Goal: Task Accomplishment & Management: Complete application form

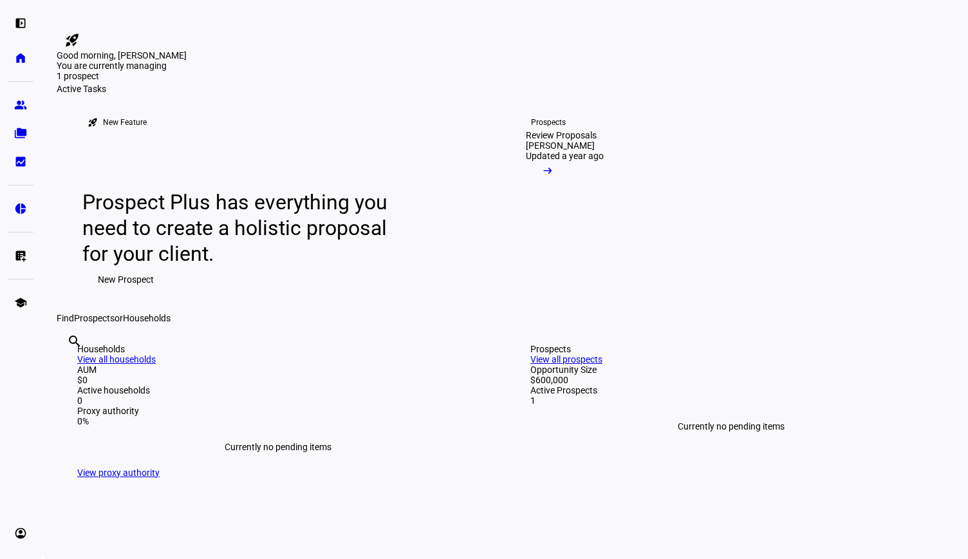
scroll to position [97, 0]
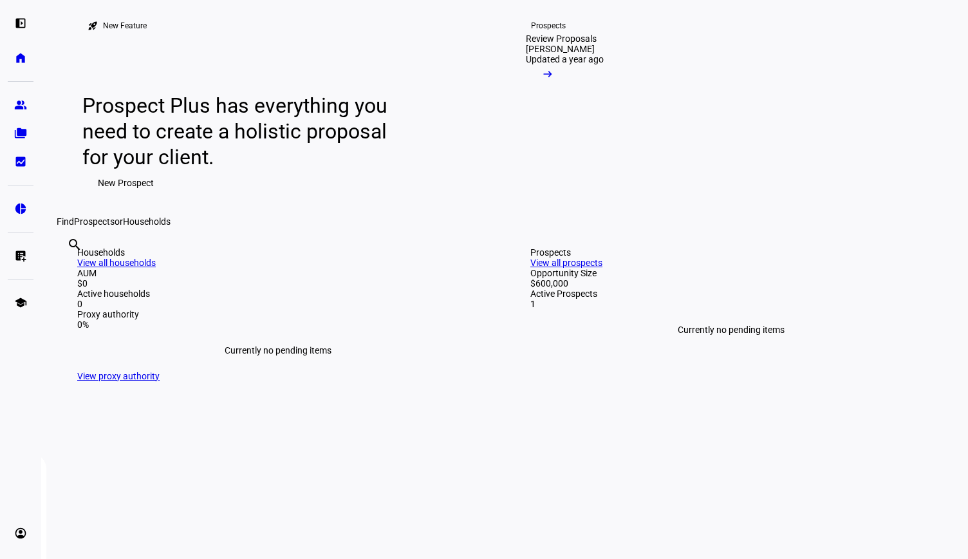
click at [106, 196] on span "New Prospect" at bounding box center [126, 183] width 56 height 26
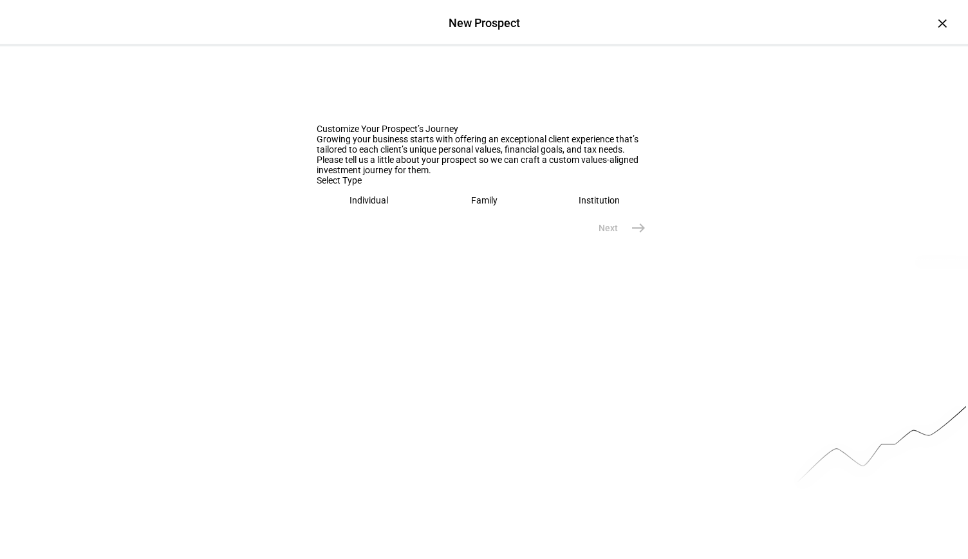
click at [342, 215] on eth-mega-radio-button "Individual" at bounding box center [369, 200] width 105 height 30
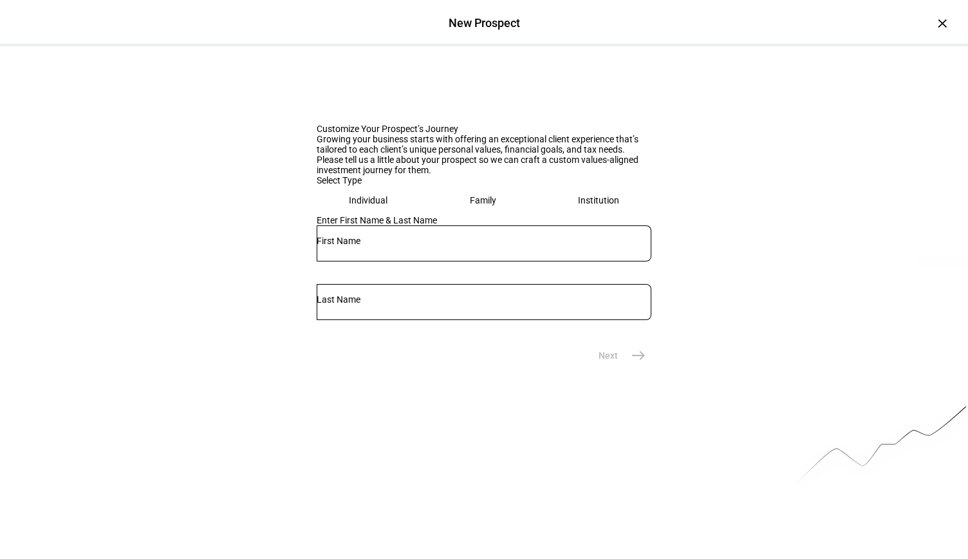
scroll to position [48, 0]
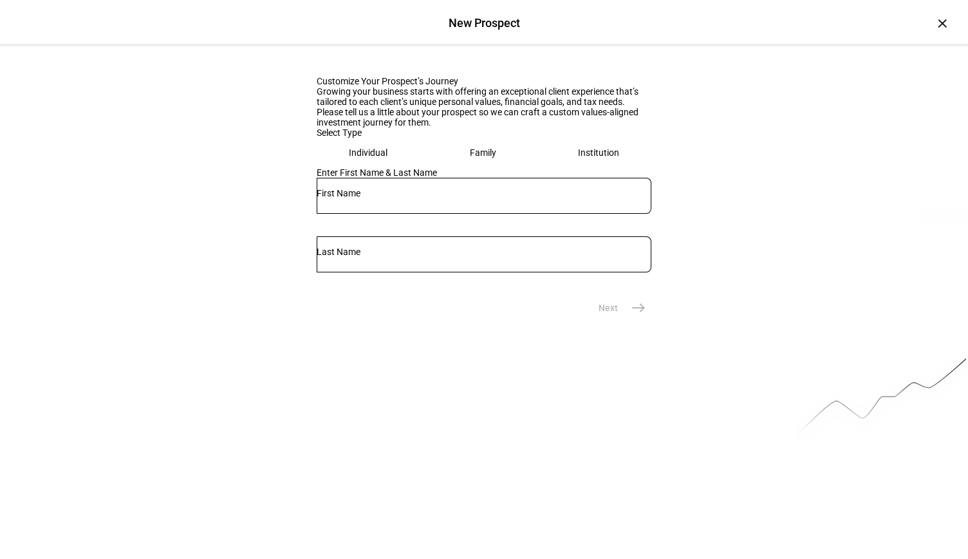
click at [351, 380] on body "left_panel_open home Home Advisors group Prospects folder_copy Households bid_l…" at bounding box center [484, 279] width 968 height 559
type input "[PERSON_NAME]"
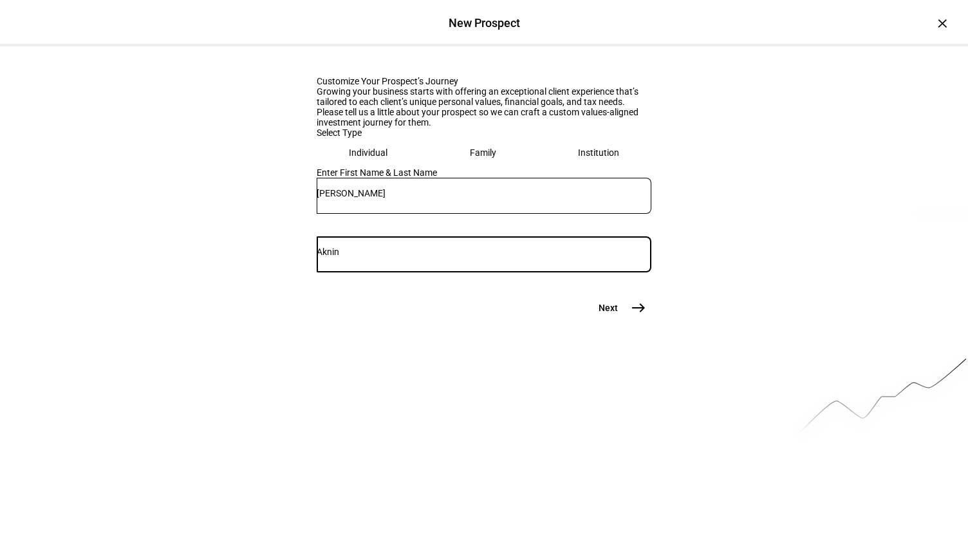
type input "Aknin"
click at [631, 315] on mat-icon "east" at bounding box center [638, 307] width 15 height 15
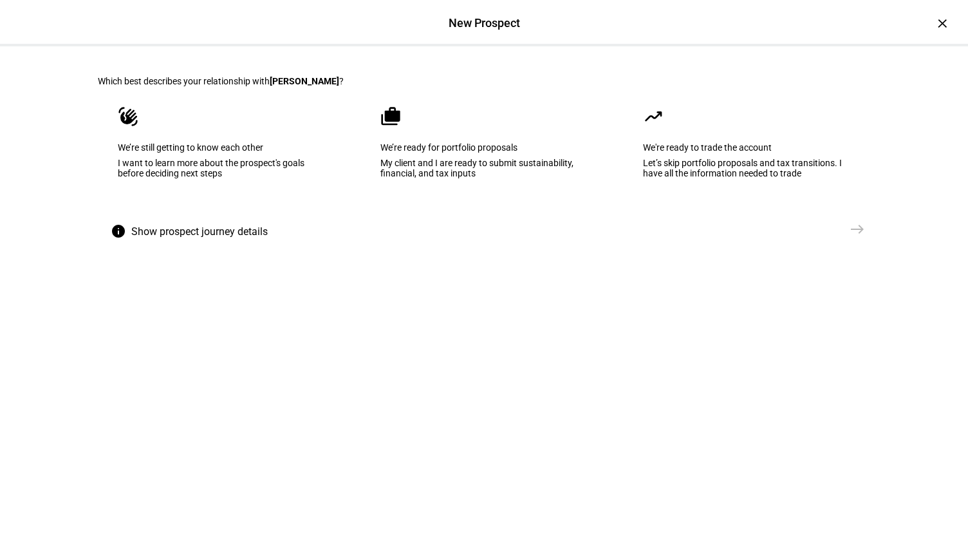
click at [257, 178] on div "I want to learn more about the prospect's goals before deciding next steps" at bounding box center [221, 168] width 207 height 21
click at [852, 237] on mat-icon "east" at bounding box center [856, 228] width 15 height 15
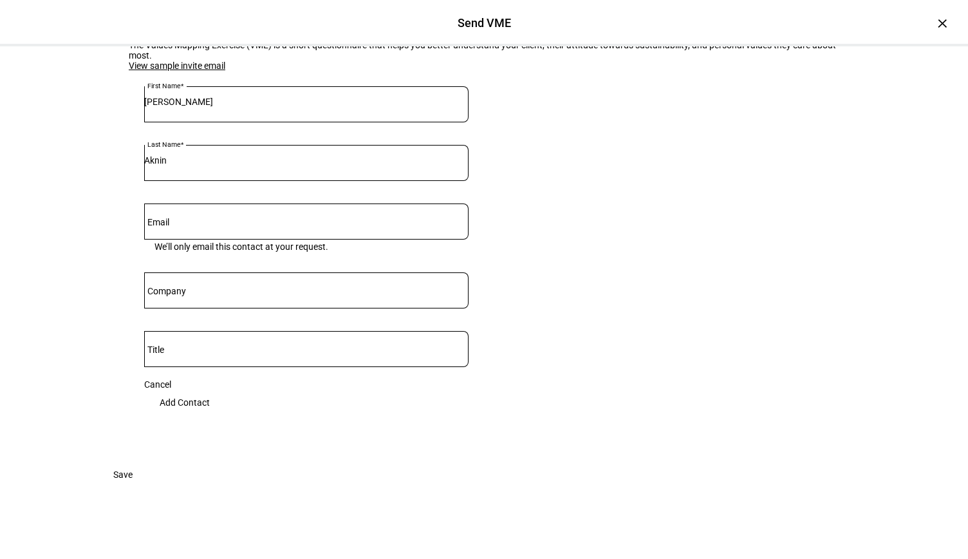
click at [304, 224] on input "Email" at bounding box center [306, 219] width 324 height 10
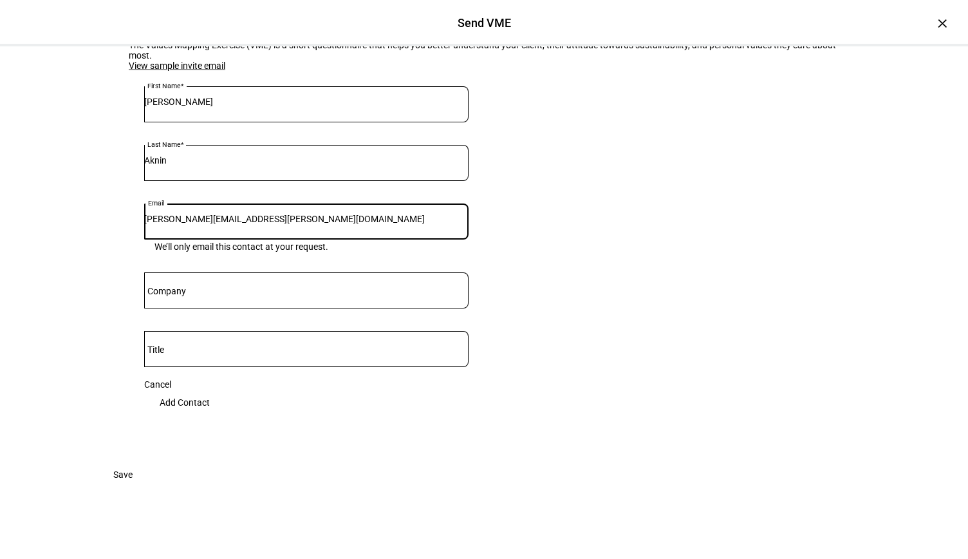
type input "[PERSON_NAME][EMAIL_ADDRESS][PERSON_NAME][DOMAIN_NAME]"
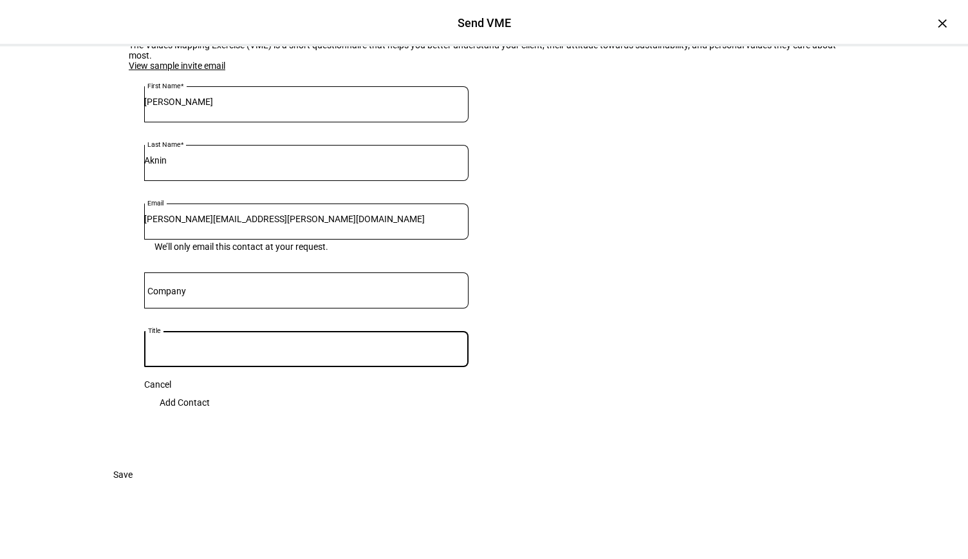
scroll to position [140, 0]
click at [210, 395] on span "Add Contact" at bounding box center [185, 402] width 50 height 26
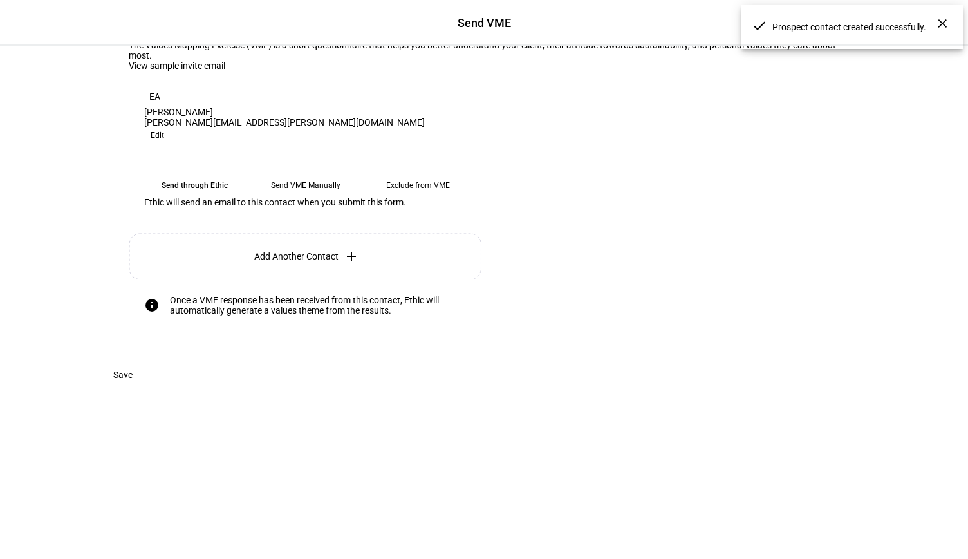
scroll to position [113, 0]
click at [309, 194] on eth-mega-radio-button "Send VME Manually" at bounding box center [306, 185] width 102 height 23
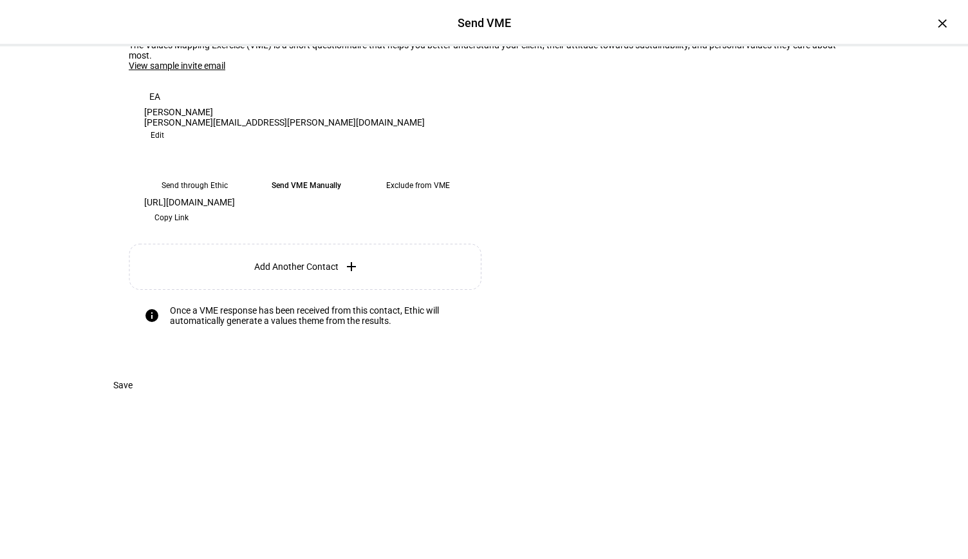
click at [189, 228] on span "Copy Link" at bounding box center [171, 217] width 34 height 21
click at [133, 398] on span "Save" at bounding box center [122, 385] width 19 height 26
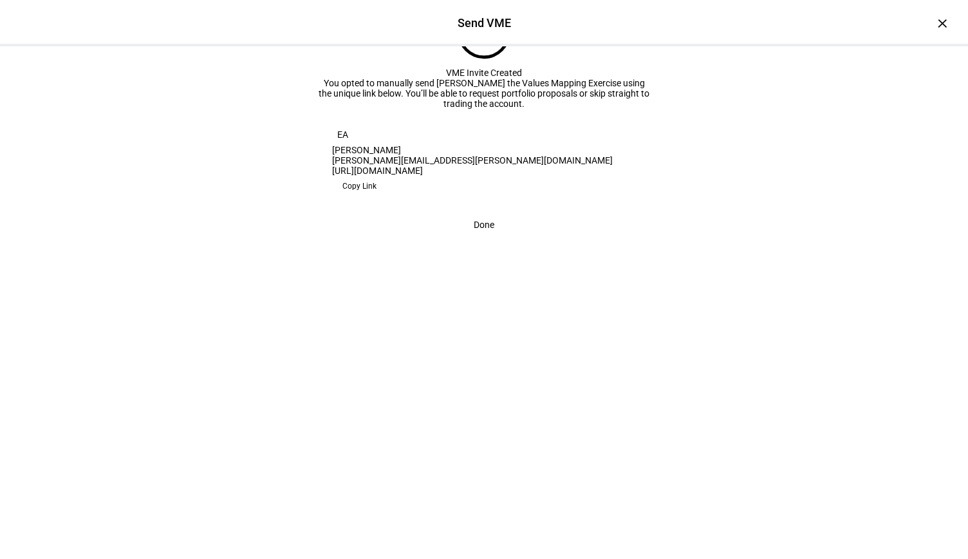
scroll to position [48, 0]
click at [490, 237] on span at bounding box center [483, 225] width 51 height 26
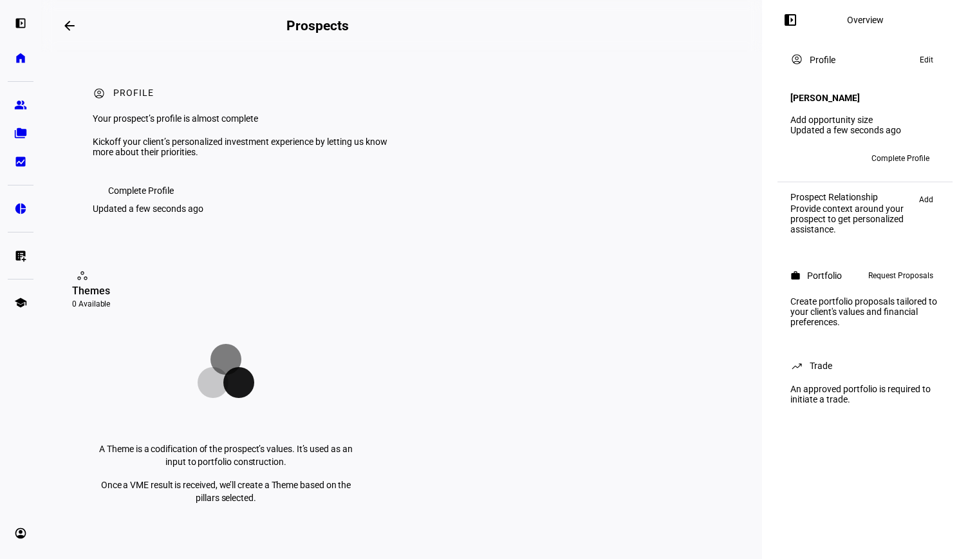
click at [141, 203] on span "Complete Profile" at bounding box center [141, 191] width 66 height 26
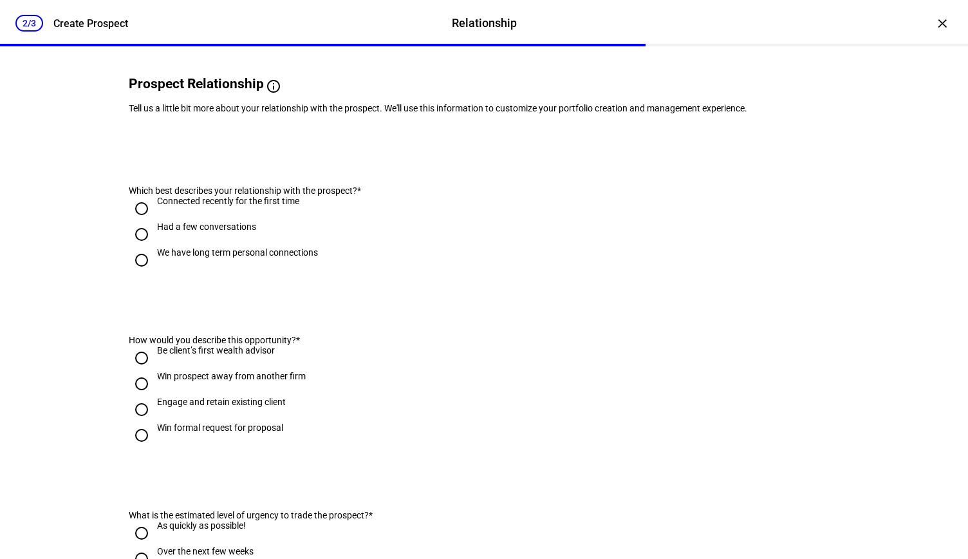
scroll to position [85, 0]
click at [137, 246] on input "Had a few conversations" at bounding box center [142, 234] width 26 height 26
radio input "true"
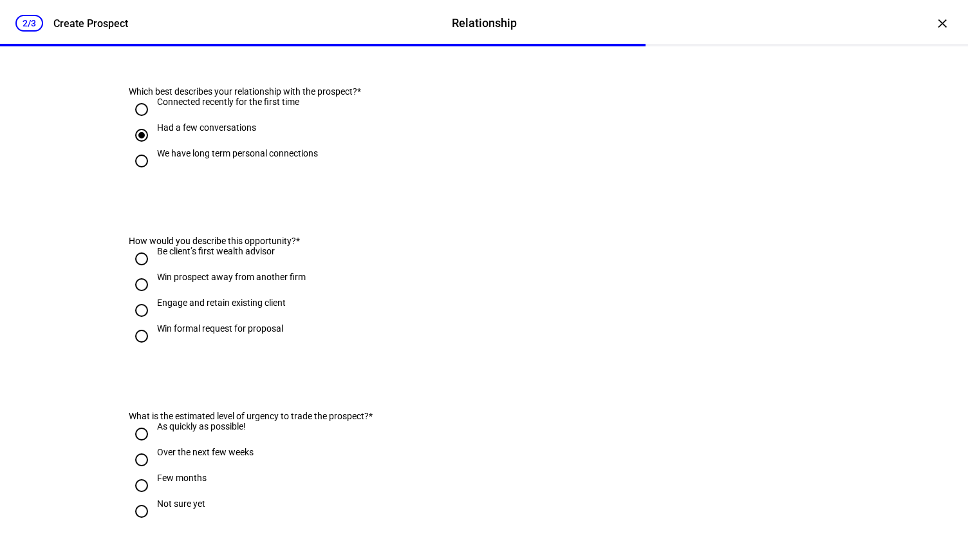
scroll to position [185, 0]
click at [135, 321] on input "Engage and retain existing client" at bounding box center [142, 308] width 26 height 26
radio input "true"
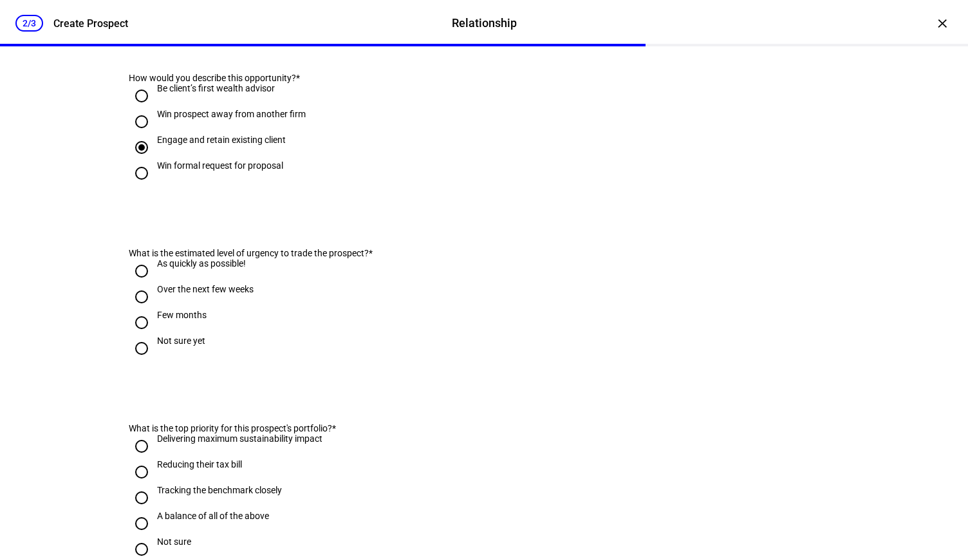
scroll to position [347, 0]
click at [134, 308] on input "Over the next few weeks" at bounding box center [142, 295] width 26 height 26
radio input "true"
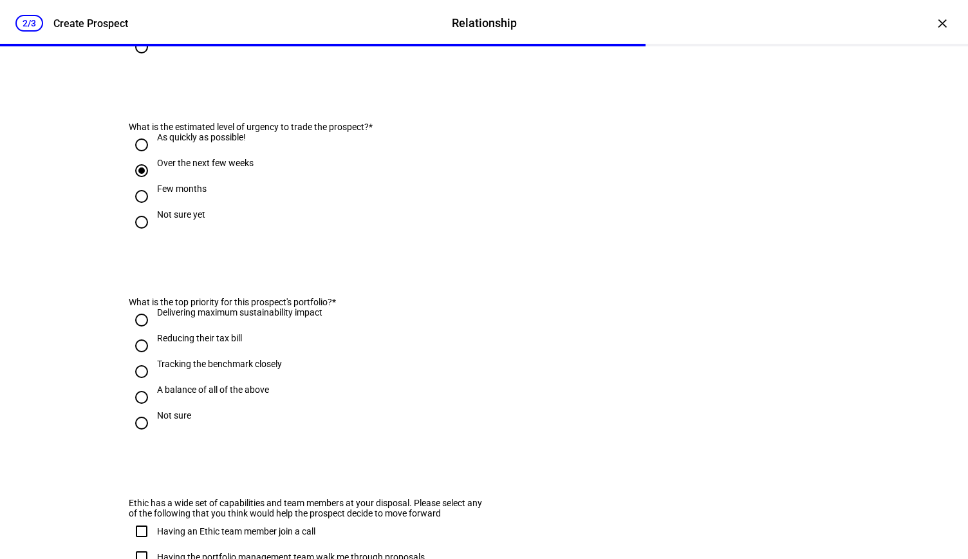
scroll to position [473, 0]
click at [134, 208] on input "Few months" at bounding box center [142, 196] width 26 height 26
radio input "true"
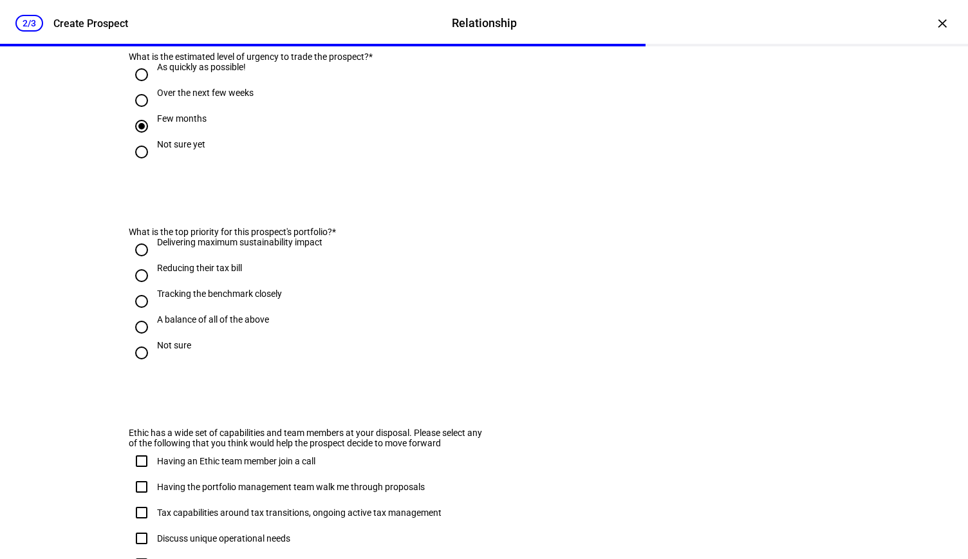
scroll to position [563, 0]
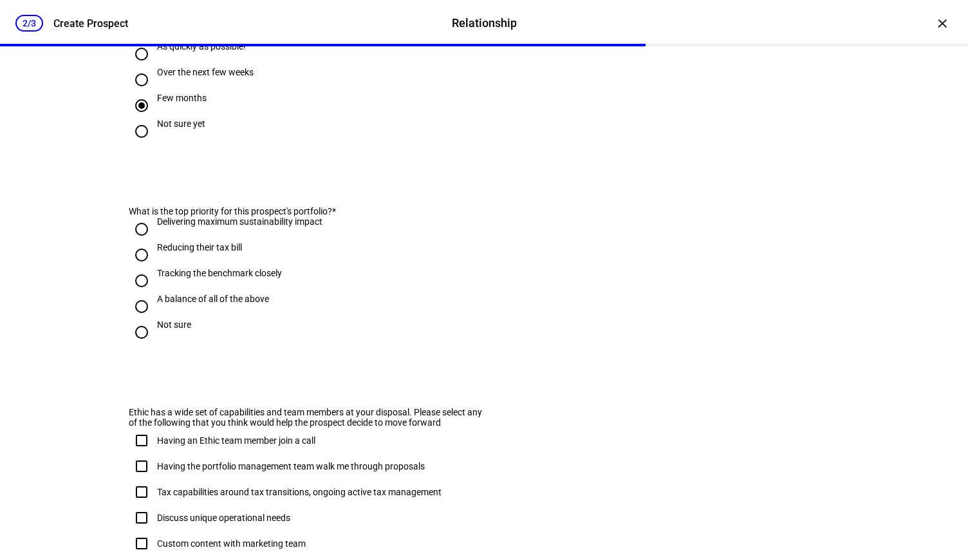
click at [140, 242] on input "Delivering maximum sustainability impact" at bounding box center [142, 229] width 26 height 26
radio input "true"
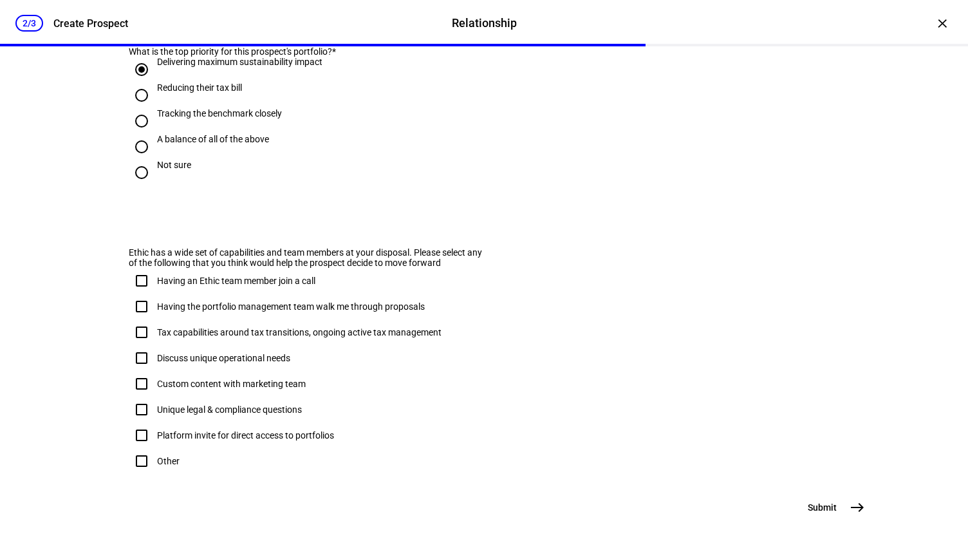
scroll to position [788, 0]
click at [844, 509] on span "east" at bounding box center [857, 507] width 26 height 26
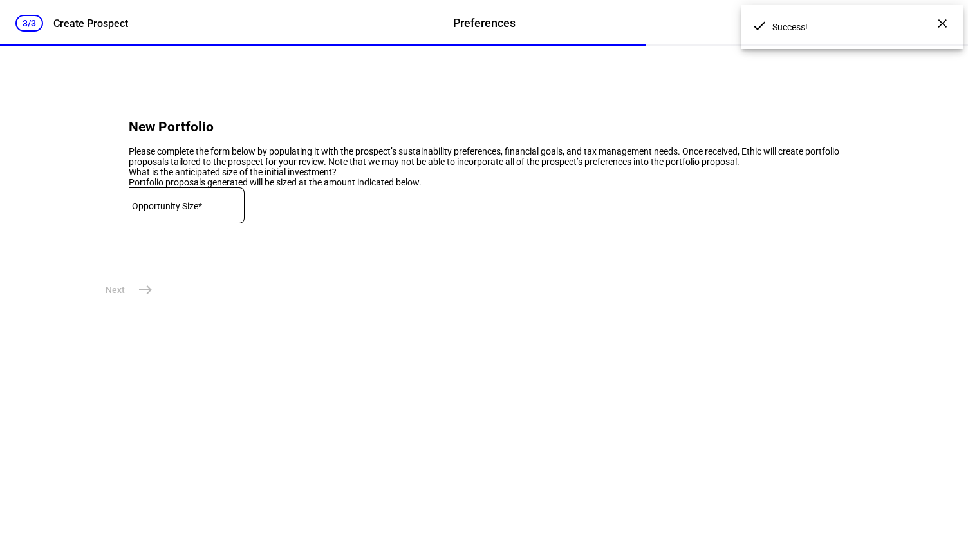
scroll to position [0, 0]
click at [197, 211] on mat-label "Opportunity Size*" at bounding box center [167, 206] width 70 height 10
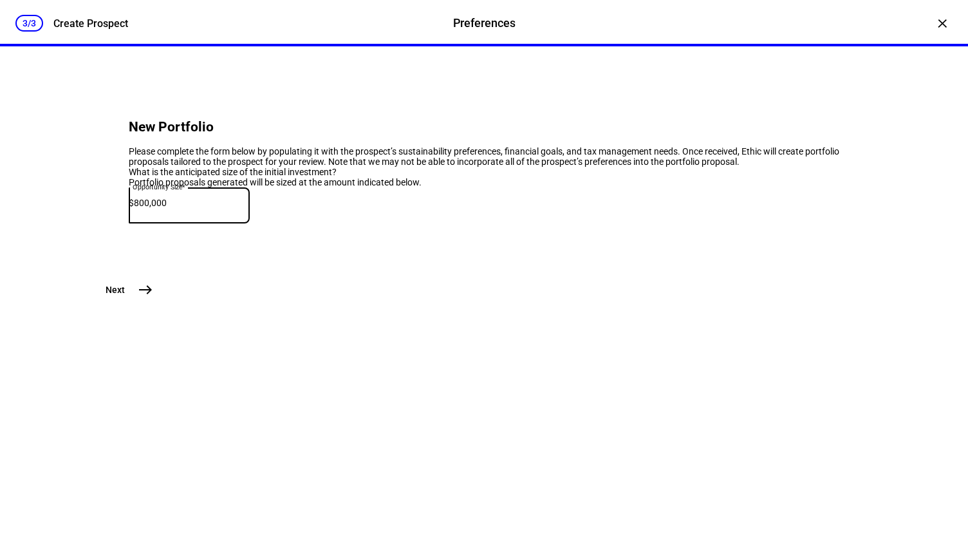
type input "800,000"
click at [150, 302] on span "east" at bounding box center [146, 290] width 26 height 26
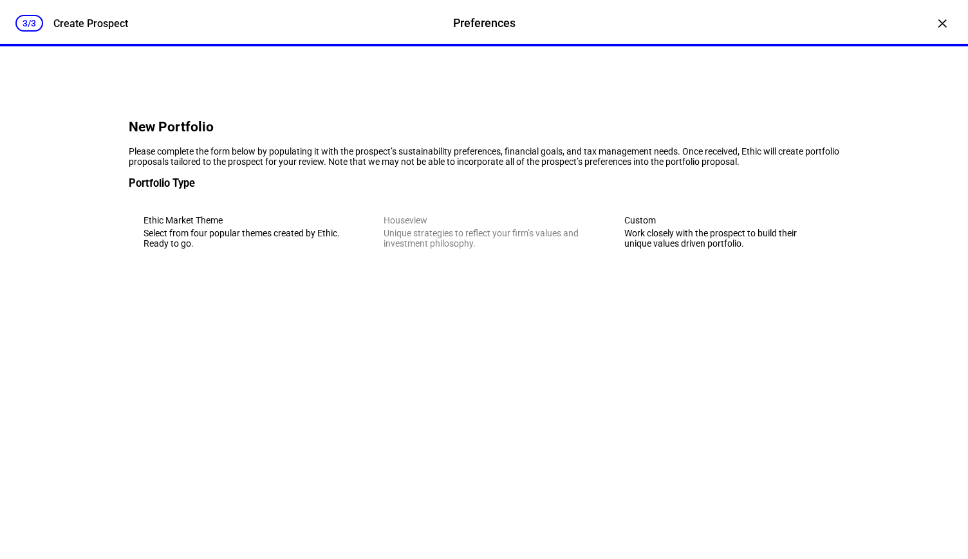
click at [672, 248] on div "Work closely with the prospect to build their unique values driven portfolio." at bounding box center [724, 238] width 200 height 21
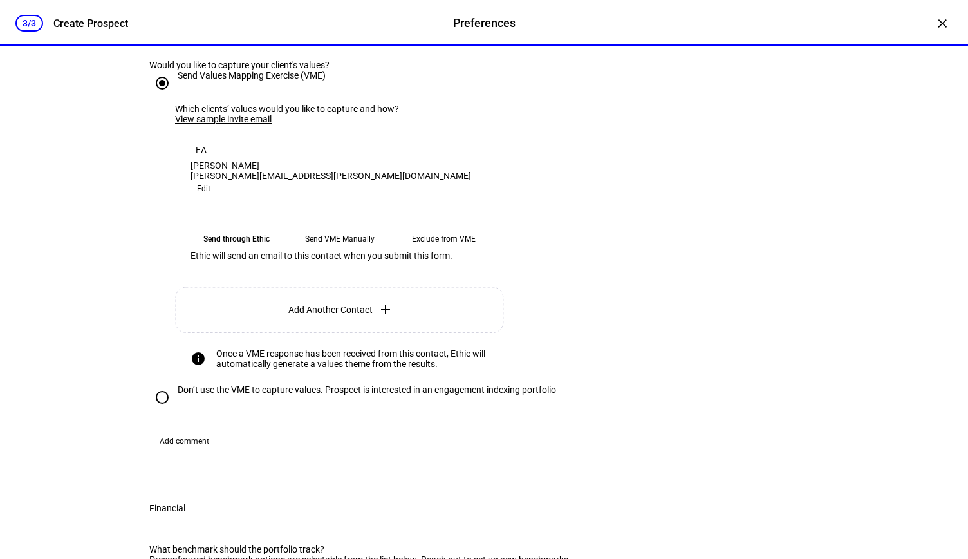
scroll to position [259, 0]
click at [345, 251] on eth-mega-radio-button "Send VME Manually" at bounding box center [339, 239] width 93 height 23
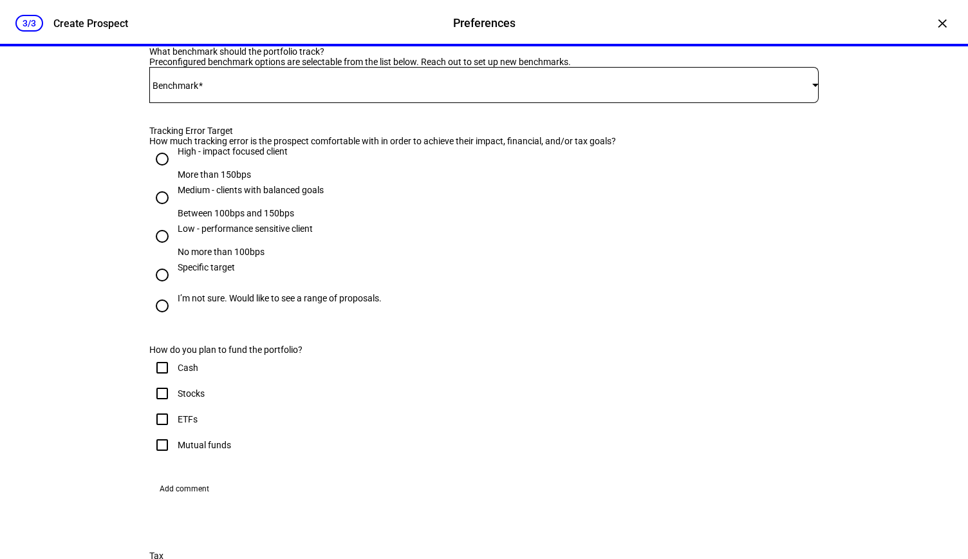
scroll to position [768, 0]
click at [216, 89] on span at bounding box center [480, 84] width 663 height 10
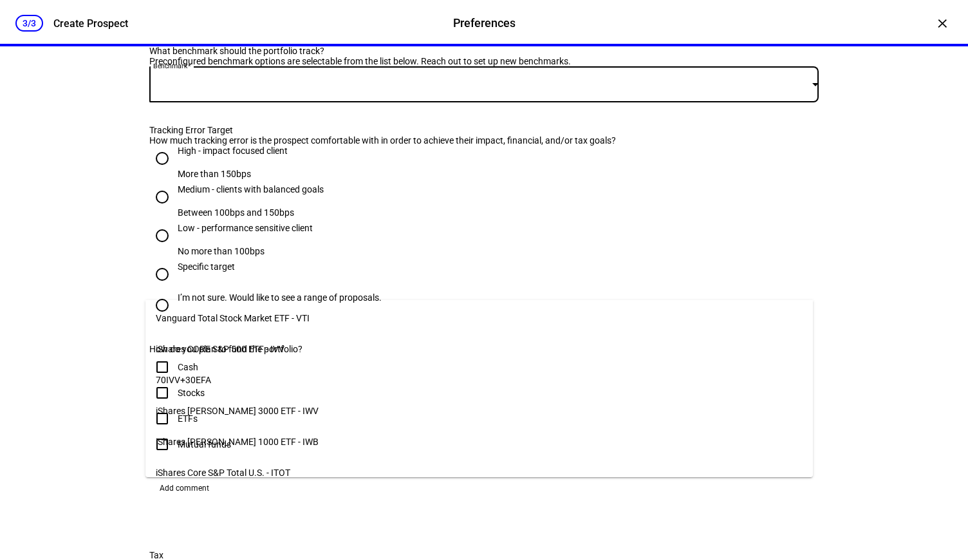
scroll to position [0, 0]
click at [290, 341] on mat-option "iShares CORE S&P 500 ETF - IVV" at bounding box center [478, 351] width 667 height 31
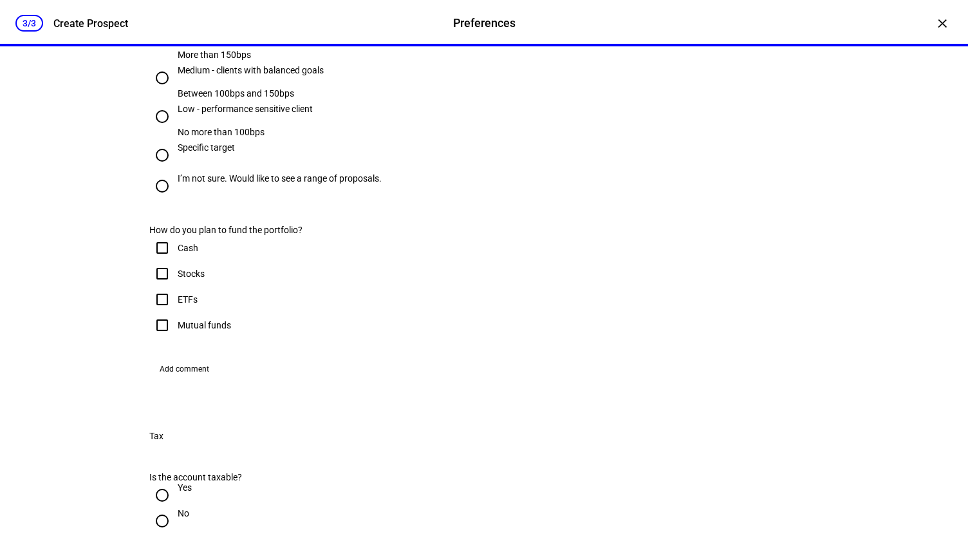
scroll to position [891, 0]
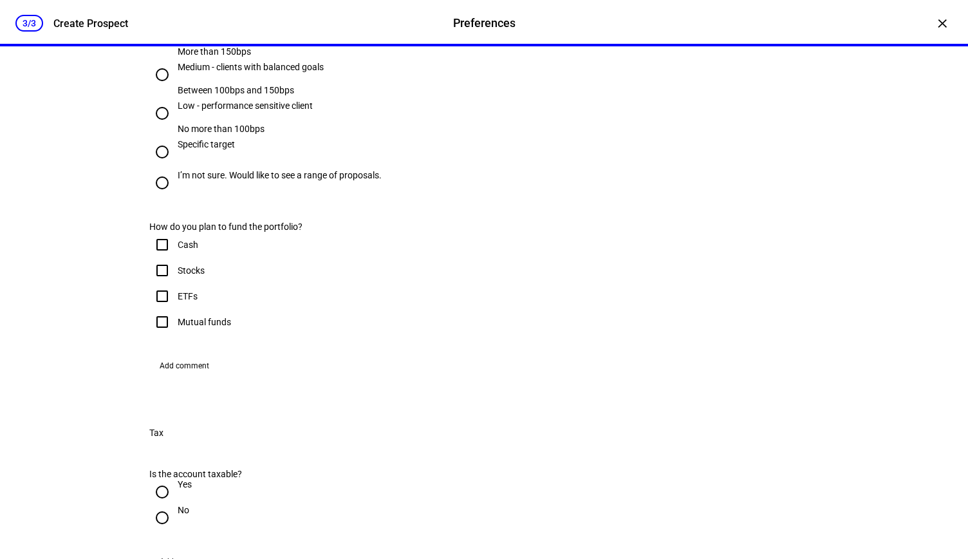
click at [154, 88] on input "Medium - clients with balanced goals Between 100bps and 150bps" at bounding box center [162, 75] width 26 height 26
radio input "true"
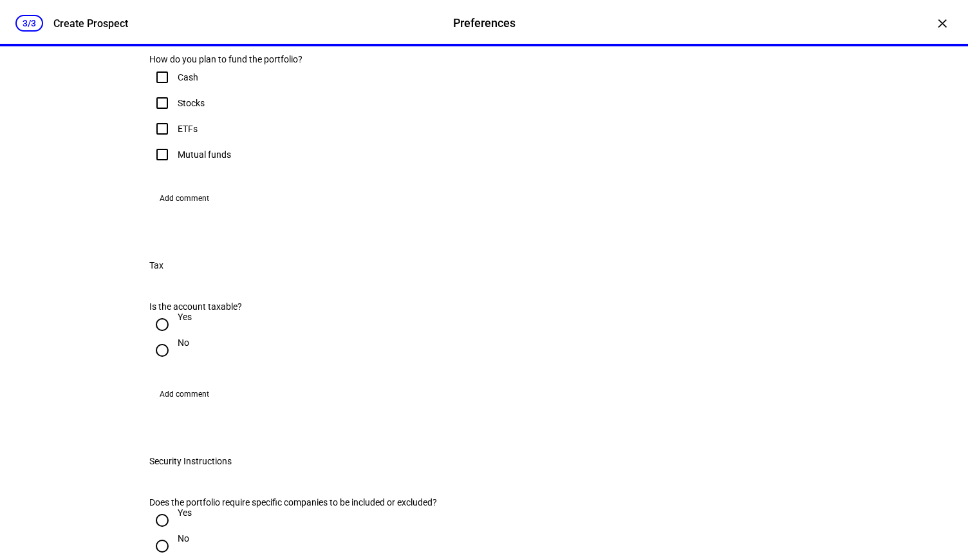
scroll to position [1094, 0]
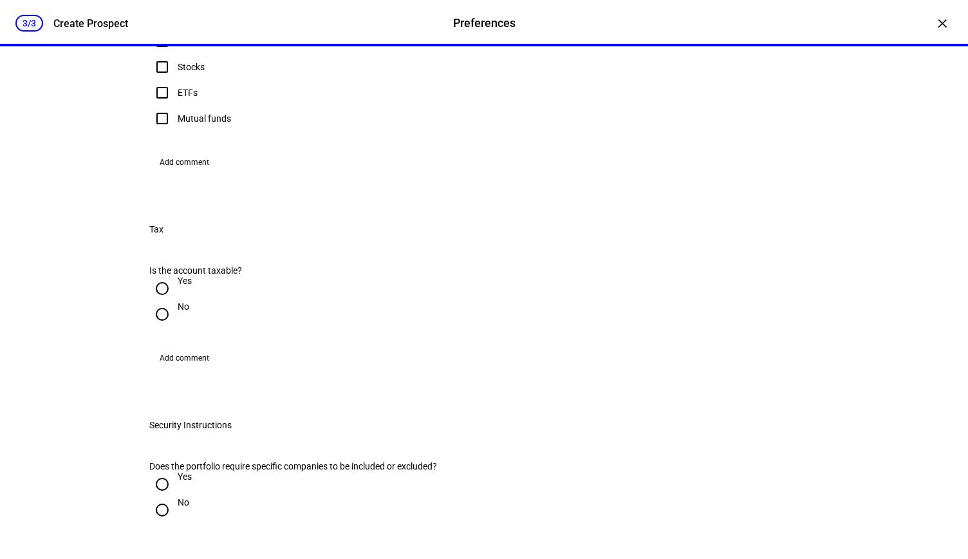
click at [154, 80] on input "Stocks" at bounding box center [162, 67] width 26 height 26
checkbox input "true"
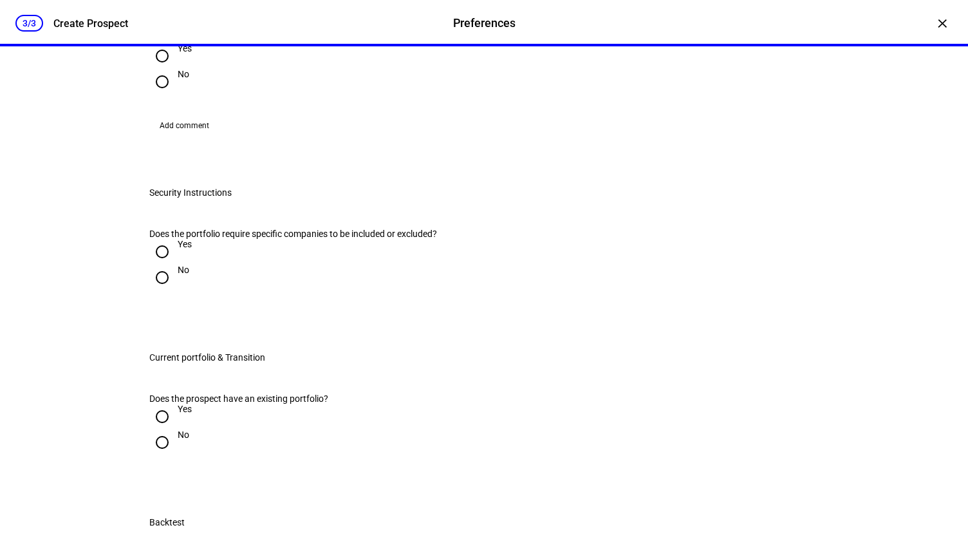
scroll to position [1327, 0]
click at [155, 68] on input "Yes" at bounding box center [162, 55] width 26 height 26
radio input "true"
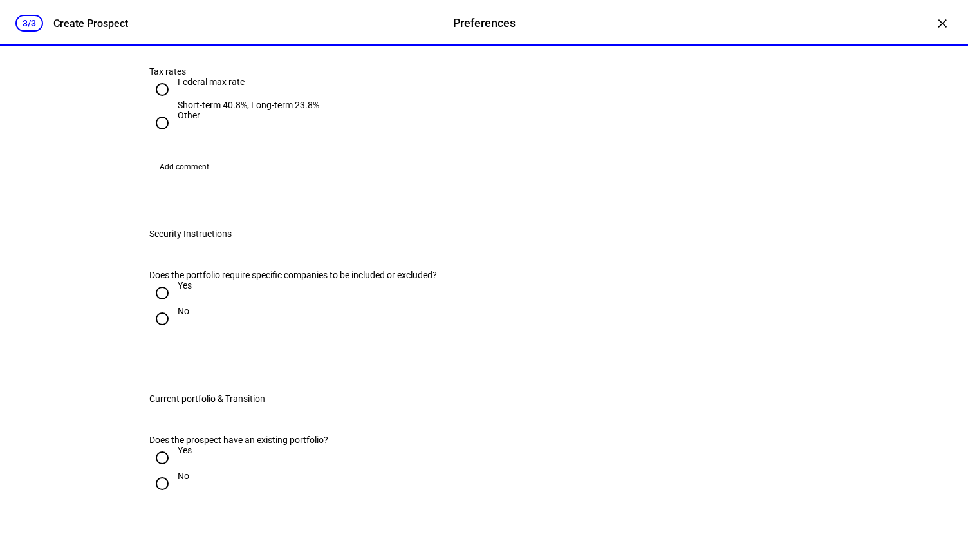
scroll to position [1513, 0]
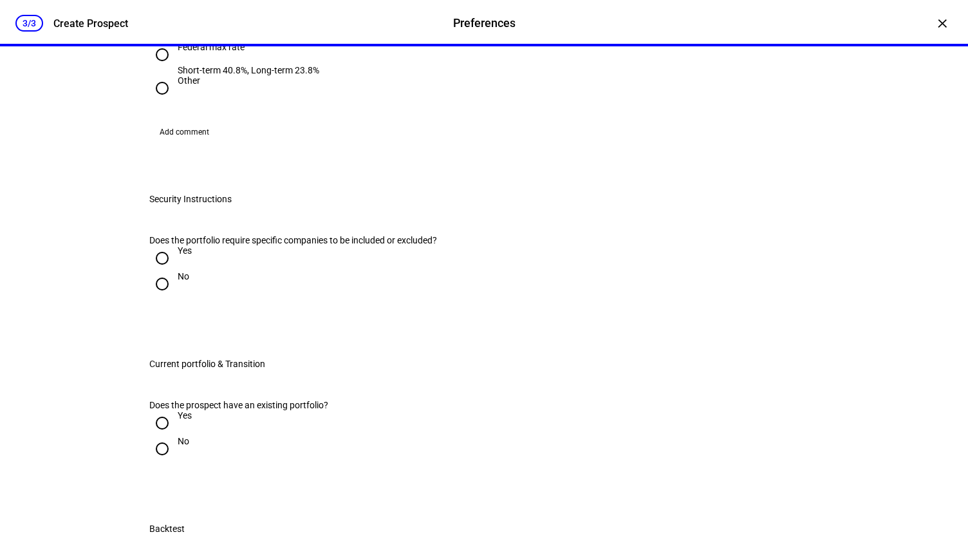
radio input "true"
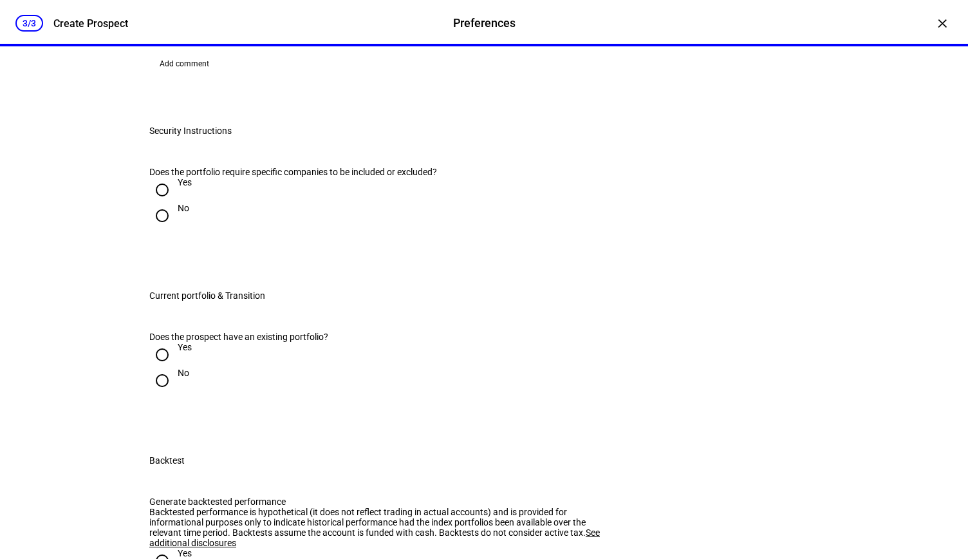
scroll to position [1582, 0]
click at [156, 32] on input "Other" at bounding box center [162, 19] width 26 height 26
radio input "true"
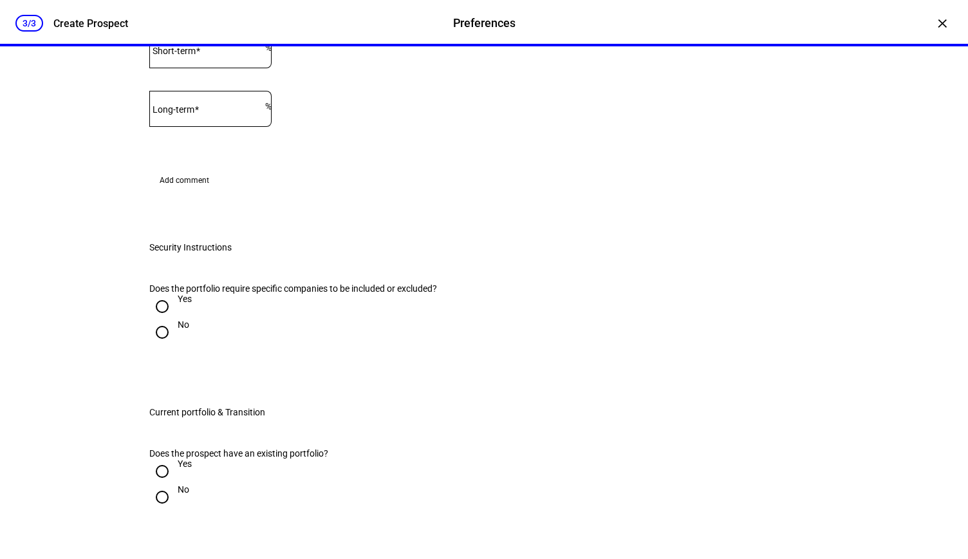
click at [234, 53] on input "Short-term" at bounding box center [207, 47] width 116 height 10
type input "22"
type input "15"
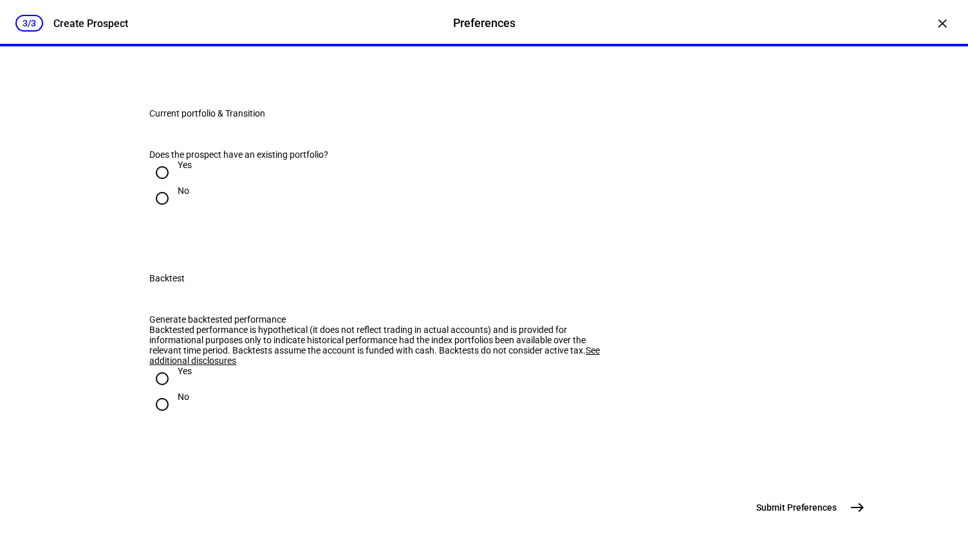
scroll to position [1919, 0]
click at [158, 21] on input "Yes" at bounding box center [162, 8] width 26 height 26
radio input "true"
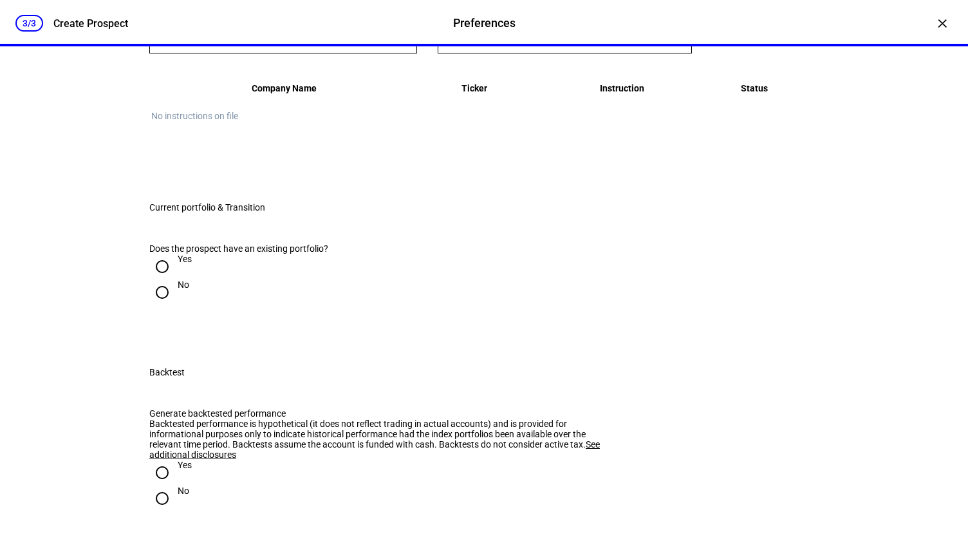
radio input "true"
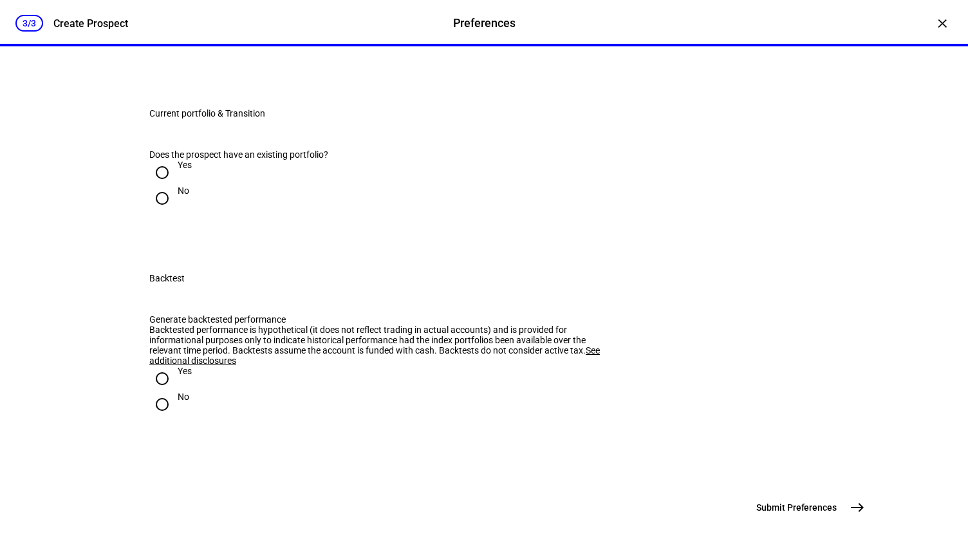
scroll to position [2072, 0]
click at [158, 185] on input "Yes" at bounding box center [162, 173] width 26 height 26
radio input "true"
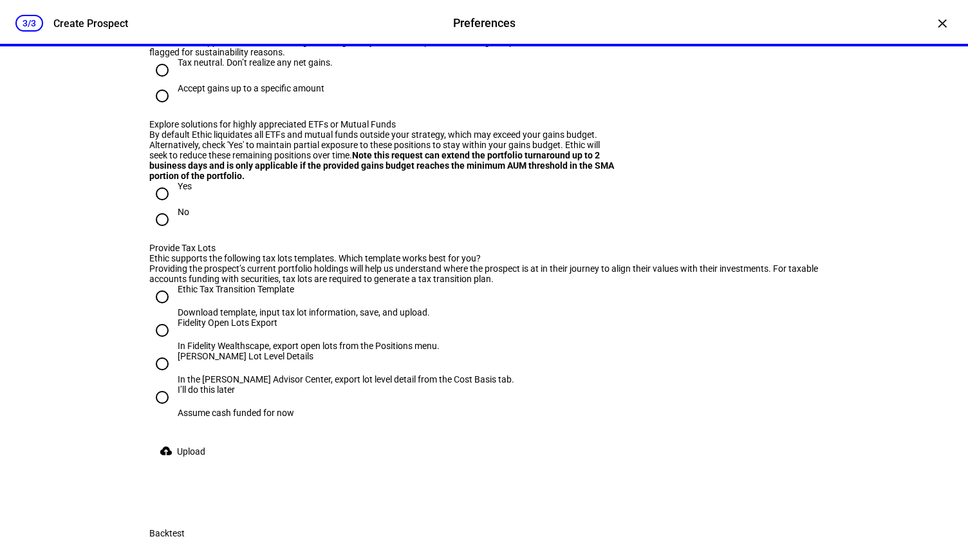
scroll to position [2158, 0]
radio input "true"
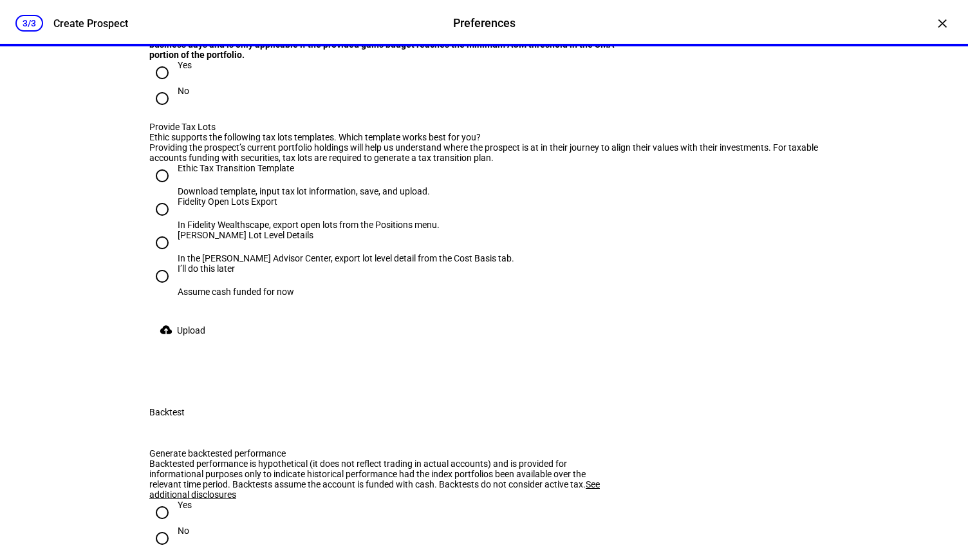
scroll to position [2285, 0]
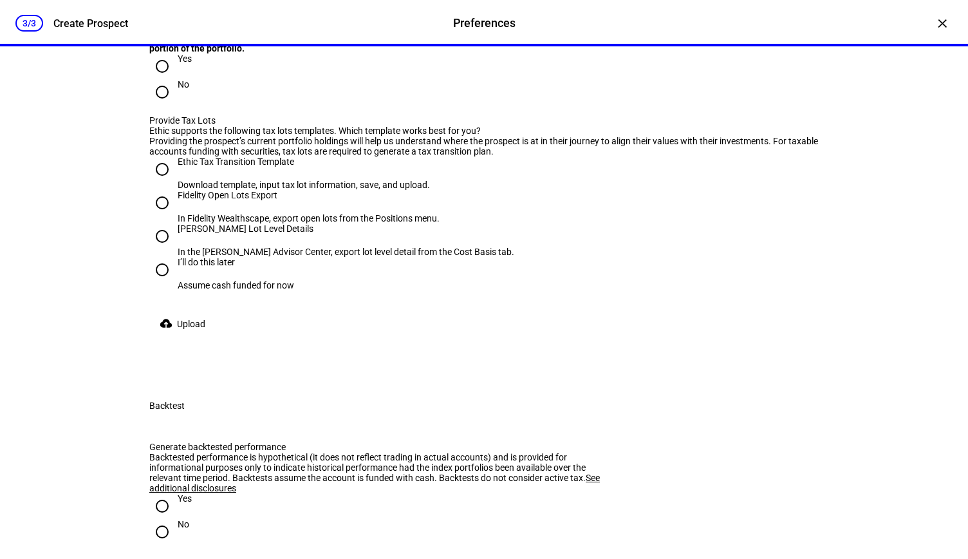
radio input "true"
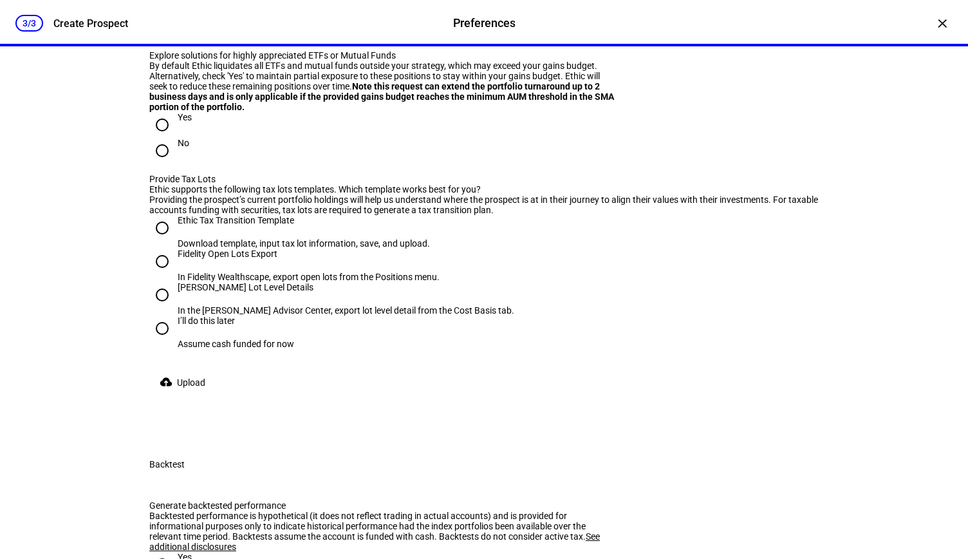
click at [206, 5] on mat-label "Max gains budget*" at bounding box center [189, 0] width 75 height 10
type input "2"
type input "16,000"
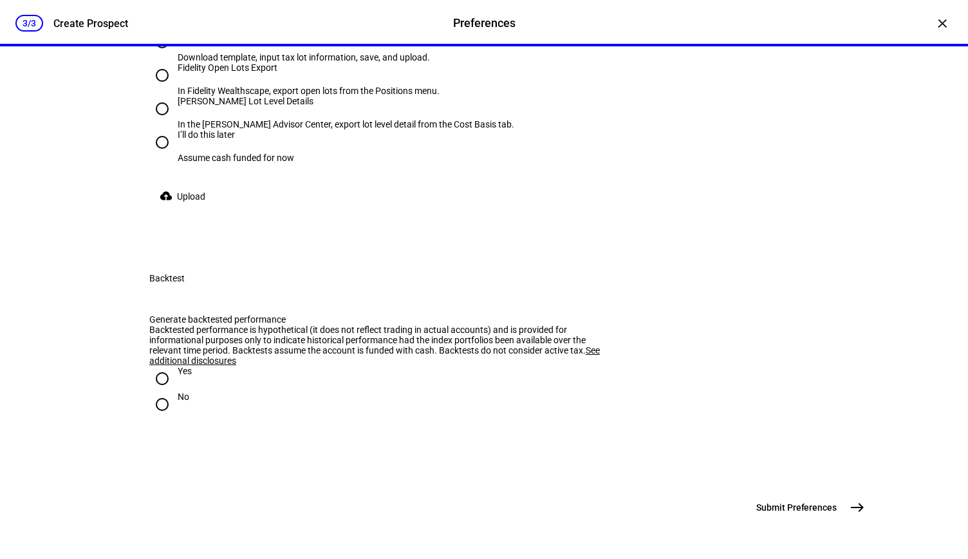
scroll to position [2500, 0]
radio input "true"
click at [160, 122] on input "[PERSON_NAME] Lot Level Details In the [PERSON_NAME] Advisor Center, export lot…" at bounding box center [162, 109] width 26 height 26
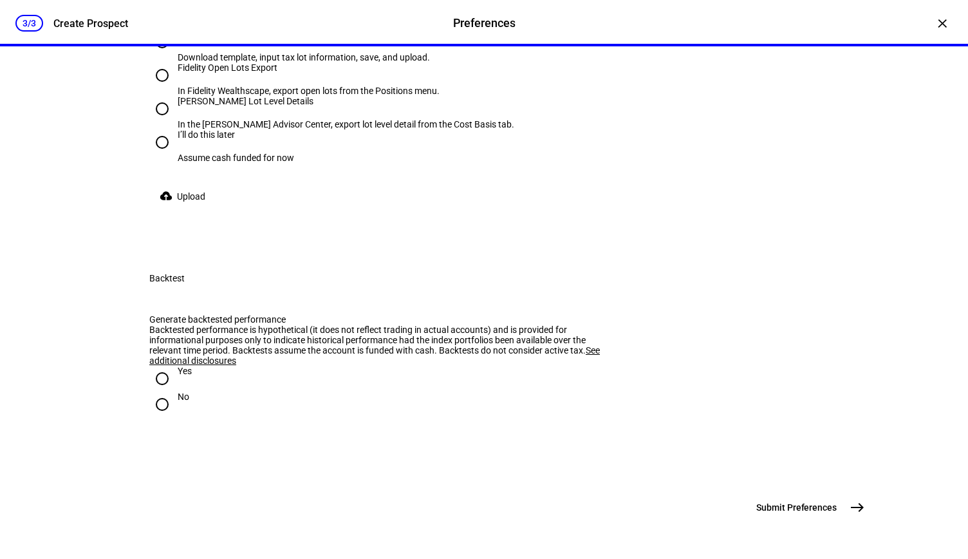
radio input "true"
drag, startPoint x: 268, startPoint y: 192, endPoint x: 359, endPoint y: 198, distance: 91.6
click at [359, 29] on div "Providing the prospect’s current portfolio holdings will help us understand whe…" at bounding box center [483, 18] width 669 height 21
click at [394, 209] on plt-upload-tax-lots "Ethic supports the following tax lots templates. Which template works best for …" at bounding box center [483, 103] width 669 height 211
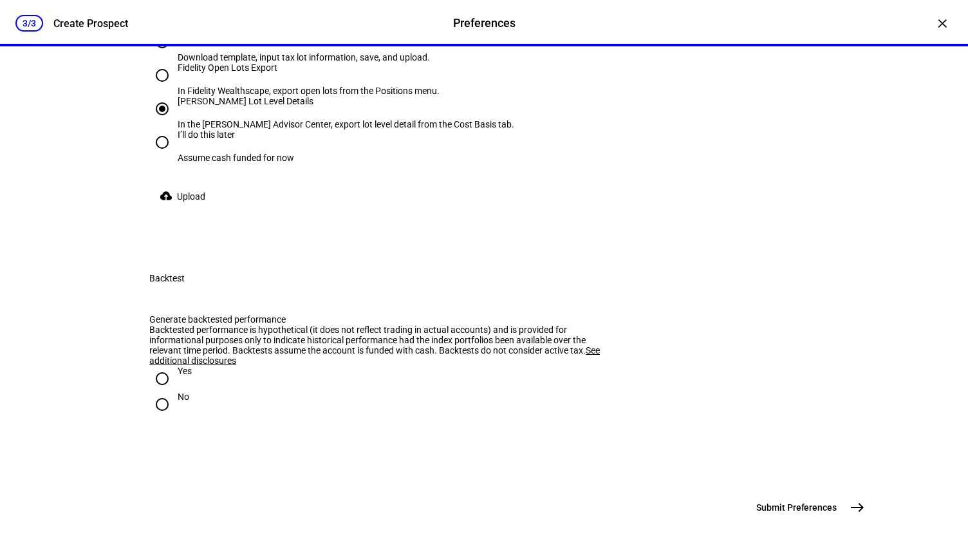
scroll to position [2964, 0]
click at [158, 365] on input "Yes" at bounding box center [162, 378] width 26 height 26
radio input "true"
click at [157, 155] on input "I’ll do this later Assume cash funded for now" at bounding box center [162, 142] width 26 height 26
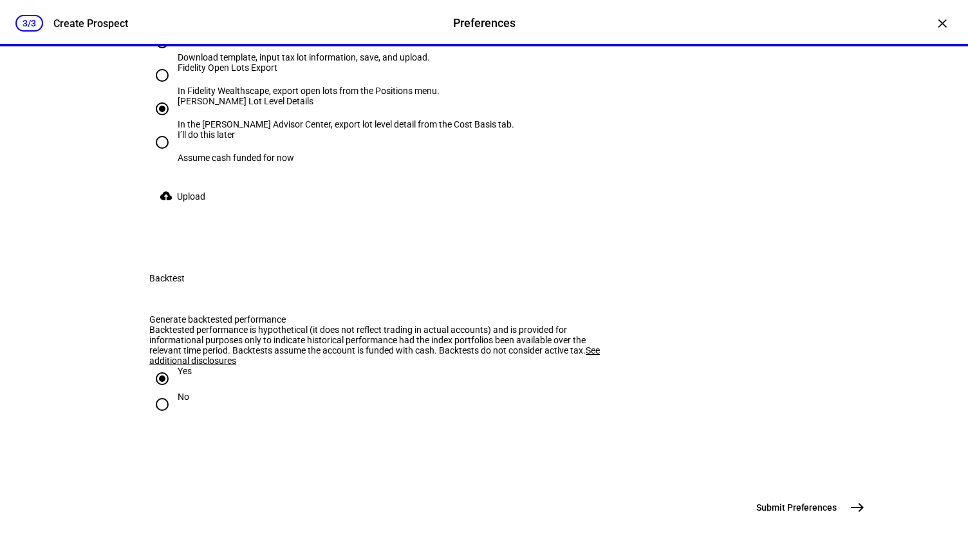
radio input "true"
click at [854, 518] on span "east" at bounding box center [857, 507] width 26 height 26
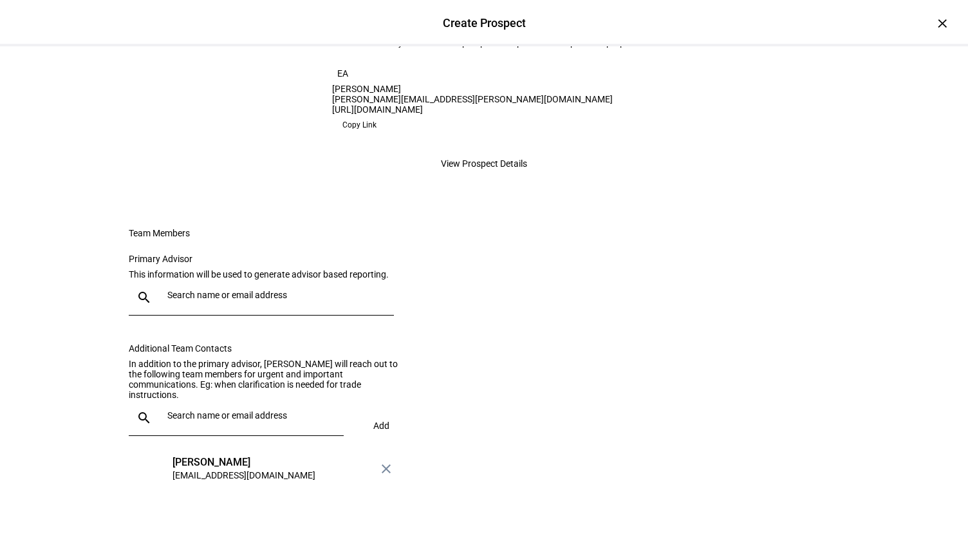
scroll to position [302, 0]
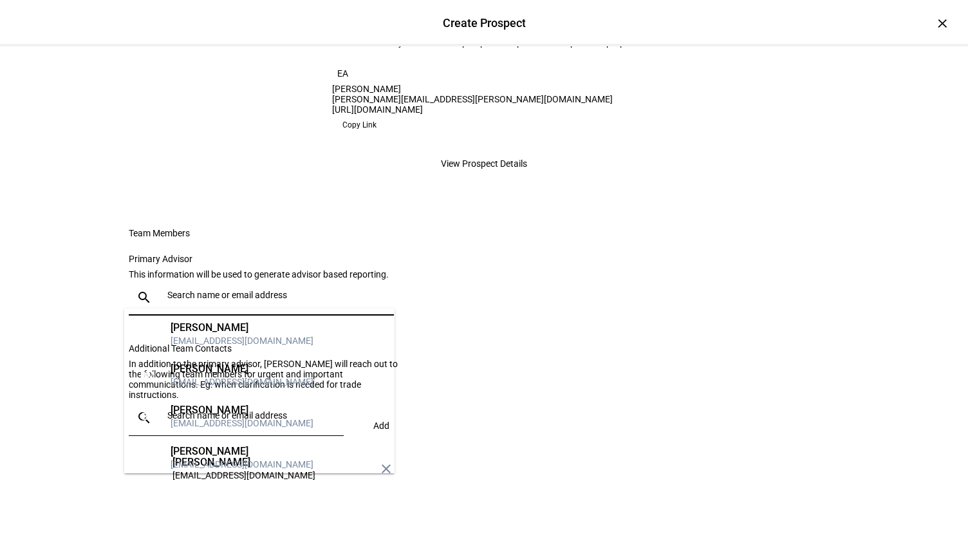
click at [230, 292] on input "text" at bounding box center [277, 295] width 221 height 10
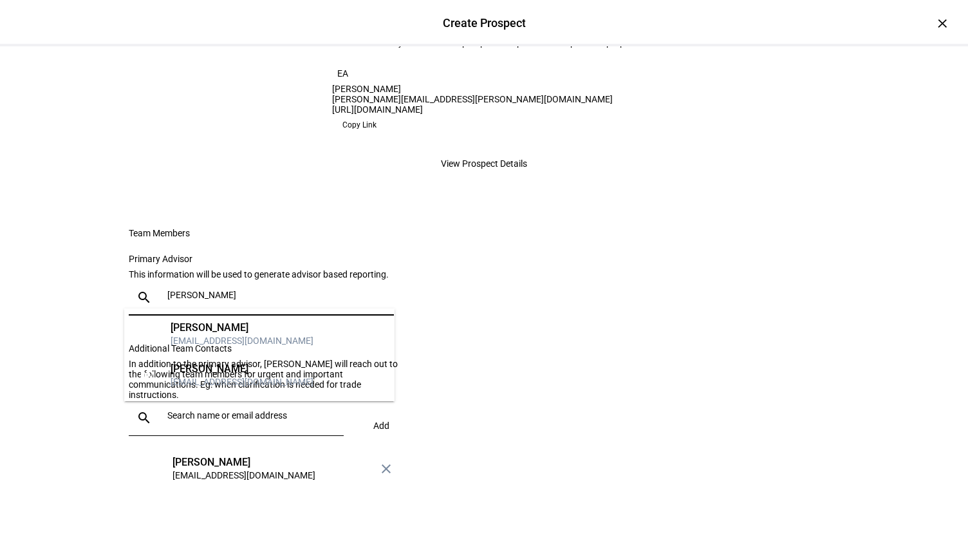
type input "[PERSON_NAME]"
click at [215, 331] on div "[PERSON_NAME]" at bounding box center [242, 327] width 143 height 13
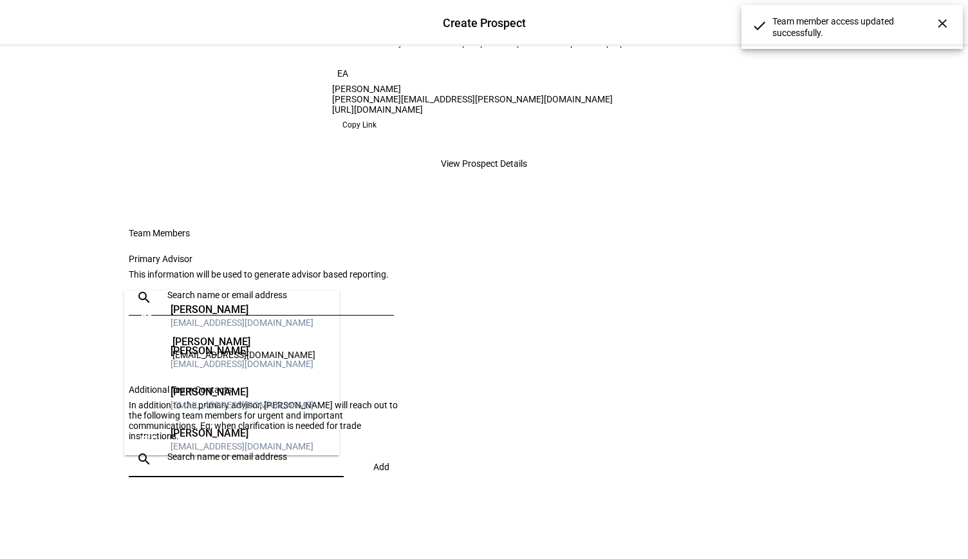
click at [174, 461] on input "text" at bounding box center [252, 456] width 171 height 10
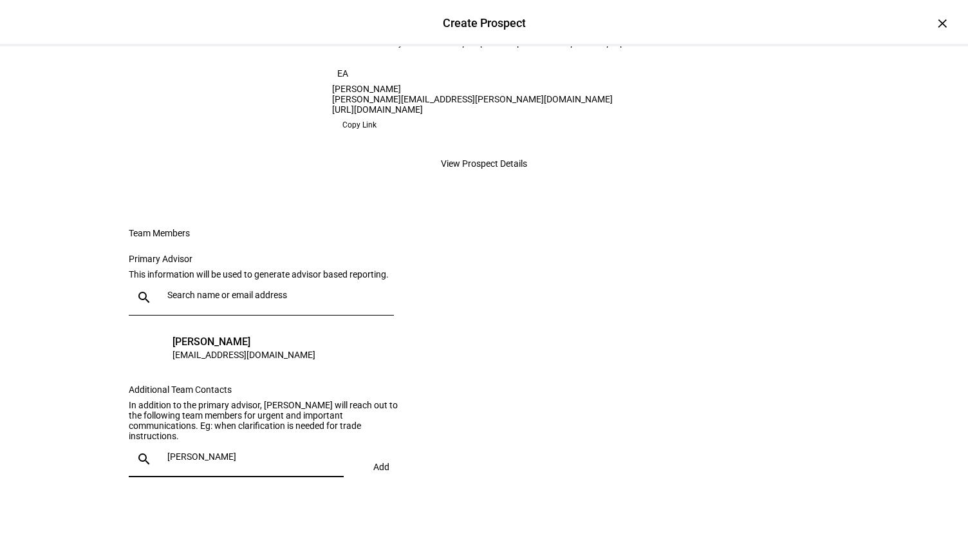
scroll to position [313, 0]
click at [248, 461] on input "[PERSON_NAME]" at bounding box center [252, 456] width 171 height 10
type input "t"
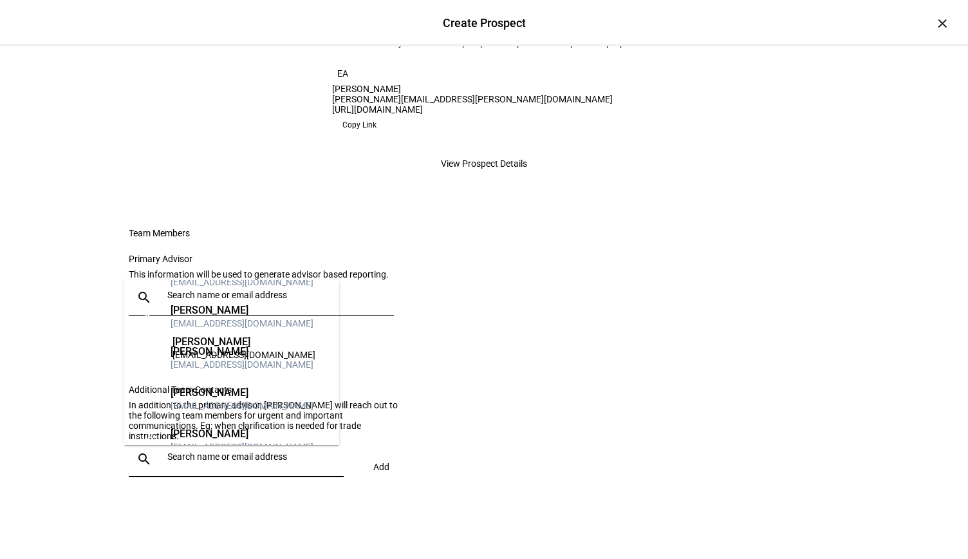
scroll to position [386, 0]
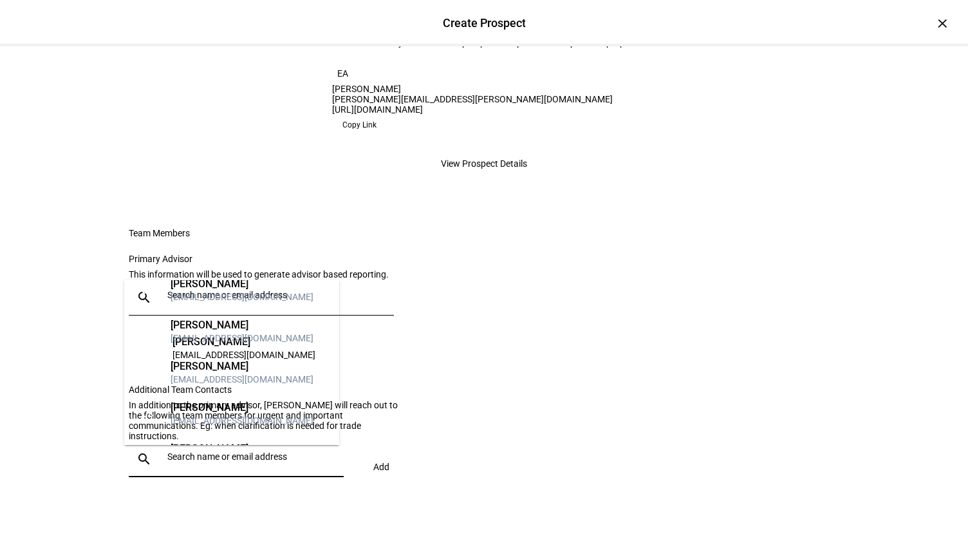
click at [480, 407] on eth-form-card "Team Members Primary Advisor This information will be used to generate advisor …" at bounding box center [484, 358] width 772 height 323
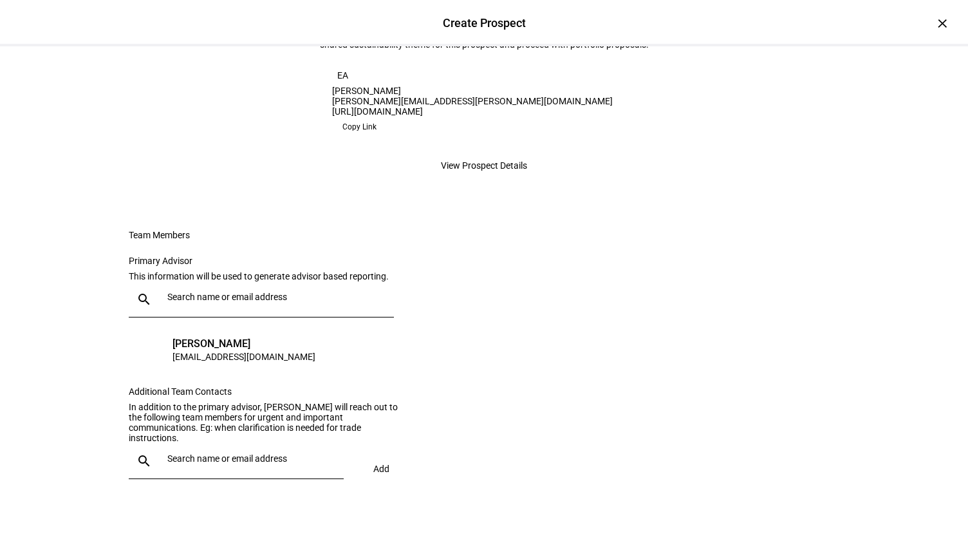
scroll to position [0, 0]
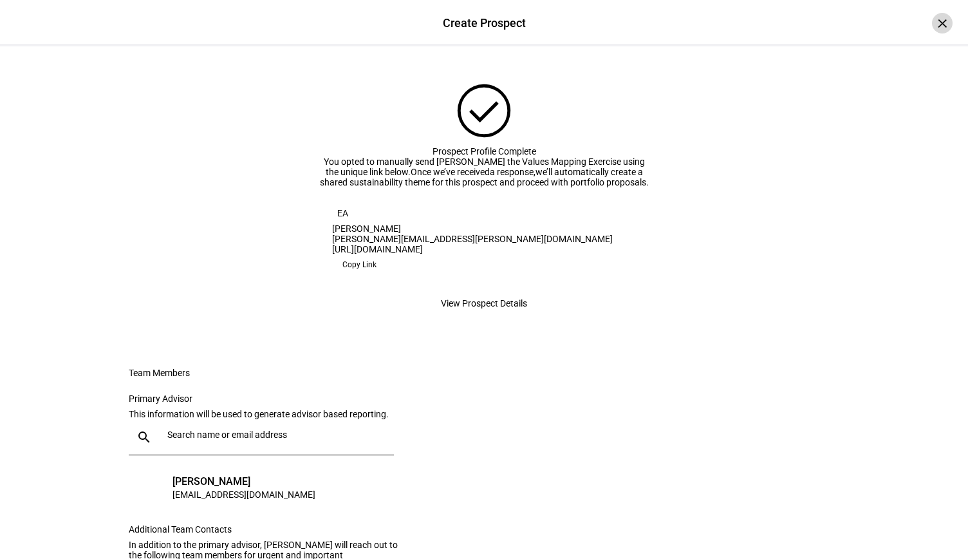
click at [932, 24] on div "×" at bounding box center [942, 23] width 21 height 21
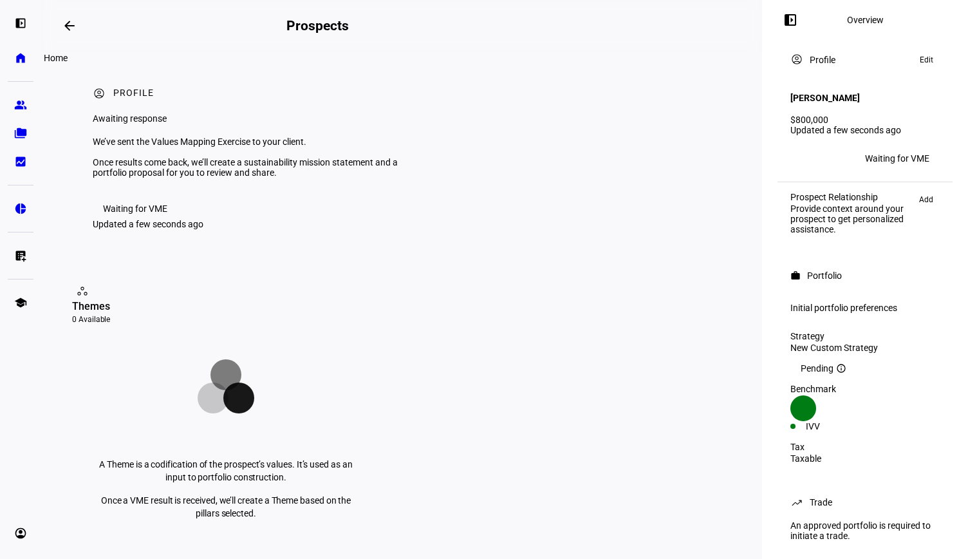
click at [21, 54] on eth-mat-symbol "home" at bounding box center [20, 57] width 13 height 13
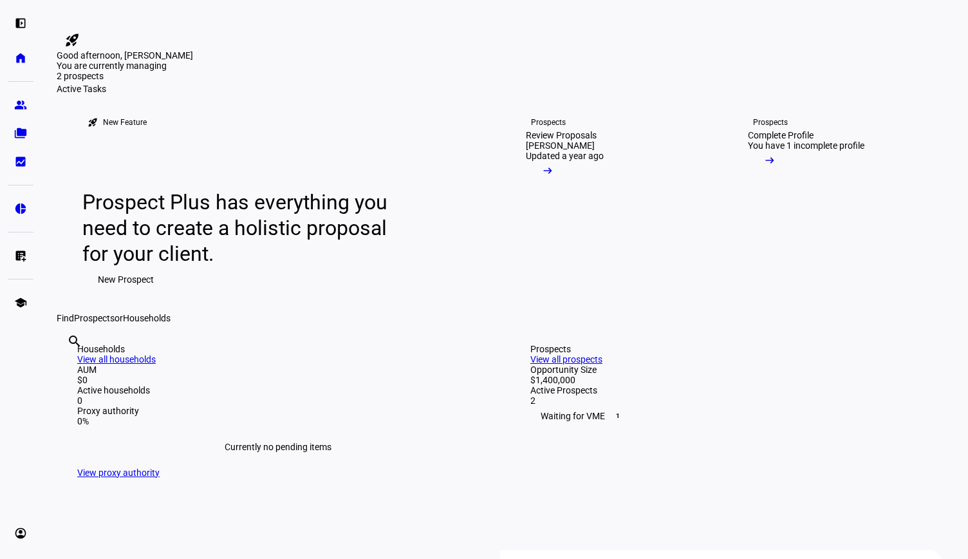
click at [131, 292] on span "New Prospect" at bounding box center [126, 279] width 56 height 26
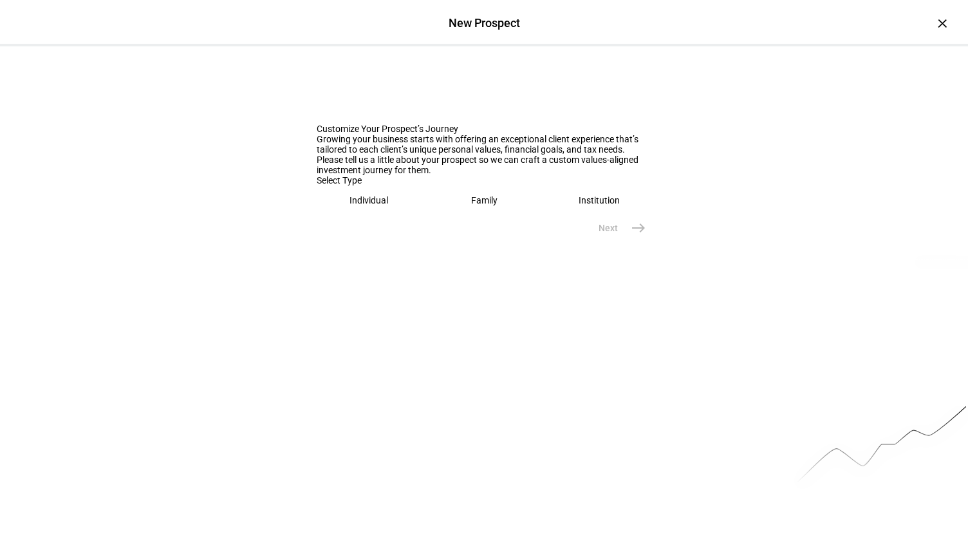
click at [354, 205] on div "Individual" at bounding box center [368, 200] width 39 height 10
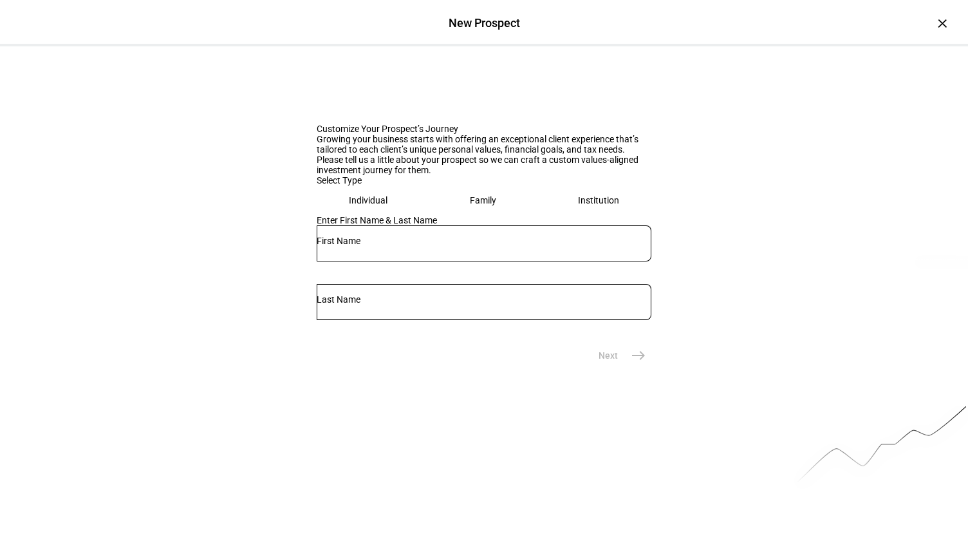
click at [353, 246] on input "text" at bounding box center [484, 240] width 335 height 10
type input "[PERSON_NAME]"
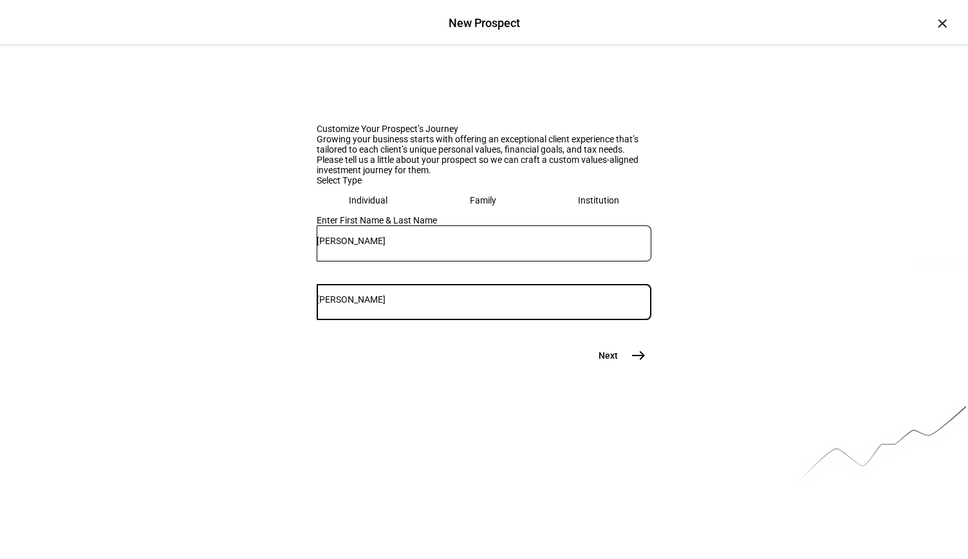
type input "[PERSON_NAME]"
click at [631, 363] on mat-icon "east" at bounding box center [638, 354] width 15 height 15
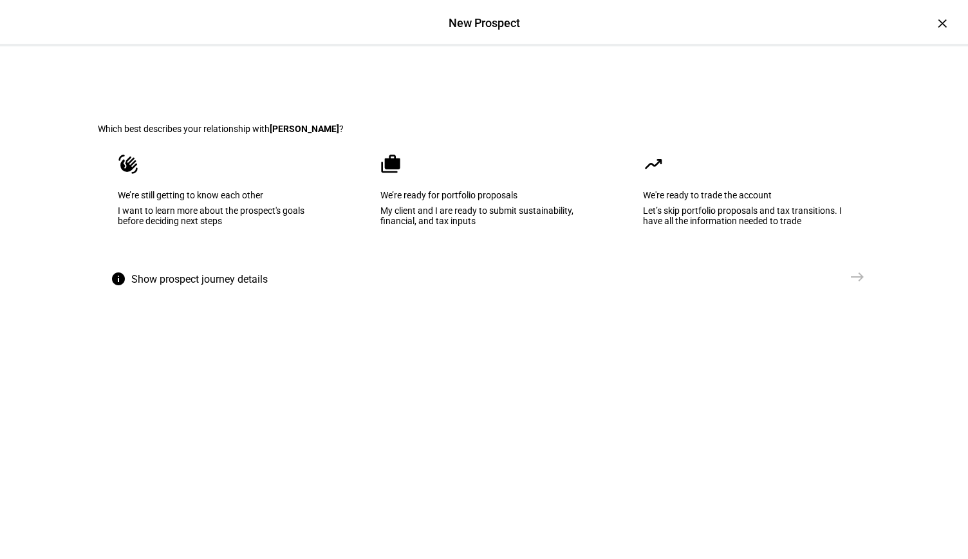
click at [254, 226] on div "I want to learn more about the prospect's goals before deciding next steps" at bounding box center [221, 215] width 207 height 21
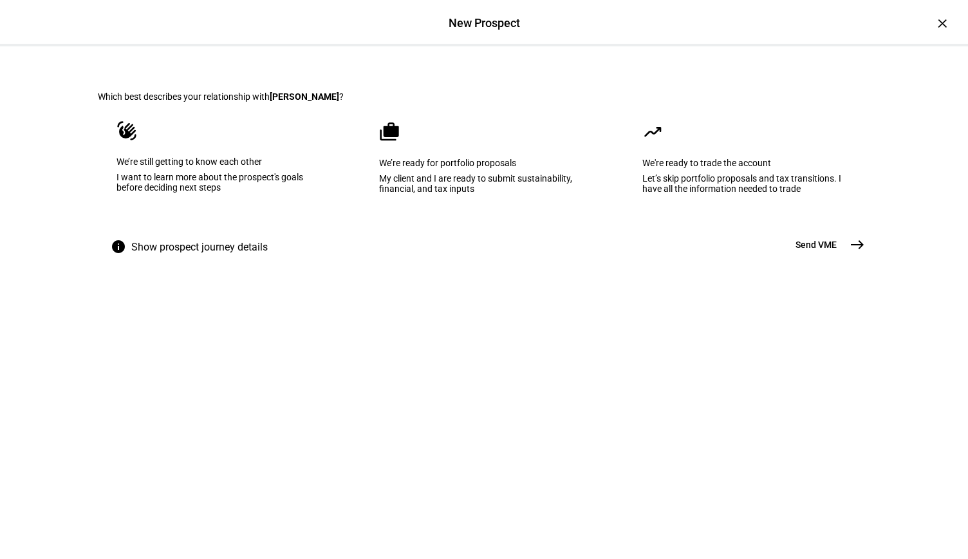
scroll to position [48, 0]
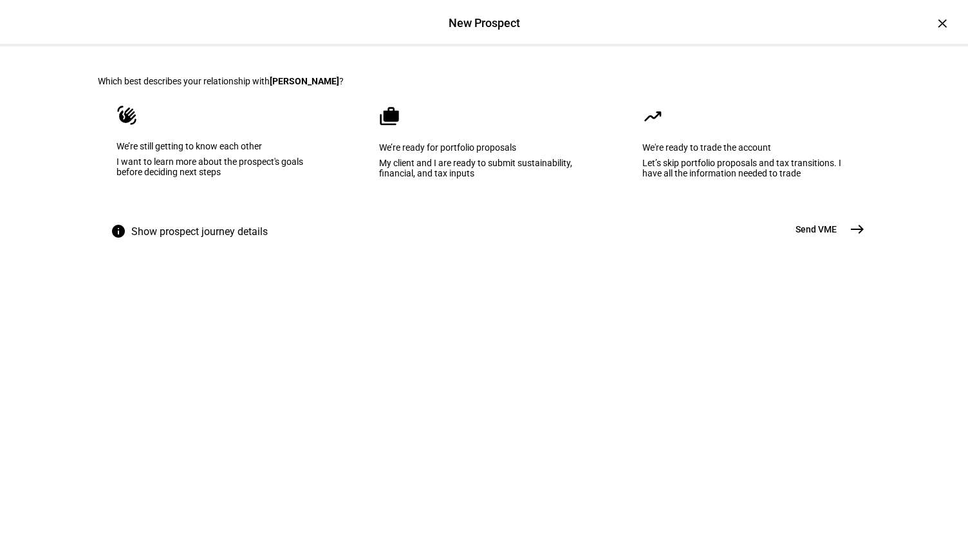
click at [849, 237] on mat-icon "east" at bounding box center [856, 228] width 15 height 15
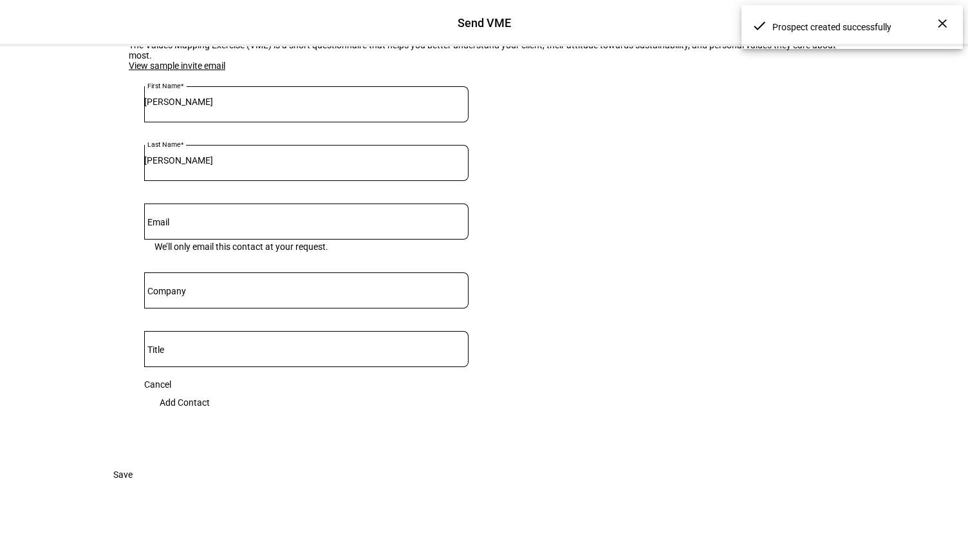
scroll to position [76, 0]
click at [335, 224] on input "Email" at bounding box center [306, 219] width 324 height 10
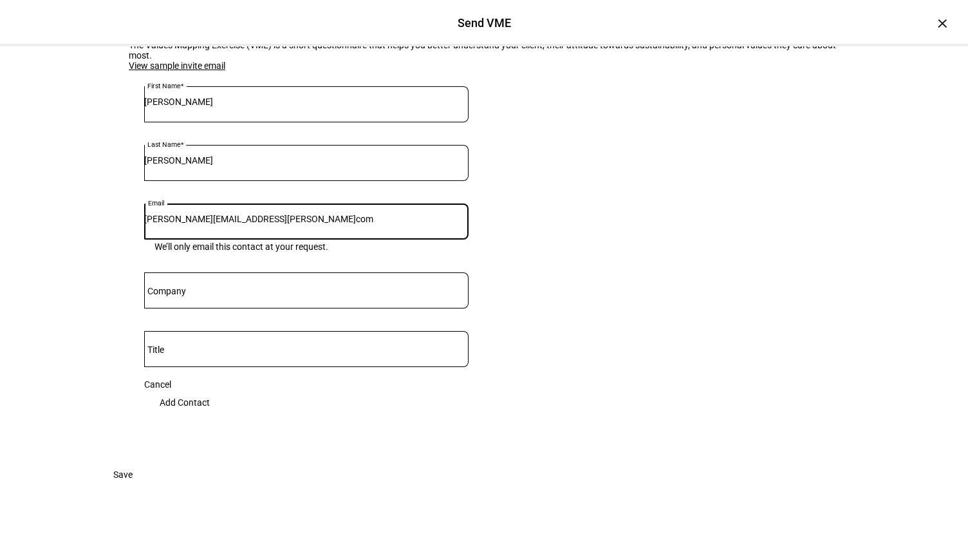
type input "[PERSON_NAME][EMAIL_ADDRESS][PERSON_NAME]com"
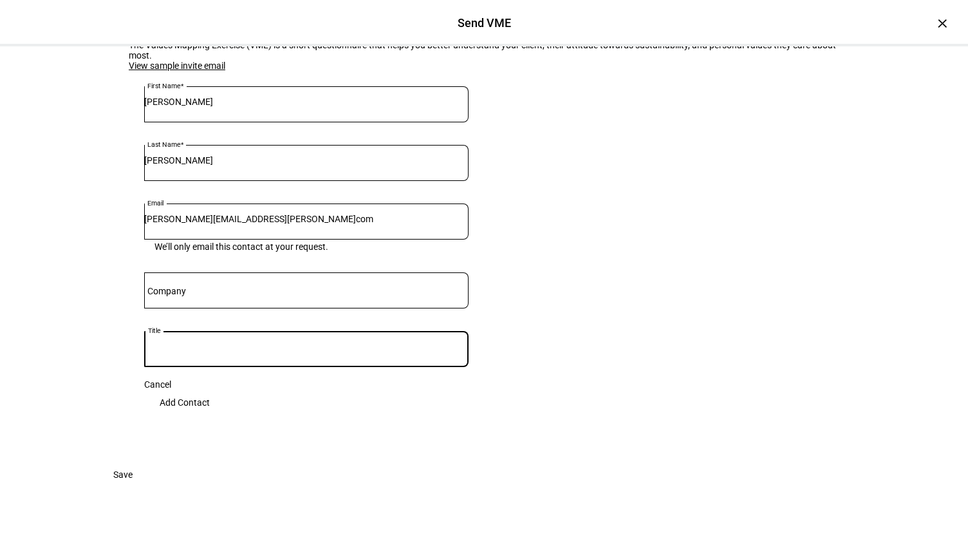
click at [210, 415] on span "Add Contact" at bounding box center [185, 402] width 50 height 26
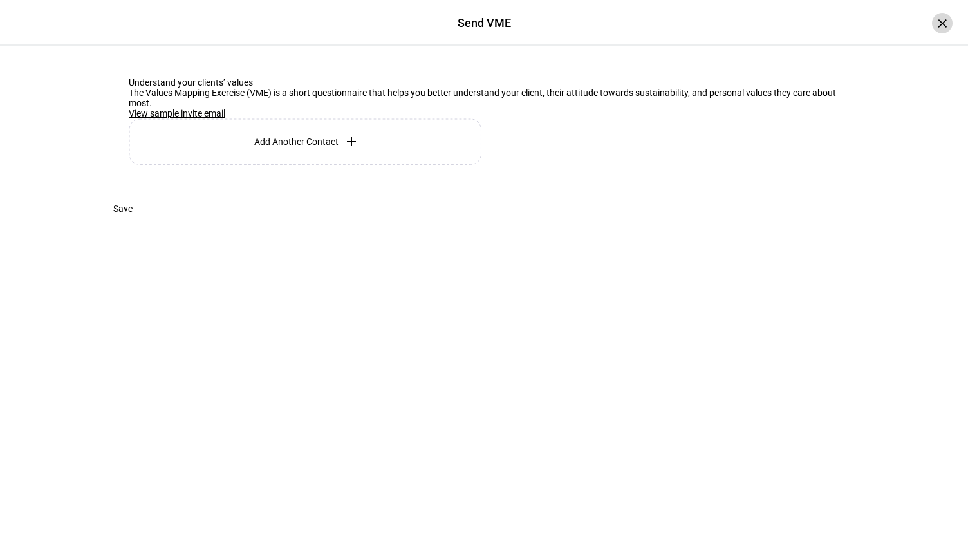
click at [935, 26] on div "×" at bounding box center [942, 23] width 21 height 21
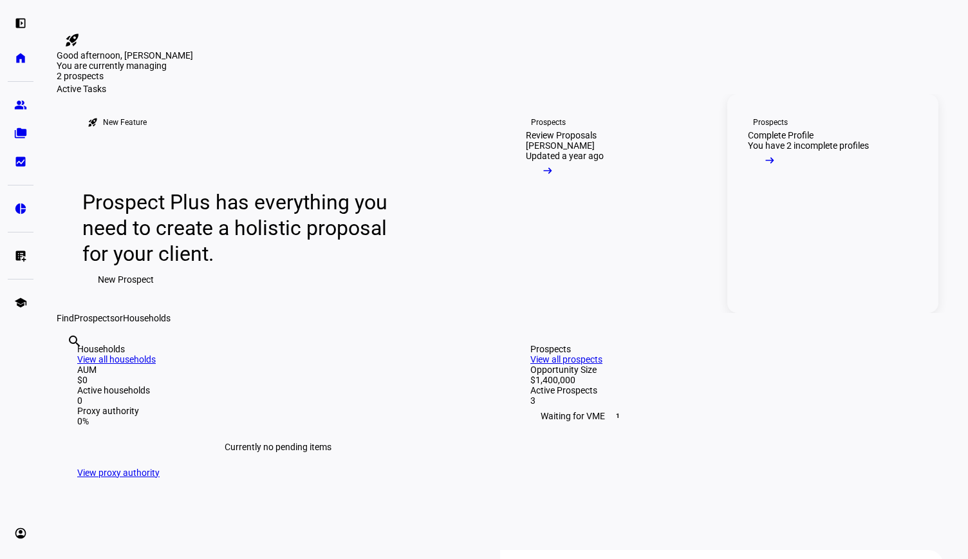
click at [848, 313] on link "Prospects Complete Profile You have 2 incomplete profiles arrow_right_alt" at bounding box center [833, 203] width 212 height 219
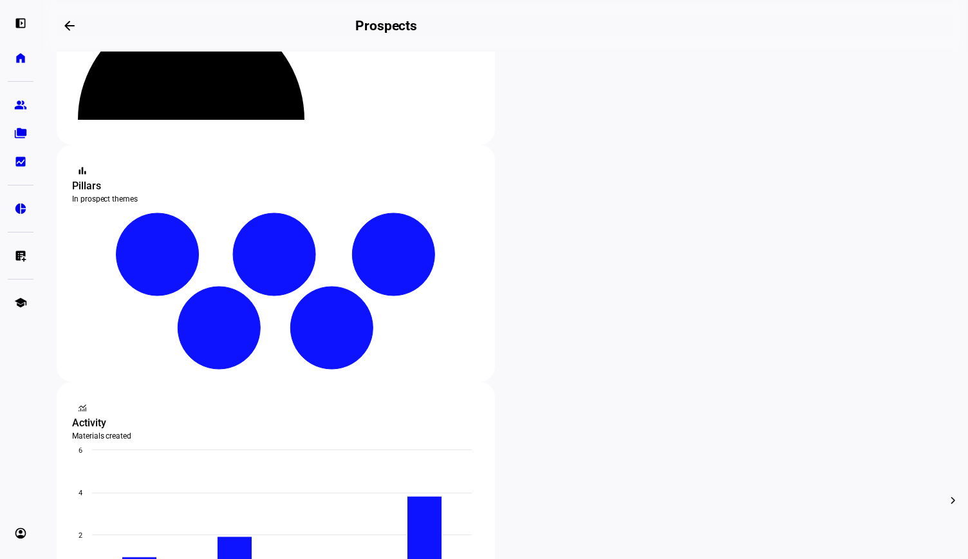
scroll to position [160, 0]
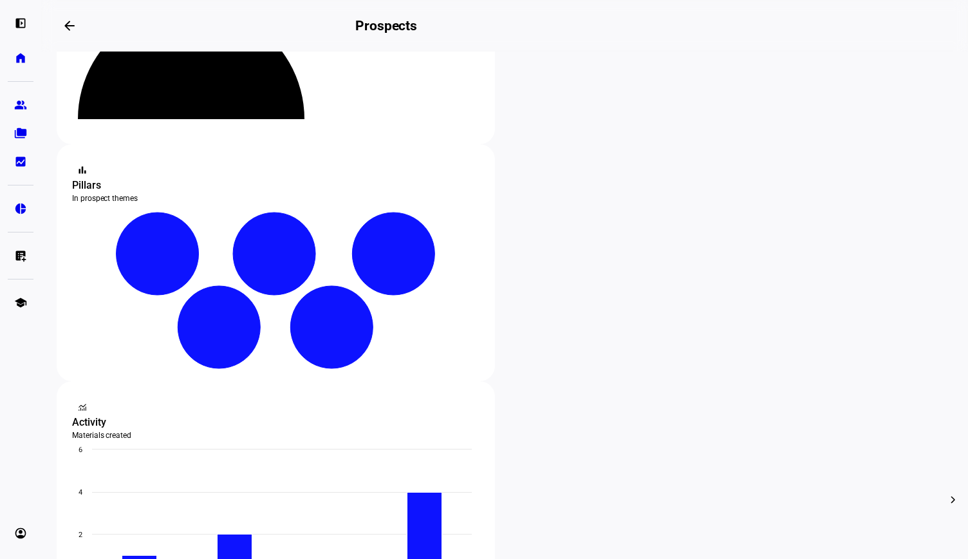
click at [295, 340] on span "Edit" at bounding box center [288, 345] width 15 height 10
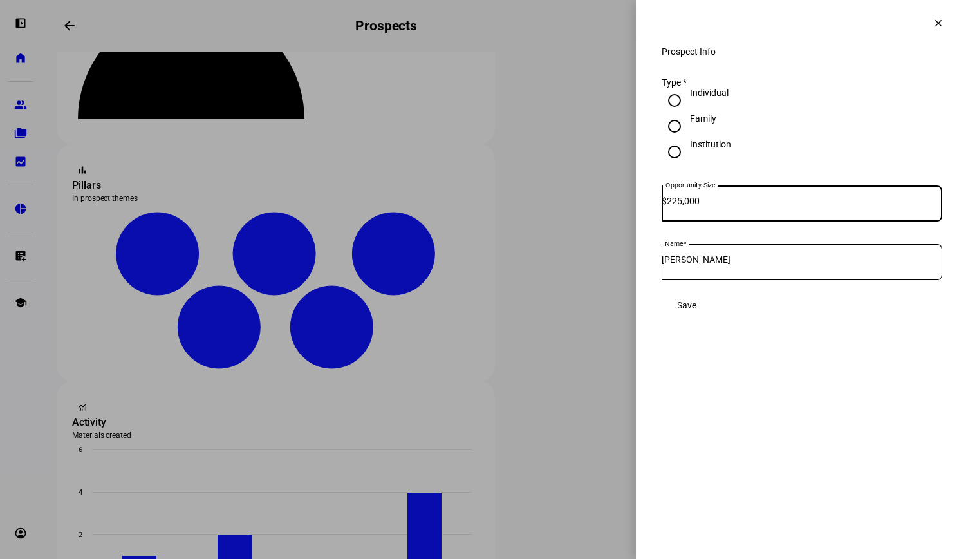
type input "225,000"
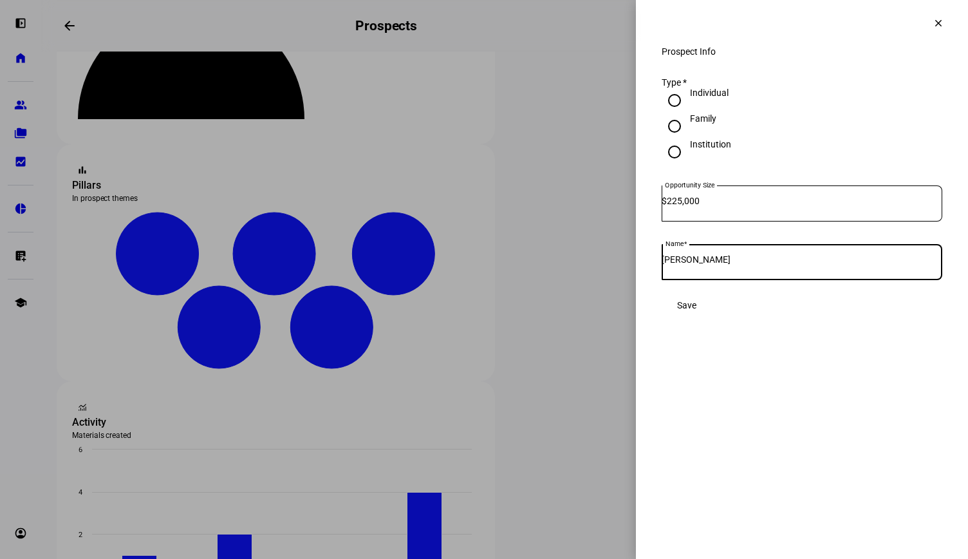
click at [696, 308] on span "Save" at bounding box center [686, 305] width 19 height 26
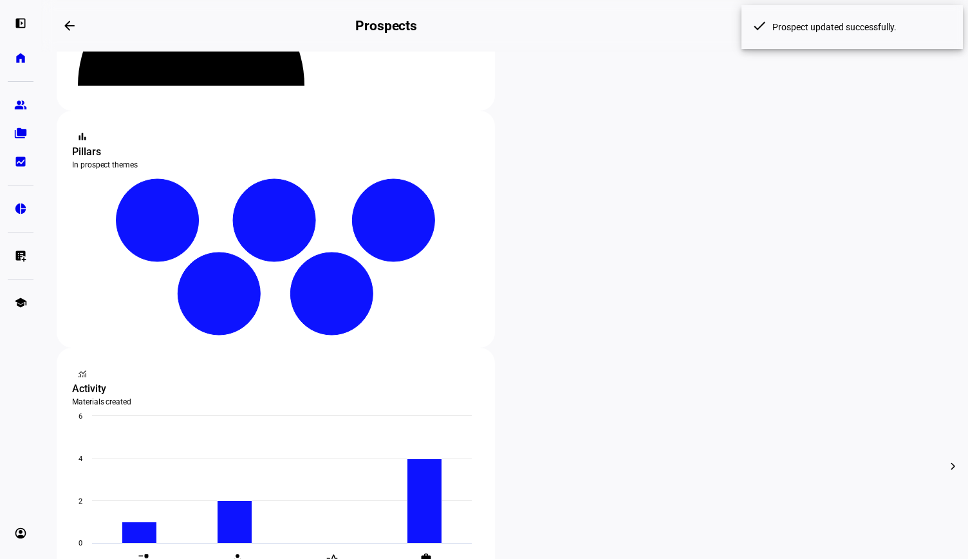
scroll to position [195, 0]
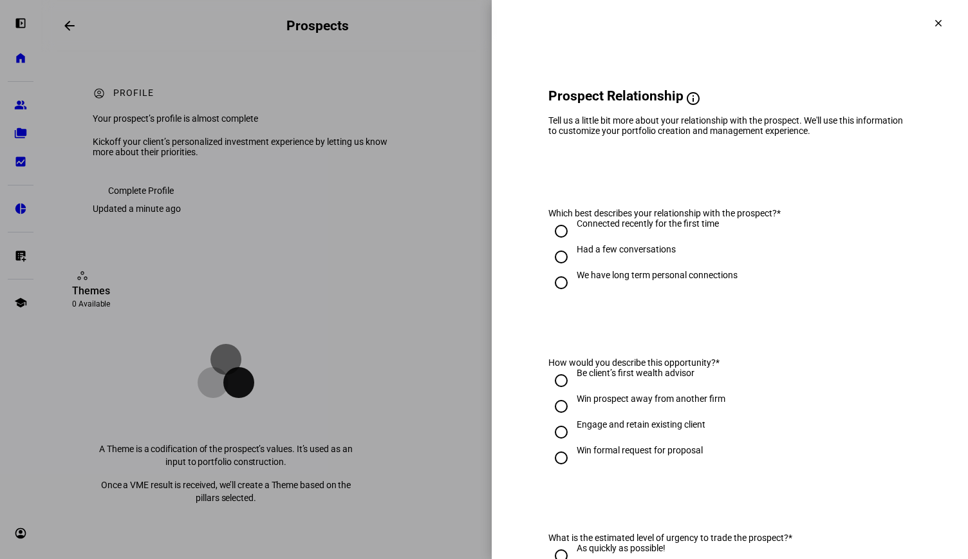
click at [549, 263] on input "Had a few conversations" at bounding box center [561, 257] width 26 height 26
radio input "true"
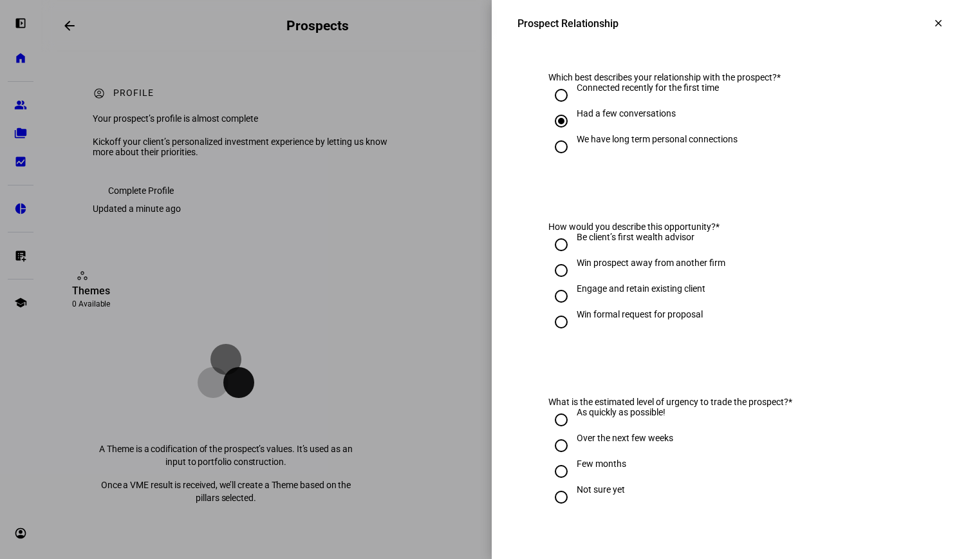
scroll to position [140, 0]
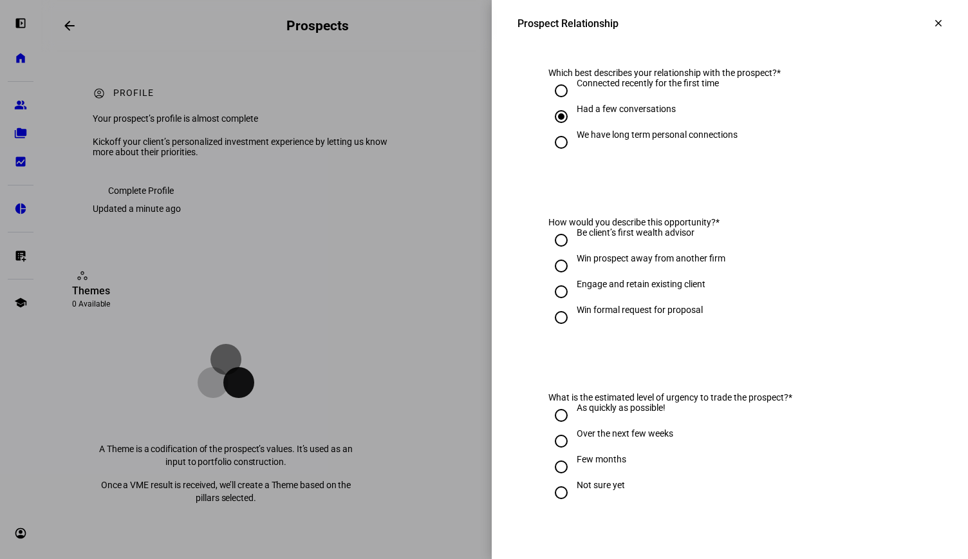
click at [549, 298] on input "Engage and retain existing client" at bounding box center [561, 292] width 26 height 26
radio input "true"
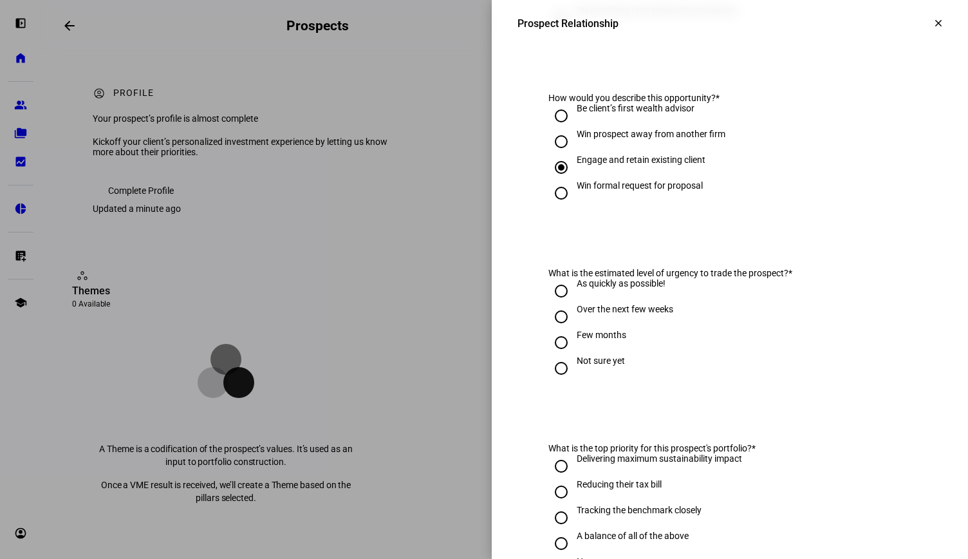
scroll to position [266, 0]
click at [548, 344] on input "Few months" at bounding box center [561, 341] width 26 height 26
radio input "true"
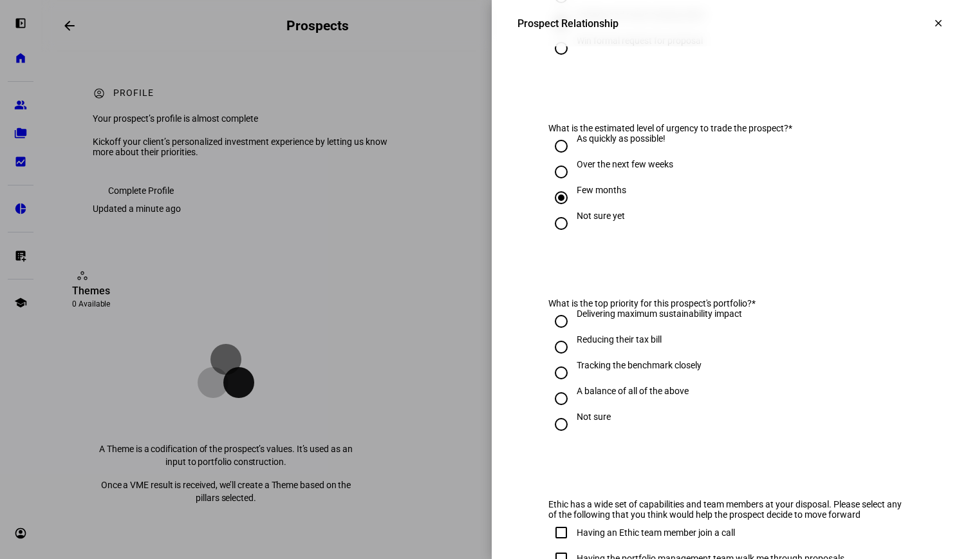
scroll to position [415, 0]
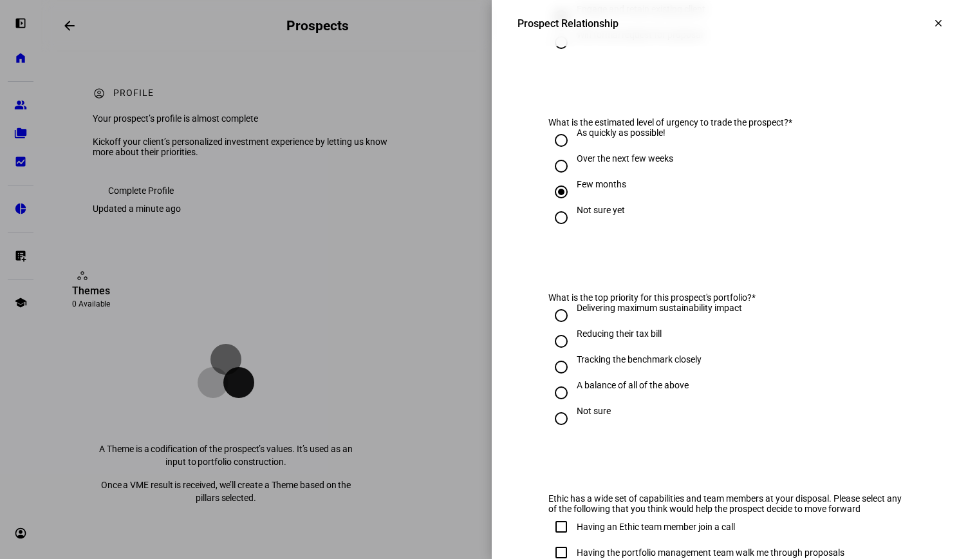
click at [550, 323] on input "Delivering maximum sustainability impact" at bounding box center [561, 315] width 26 height 26
radio input "true"
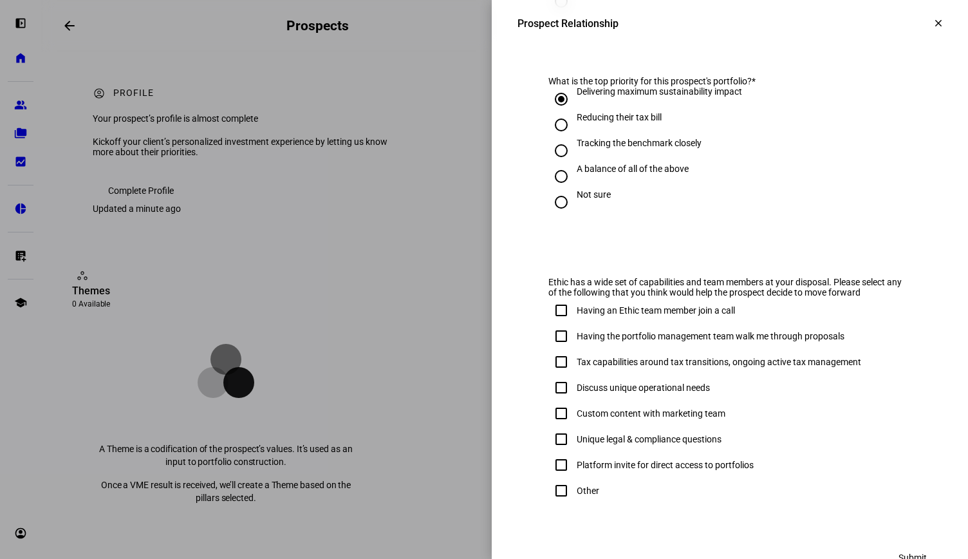
scroll to position [677, 0]
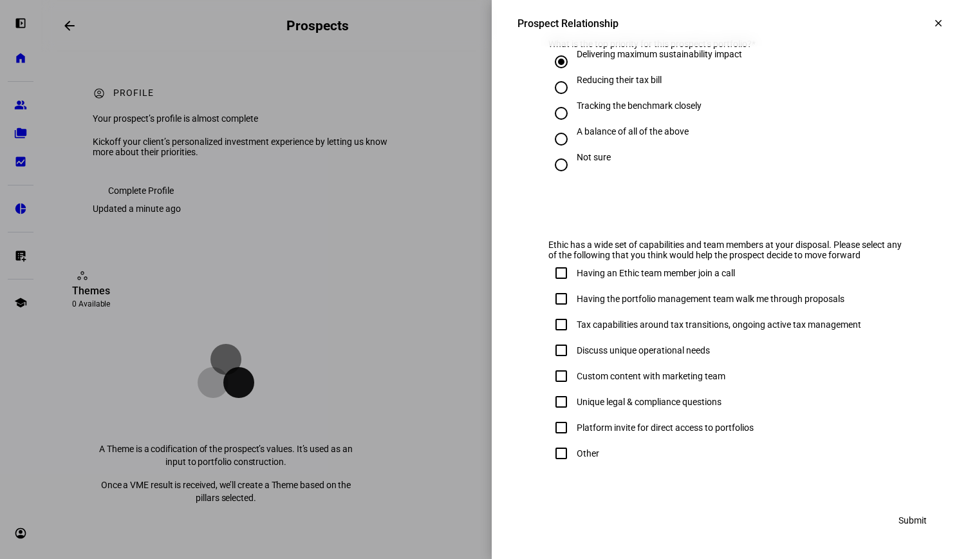
click at [898, 512] on span "Submit" at bounding box center [912, 520] width 28 height 26
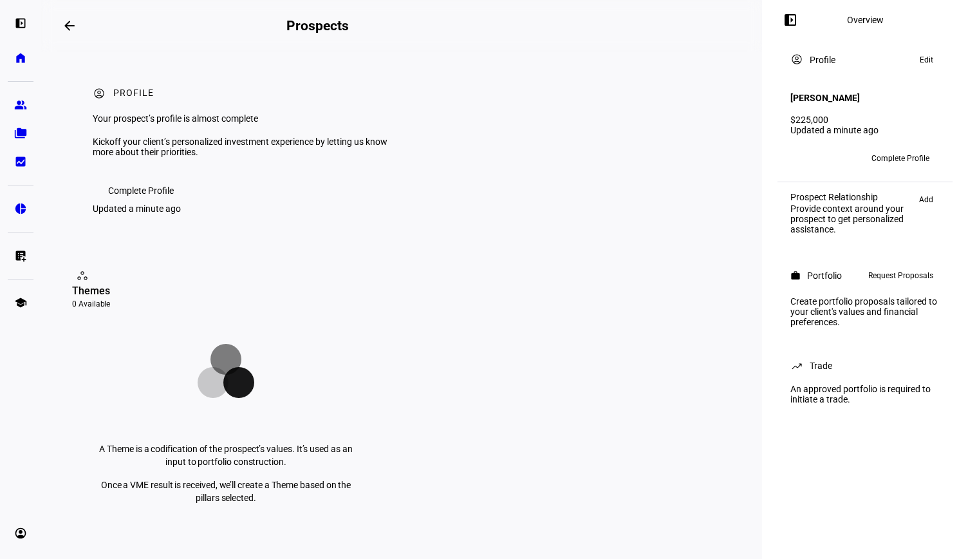
click at [151, 203] on span "Complete Profile" at bounding box center [141, 191] width 66 height 26
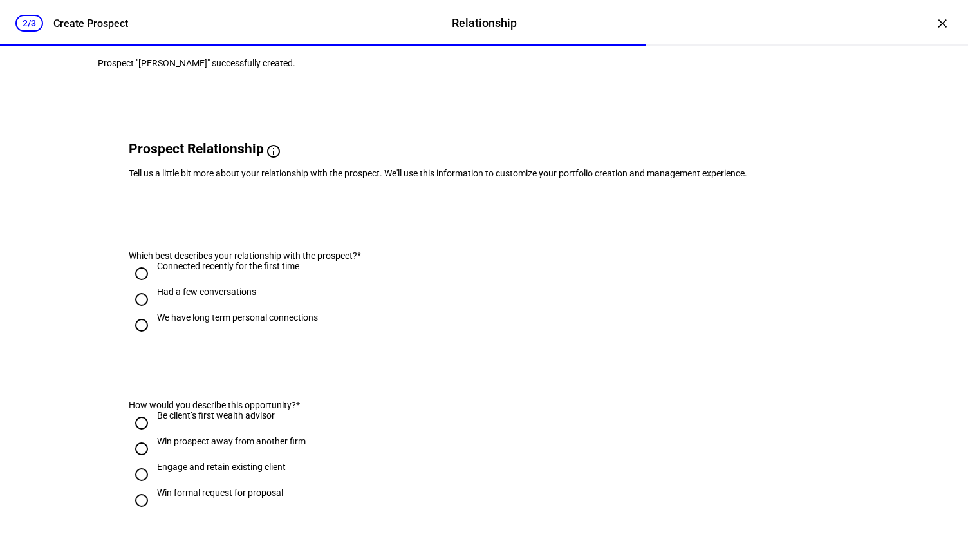
scroll to position [0, 0]
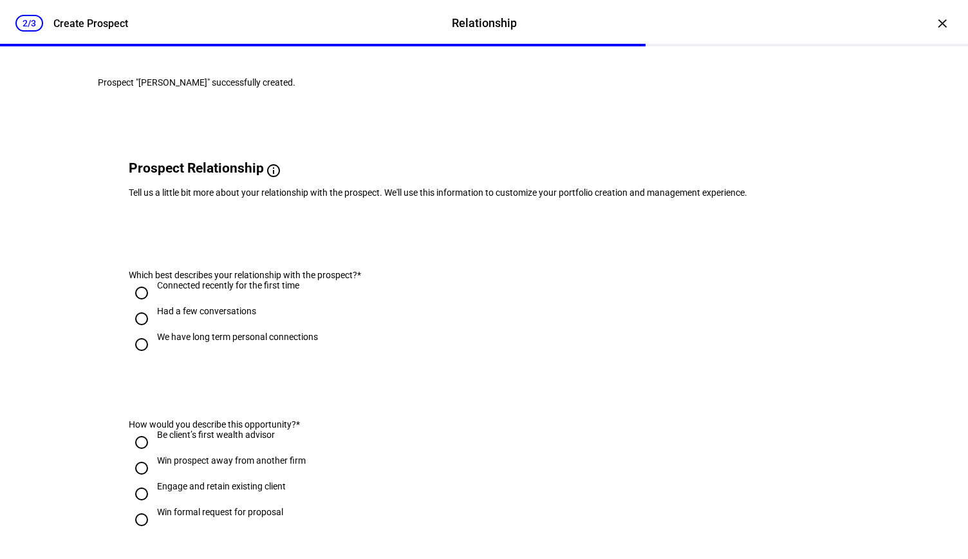
click at [27, 20] on div "2/3" at bounding box center [29, 23] width 28 height 17
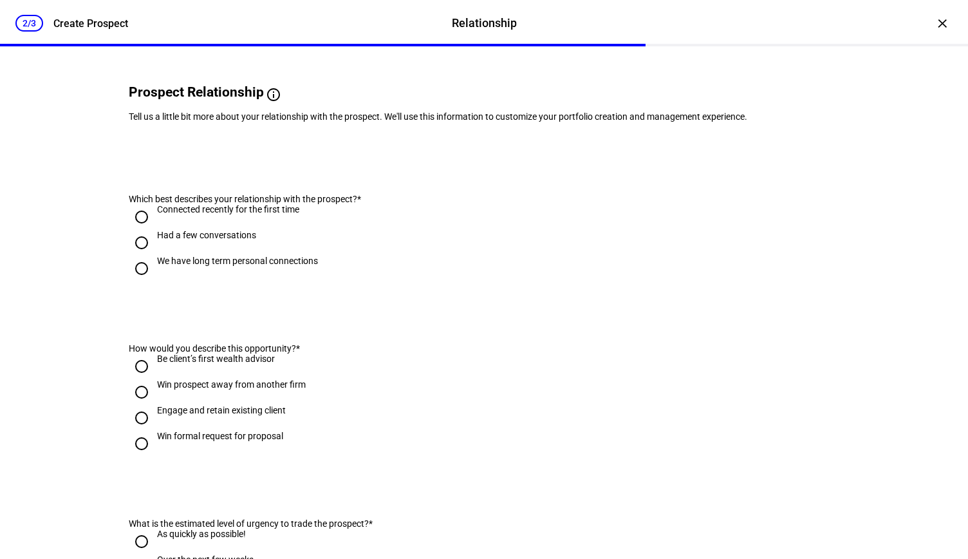
scroll to position [84, 0]
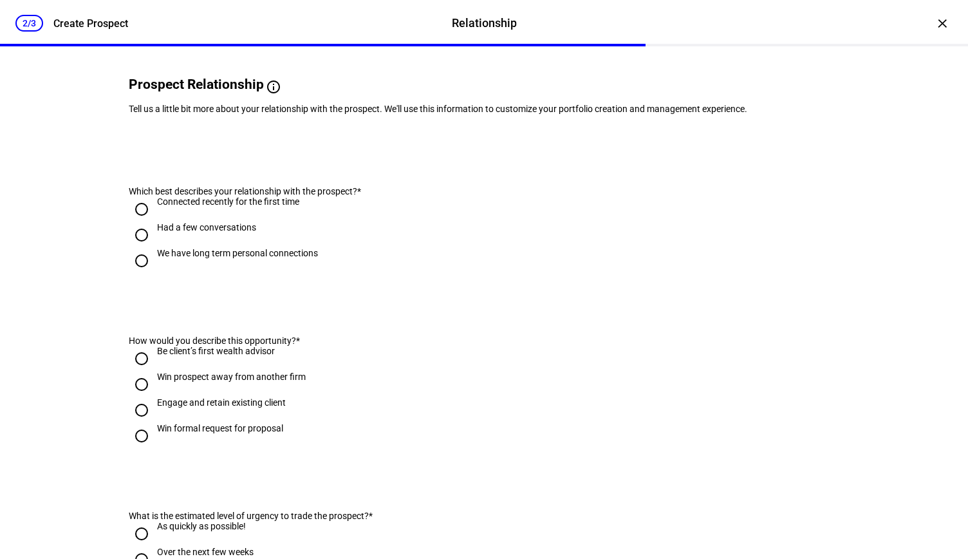
drag, startPoint x: 350, startPoint y: 44, endPoint x: 255, endPoint y: 66, distance: 97.1
click at [255, 66] on div "2/3 Create Prospect Relationship Relationship Create Prospect × Prospect "[PERS…" at bounding box center [484, 279] width 968 height 559
click at [232, 64] on eth-form-card "Prospect Relationship info Why we ask Tell us a little bit more about your rela…" at bounding box center [484, 90] width 772 height 110
click at [220, 42] on eth-stepper-header "2/3 Create Prospect Relationship Relationship Create Prospect" at bounding box center [484, 23] width 968 height 46
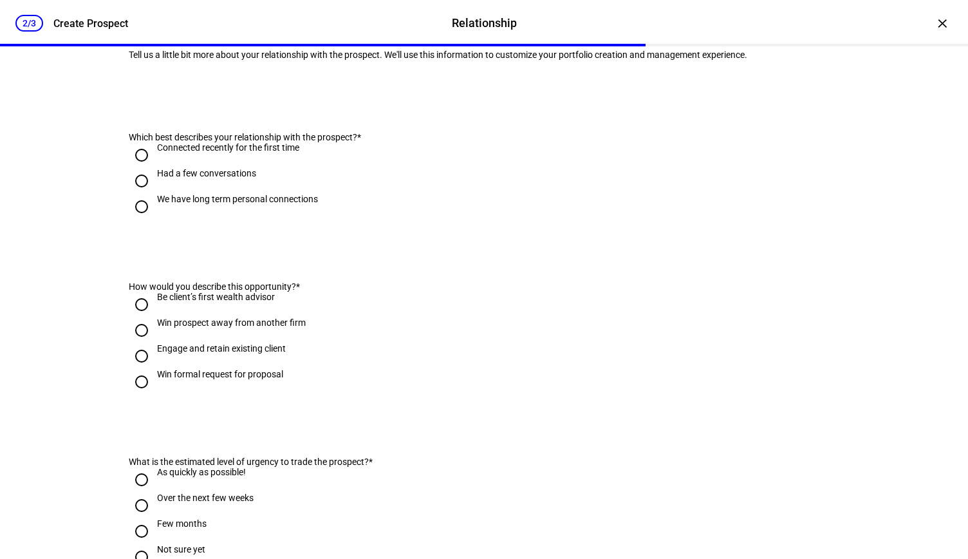
click at [134, 194] on input "Had a few conversations" at bounding box center [142, 181] width 26 height 26
radio input "true"
click at [134, 194] on input "Had a few conversations" at bounding box center [142, 181] width 26 height 26
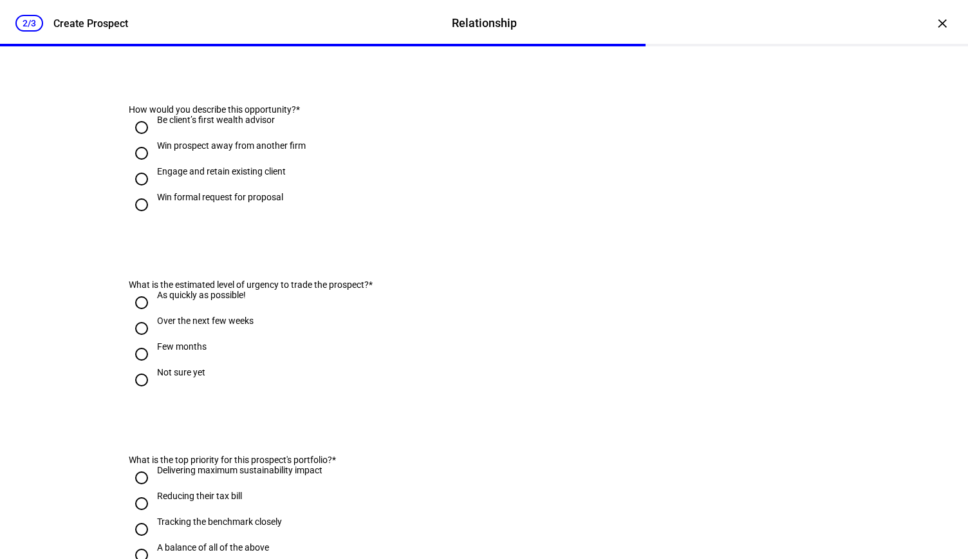
click at [134, 192] on input "Engage and retain existing client" at bounding box center [142, 179] width 26 height 26
radio input "true"
click at [134, 192] on input "Engage and retain existing client" at bounding box center [142, 179] width 26 height 26
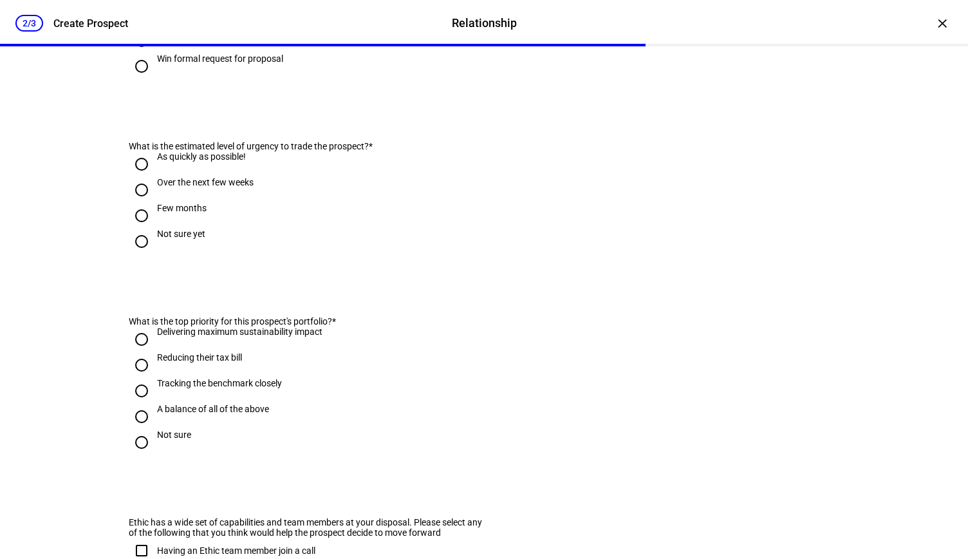
scroll to position [470, 0]
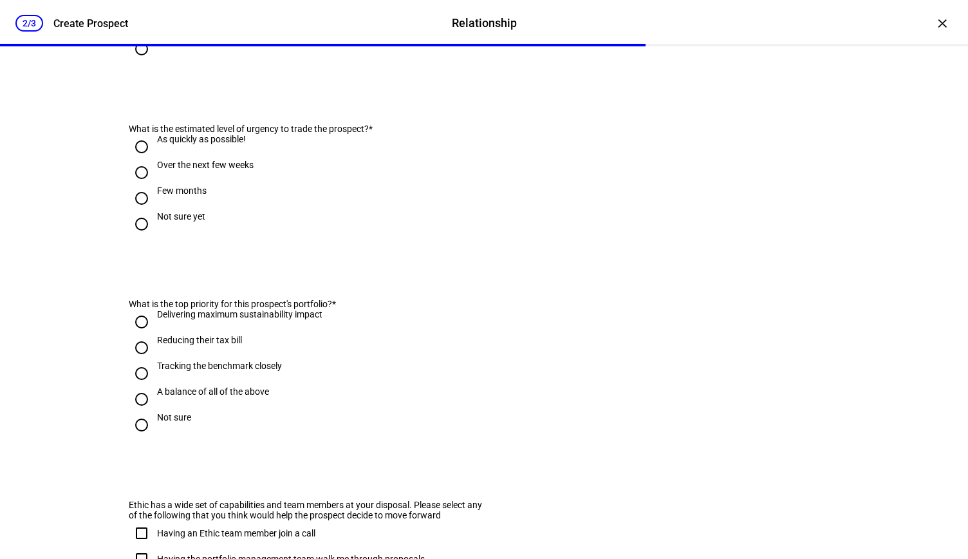
click at [133, 211] on input "Few months" at bounding box center [142, 198] width 26 height 26
radio input "true"
click at [136, 335] on input "Delivering maximum sustainability impact" at bounding box center [142, 322] width 26 height 26
radio input "true"
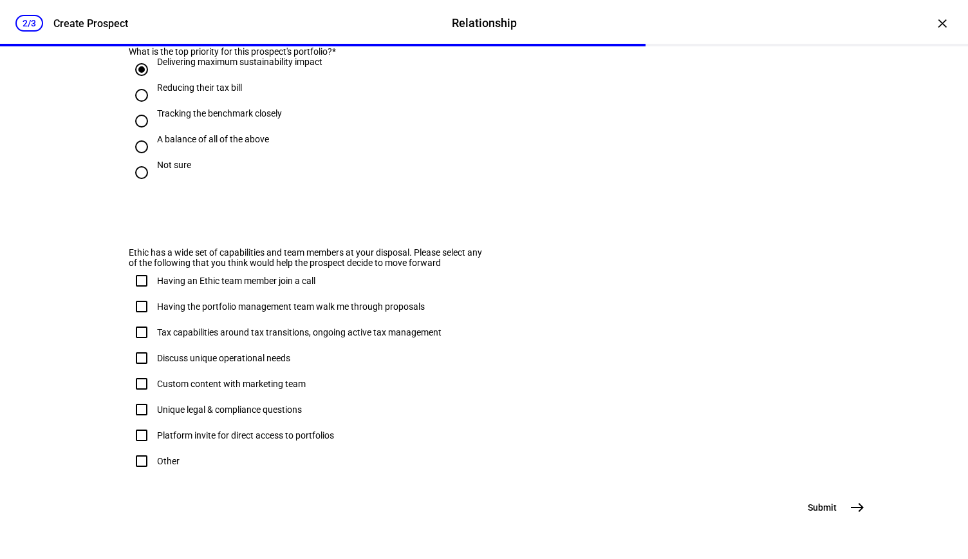
scroll to position [788, 0]
click at [853, 504] on mat-icon "east" at bounding box center [856, 506] width 15 height 15
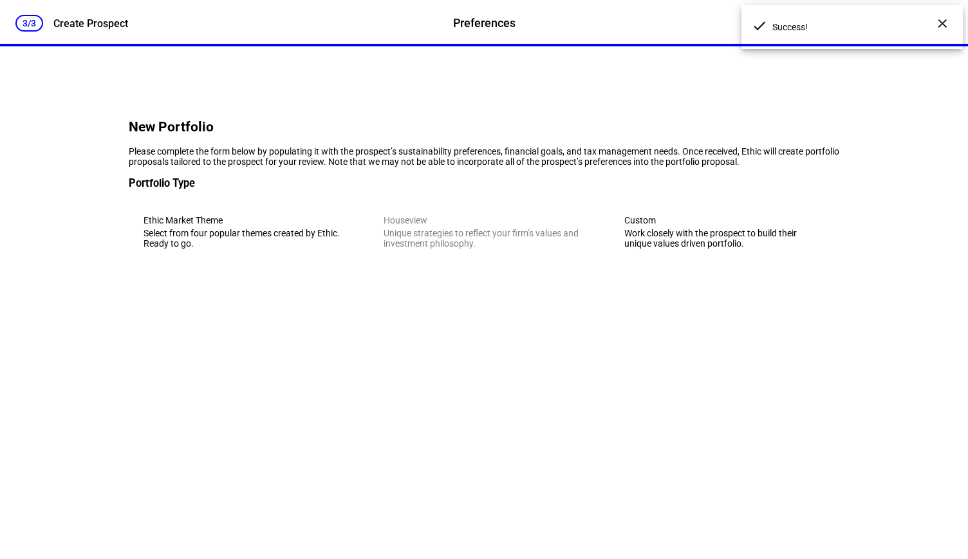
scroll to position [0, 0]
click at [651, 263] on eth-mega-radio-button "Custom Work closely with the prospect to build their unique values driven portf…" at bounding box center [724, 231] width 230 height 63
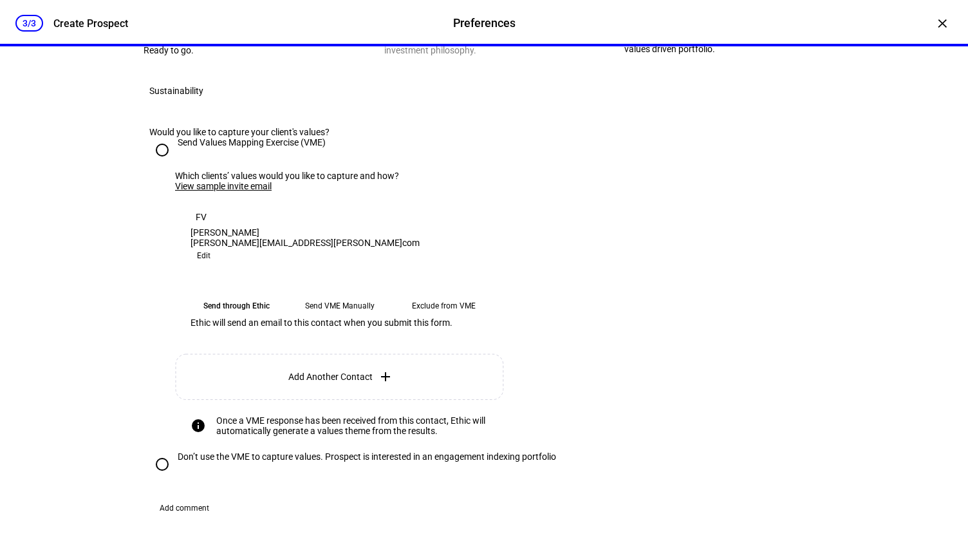
scroll to position [213, 0]
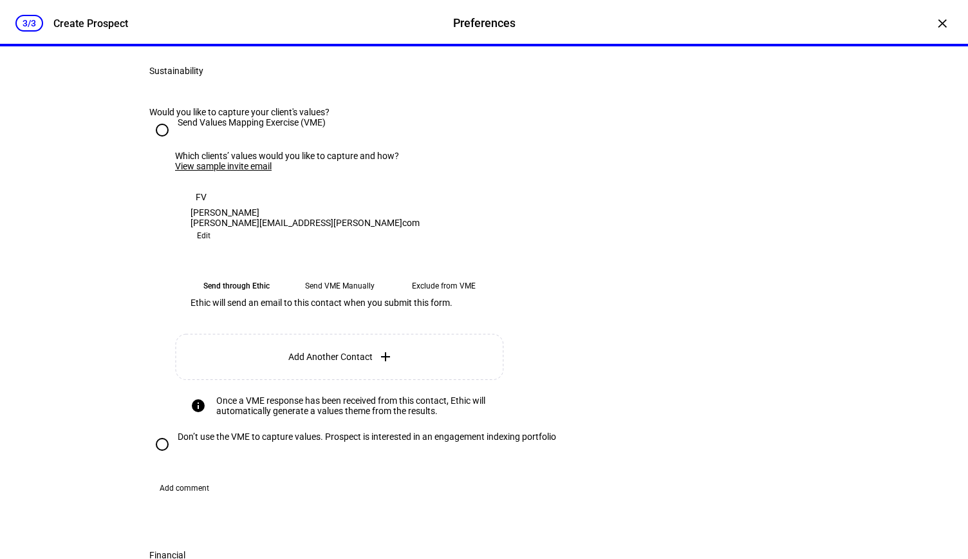
click at [210, 243] on span "Edit" at bounding box center [204, 235] width 14 height 15
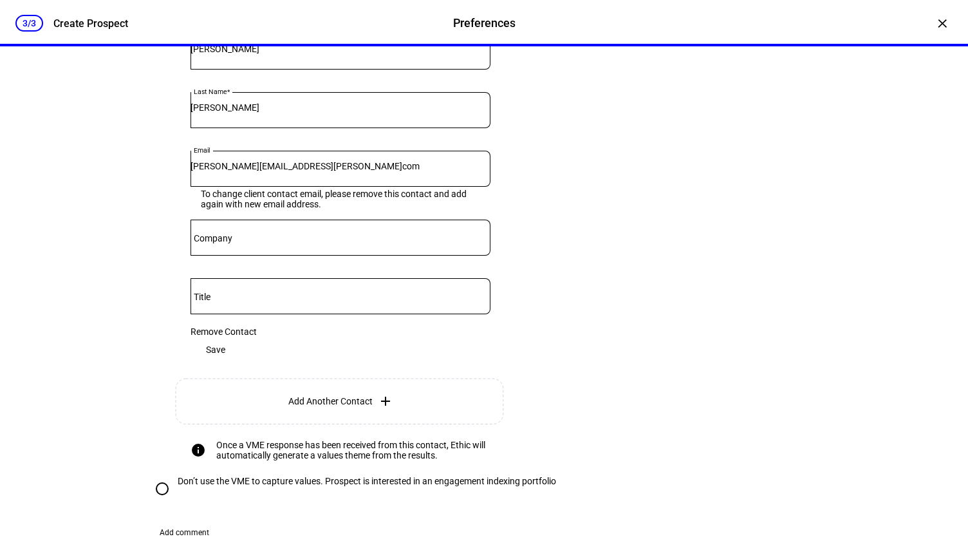
scroll to position [365, 0]
drag, startPoint x: 248, startPoint y: 295, endPoint x: 408, endPoint y: 277, distance: 160.7
click at [408, 199] on mat-form-field "Email [PERSON_NAME][EMAIL_ADDRESS][PERSON_NAME]com To change client contact ema…" at bounding box center [340, 175] width 300 height 48
click at [198, 337] on div "Remove Contact" at bounding box center [340, 332] width 300 height 10
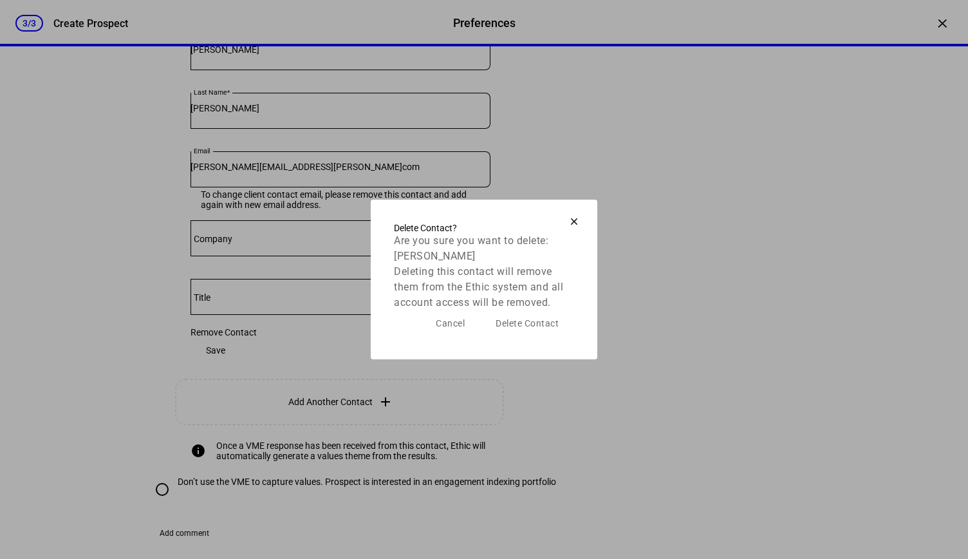
click at [534, 328] on span "Delete Contact" at bounding box center [526, 323] width 63 height 10
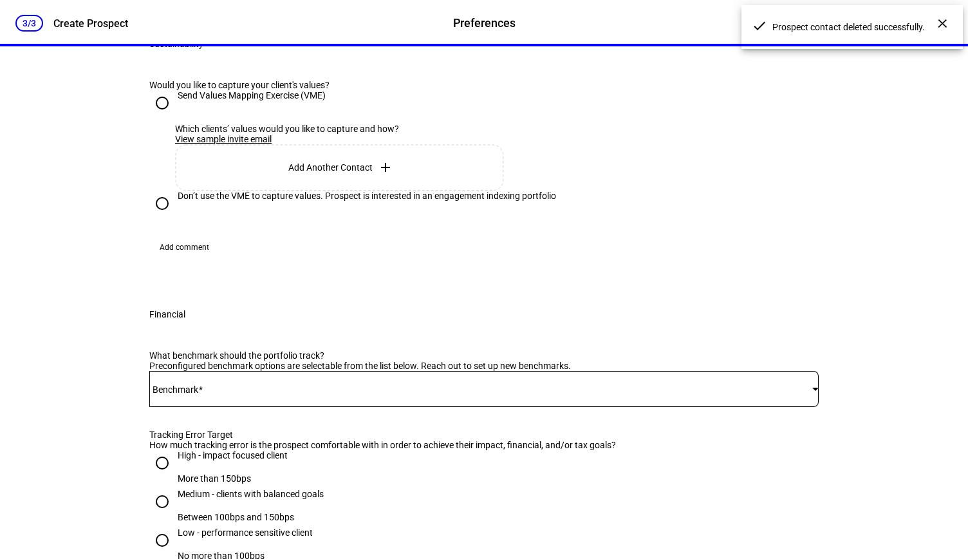
scroll to position [239, 0]
click at [324, 191] on plt-prospect-contact-add-button "Add Another Contact add" at bounding box center [340, 168] width 331 height 46
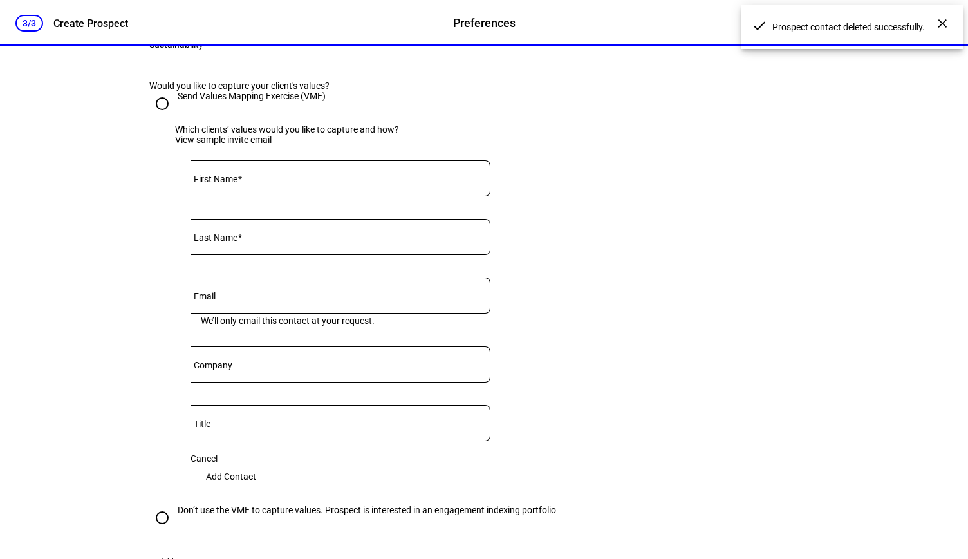
click at [302, 181] on input "First Name" at bounding box center [340, 176] width 300 height 10
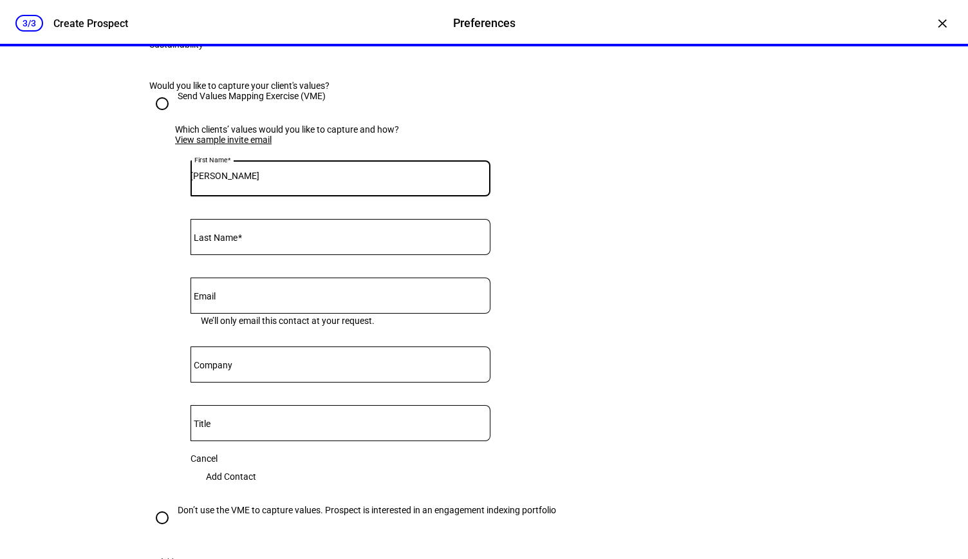
type input "[PERSON_NAME]"
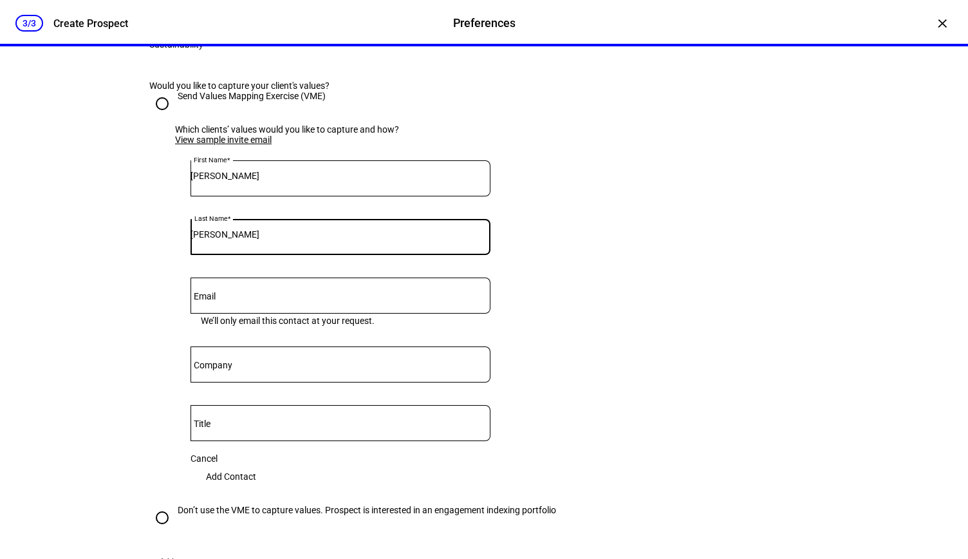
type input "[PERSON_NAME]"
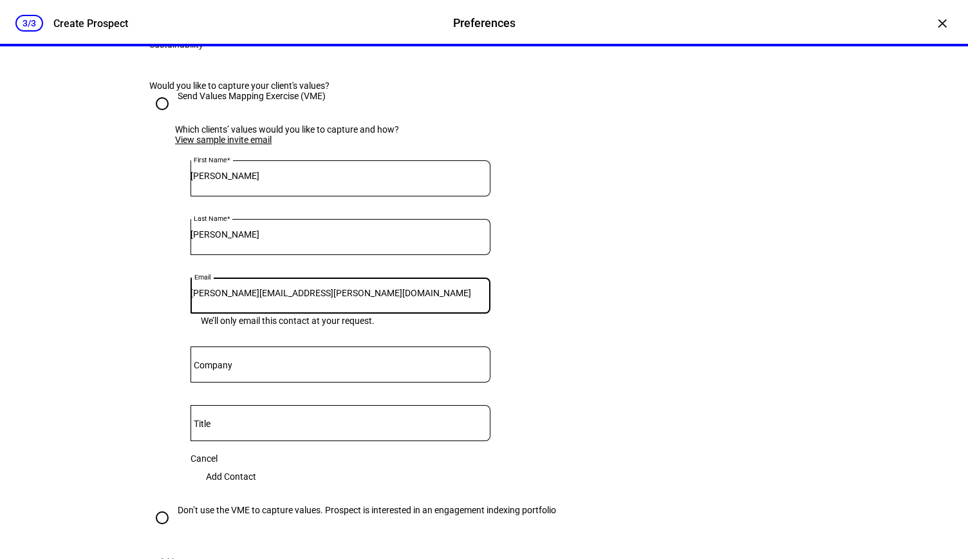
type input "[PERSON_NAME][EMAIL_ADDRESS][PERSON_NAME][DOMAIN_NAME]"
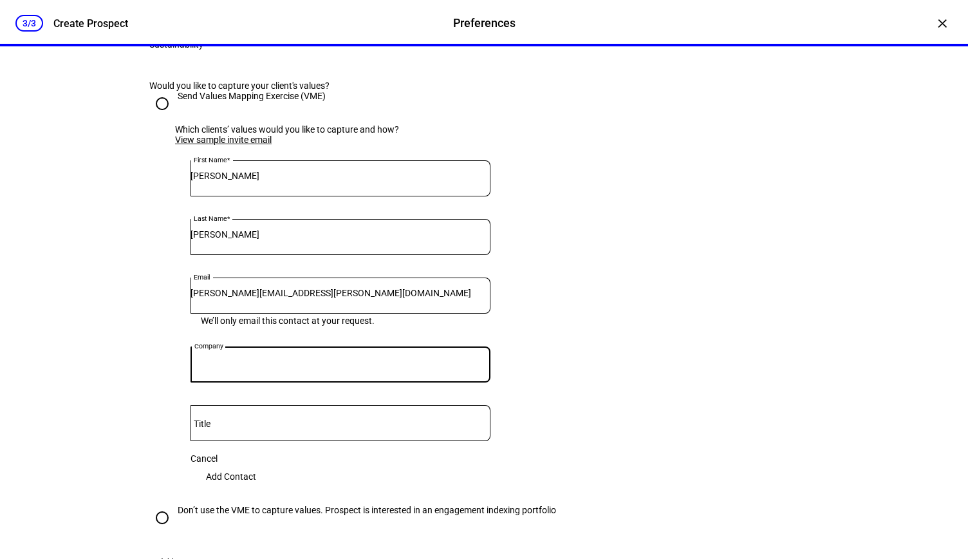
scroll to position [365, 0]
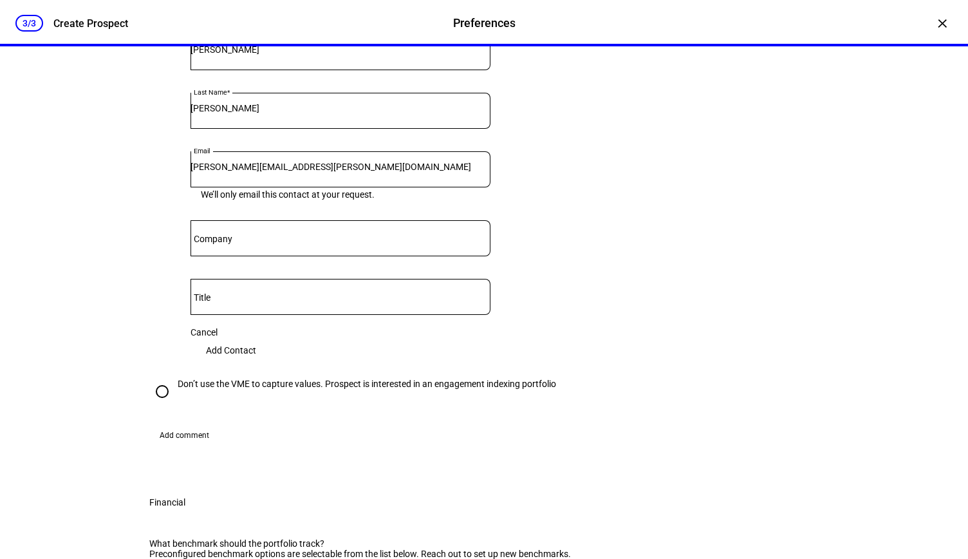
click at [256, 363] on span "Add Contact" at bounding box center [231, 350] width 50 height 26
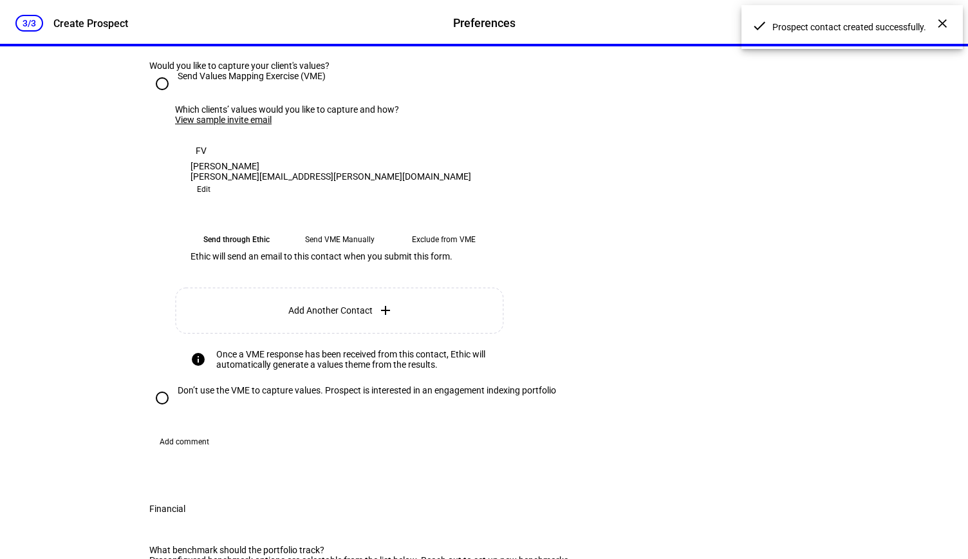
scroll to position [265, 0]
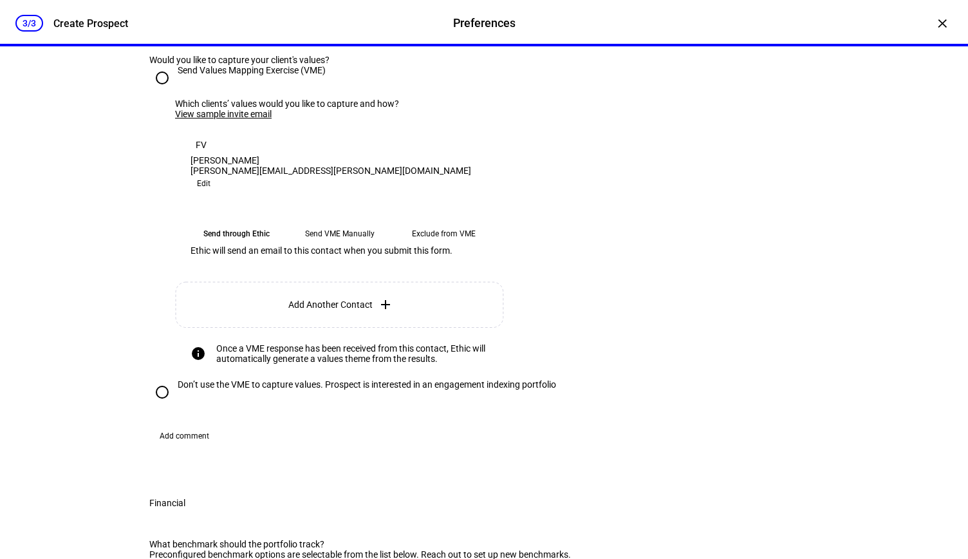
click at [375, 245] on eth-mega-radio-button "Send VME Manually" at bounding box center [339, 233] width 93 height 23
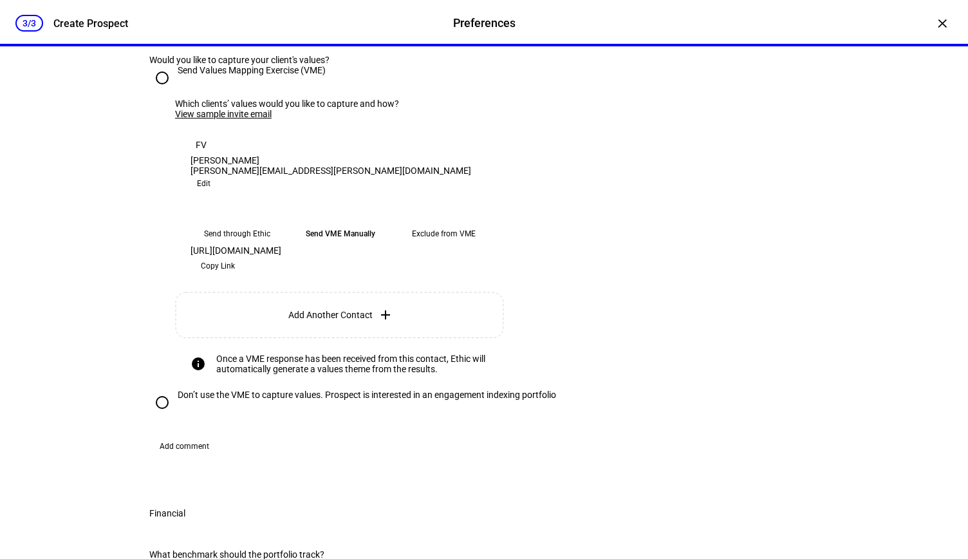
click at [235, 276] on span "Copy Link" at bounding box center [218, 265] width 34 height 21
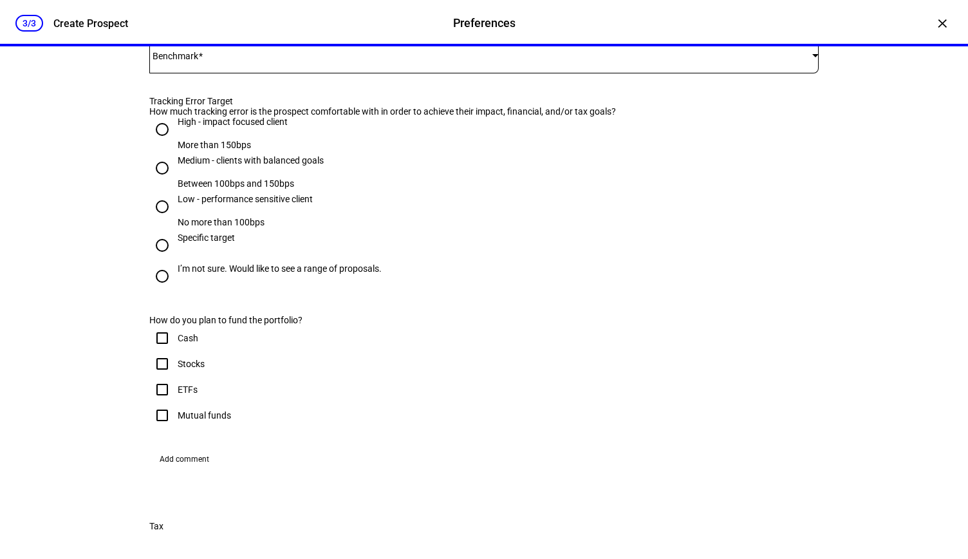
scroll to position [798, 0]
click at [592, 60] on span at bounding box center [480, 55] width 663 height 10
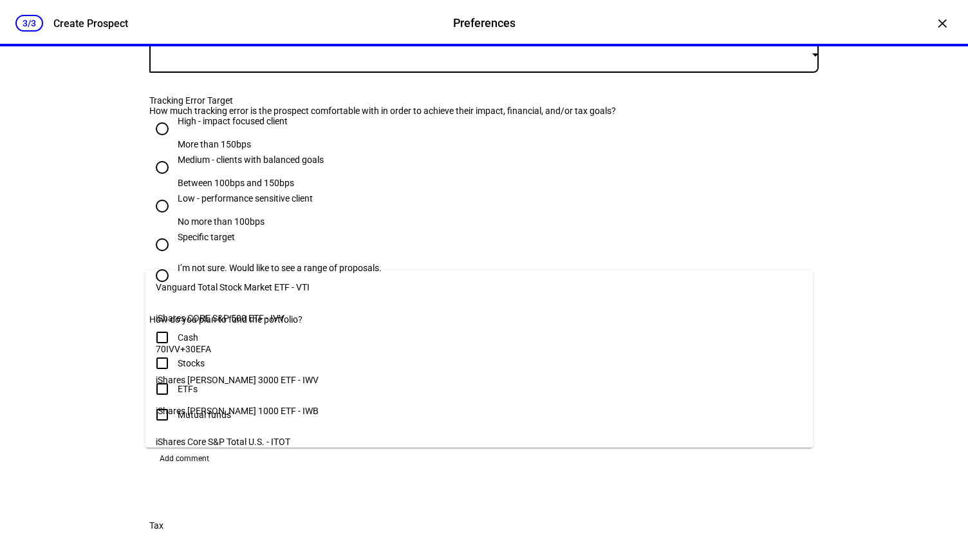
scroll to position [0, 0]
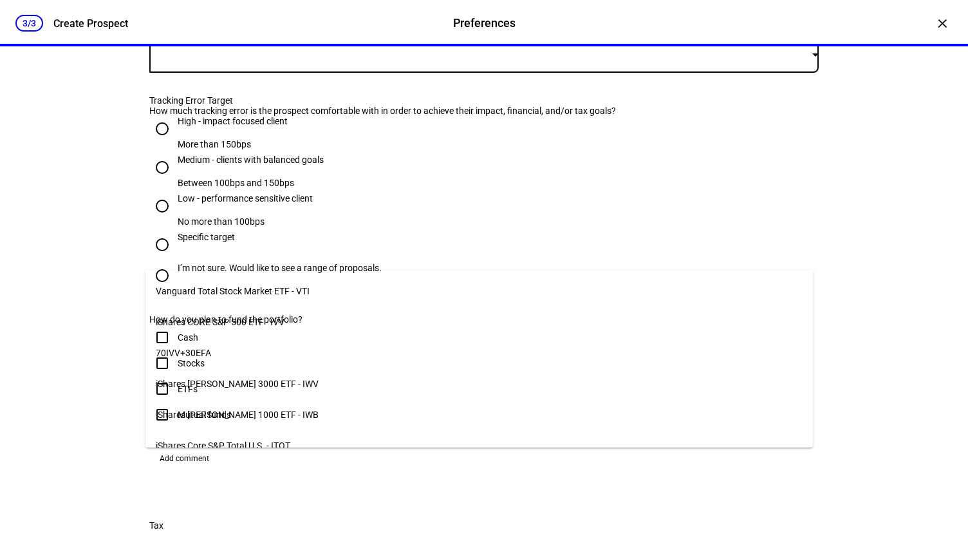
click at [369, 319] on mat-option "iShares CORE S&P 500 ETF - IVV" at bounding box center [478, 321] width 667 height 31
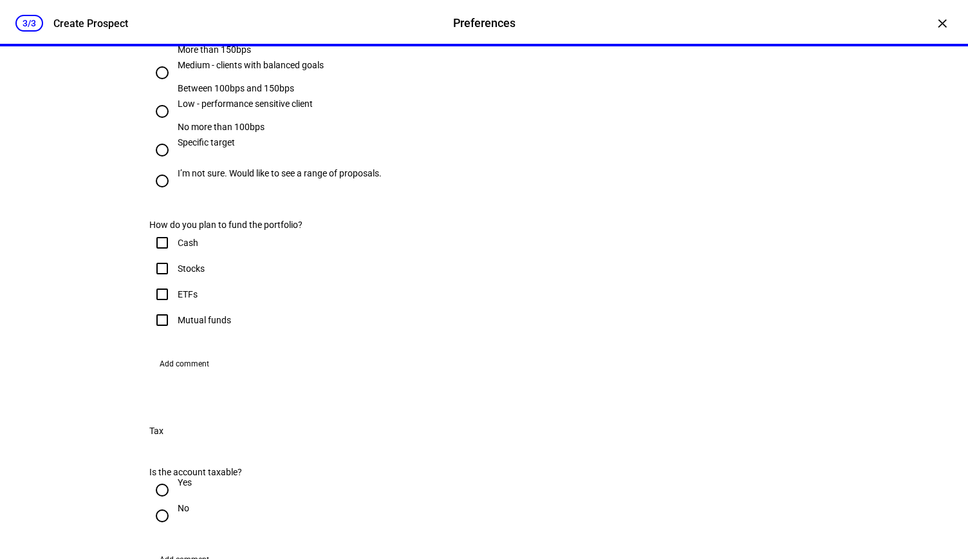
scroll to position [894, 0]
click at [164, 84] on input "Medium - clients with balanced goals Between 100bps and 150bps" at bounding box center [162, 71] width 26 height 26
radio input "true"
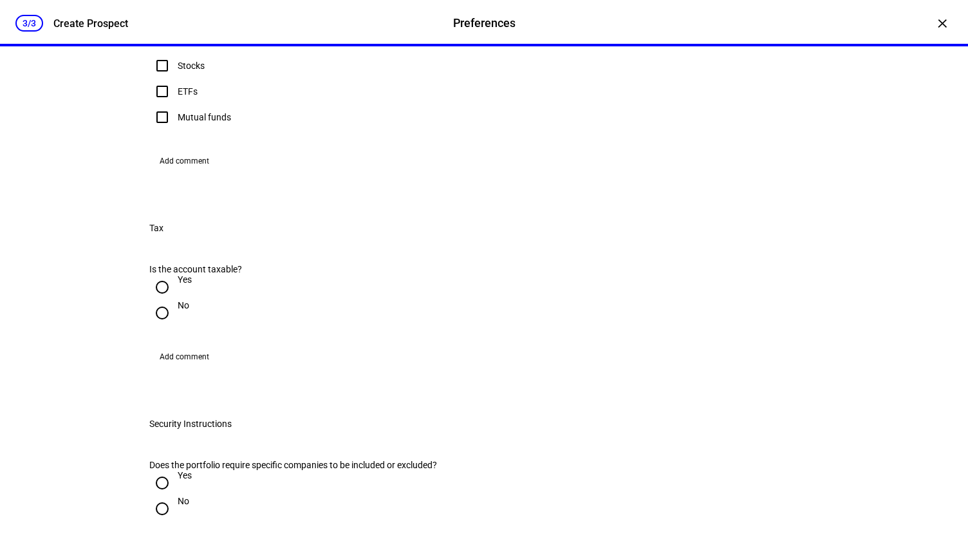
scroll to position [1097, 0]
click at [157, 77] on input "Stocks" at bounding box center [162, 64] width 26 height 26
checkbox input "true"
click at [157, 102] on input "ETFs" at bounding box center [162, 90] width 26 height 26
checkbox input "true"
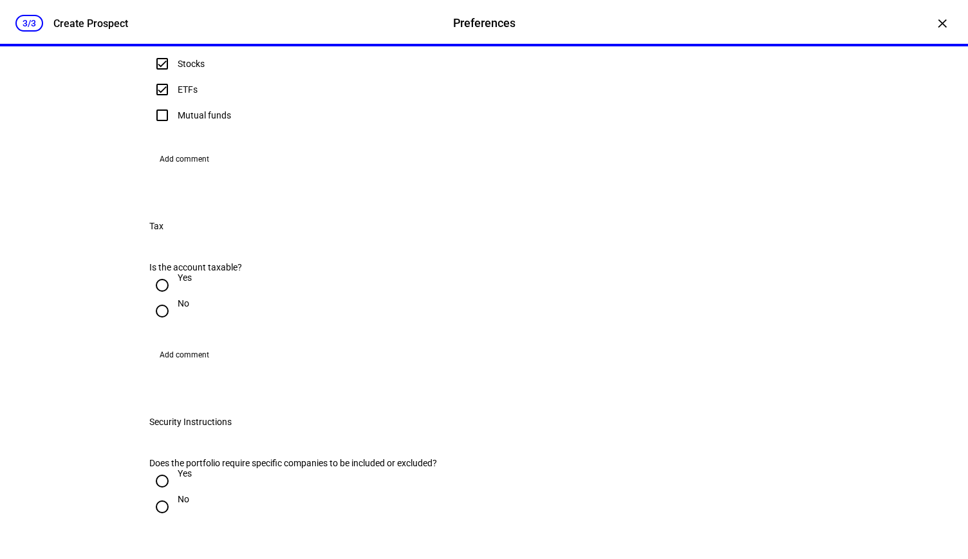
click at [156, 128] on input "Mutual funds" at bounding box center [162, 115] width 26 height 26
checkbox input "true"
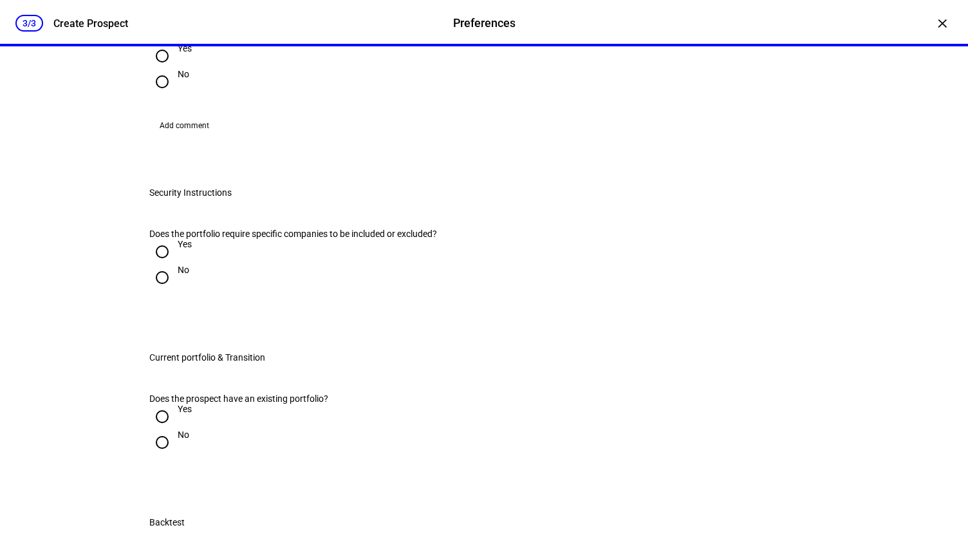
scroll to position [1329, 0]
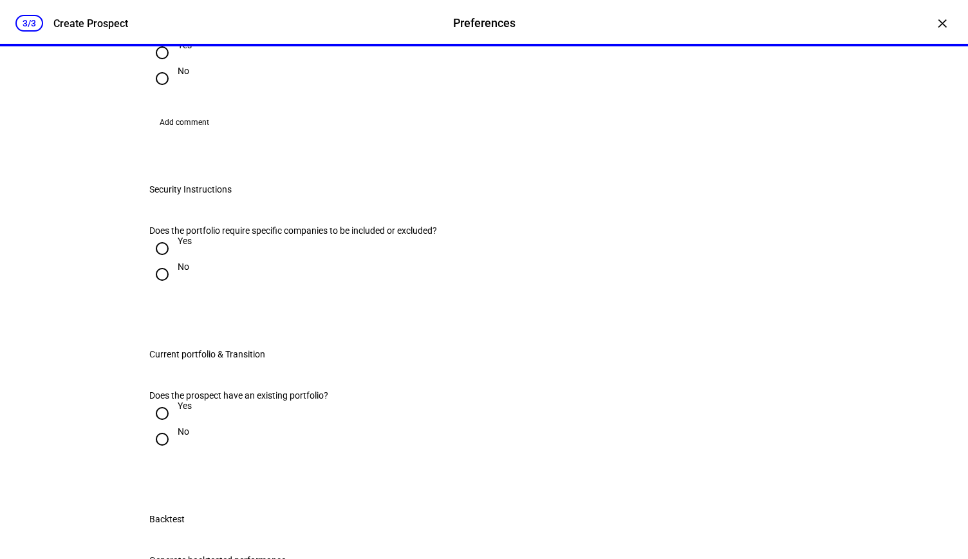
click at [154, 66] on input "Yes" at bounding box center [162, 53] width 26 height 26
radio input "true"
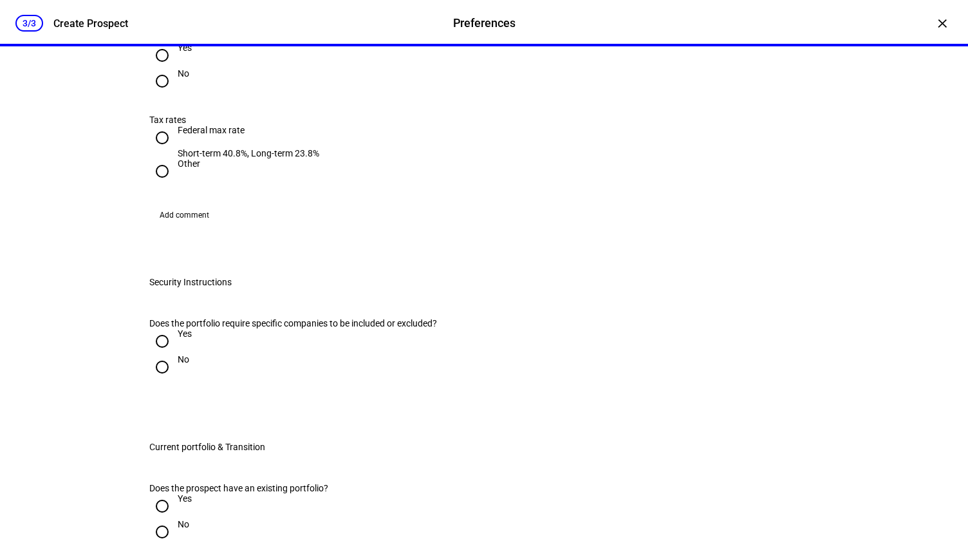
scroll to position [1480, 0]
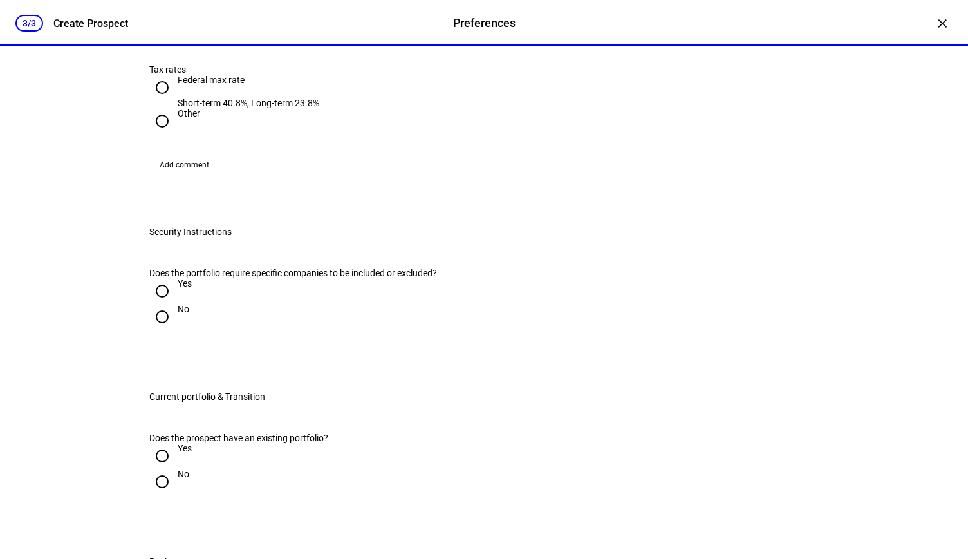
click at [158, 44] on input "No" at bounding box center [162, 31] width 26 height 26
radio input "true"
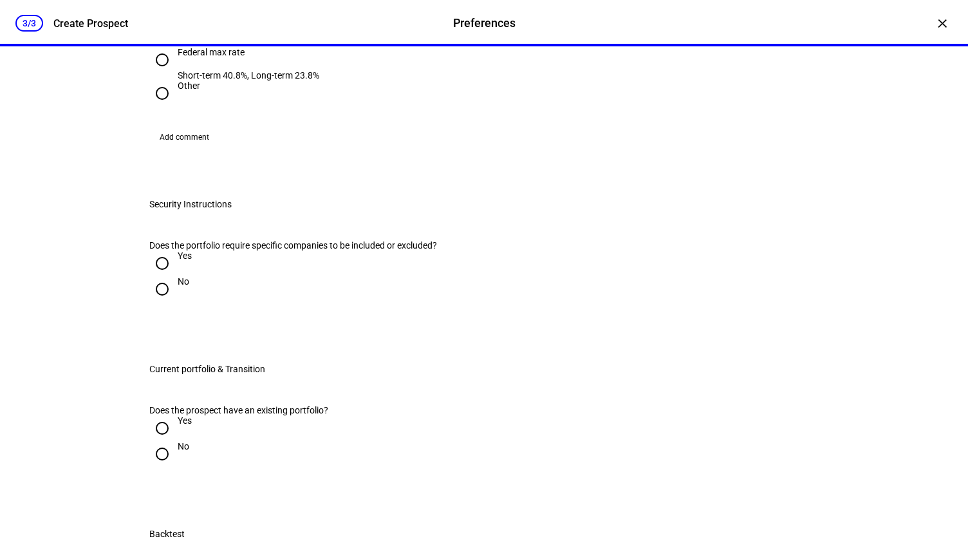
scroll to position [1508, 0]
click at [156, 106] on input "Other" at bounding box center [162, 93] width 26 height 26
radio input "true"
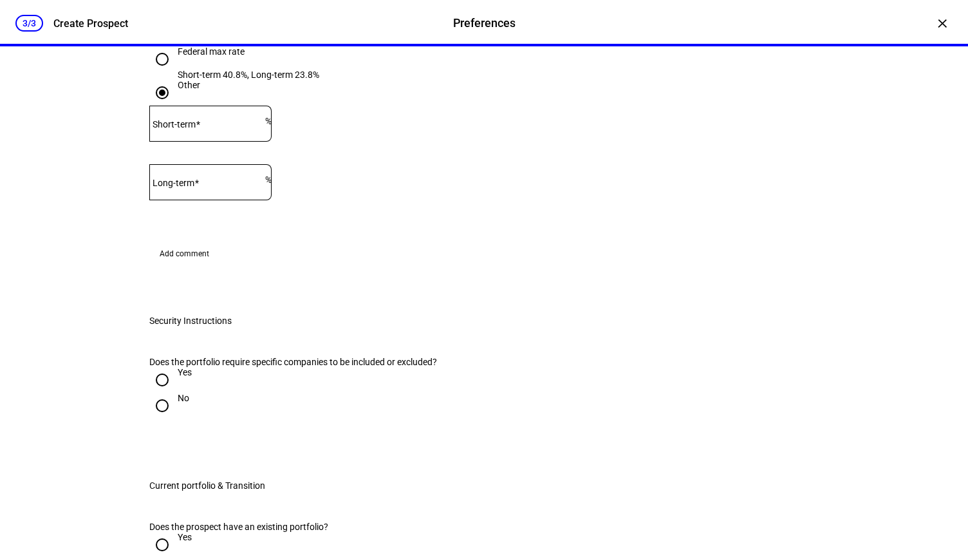
click at [232, 126] on input "Short-term" at bounding box center [207, 121] width 116 height 10
type input "12"
type input "15"
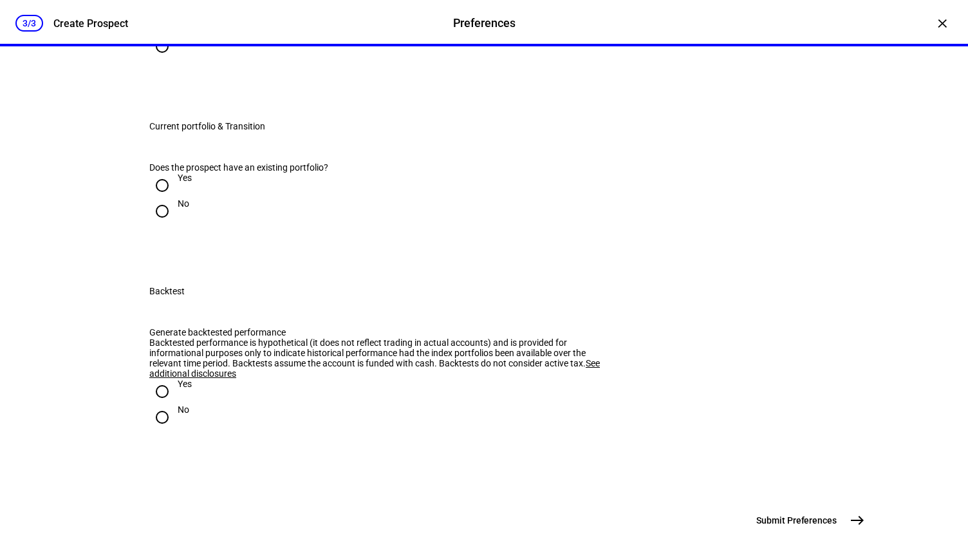
scroll to position [1879, 0]
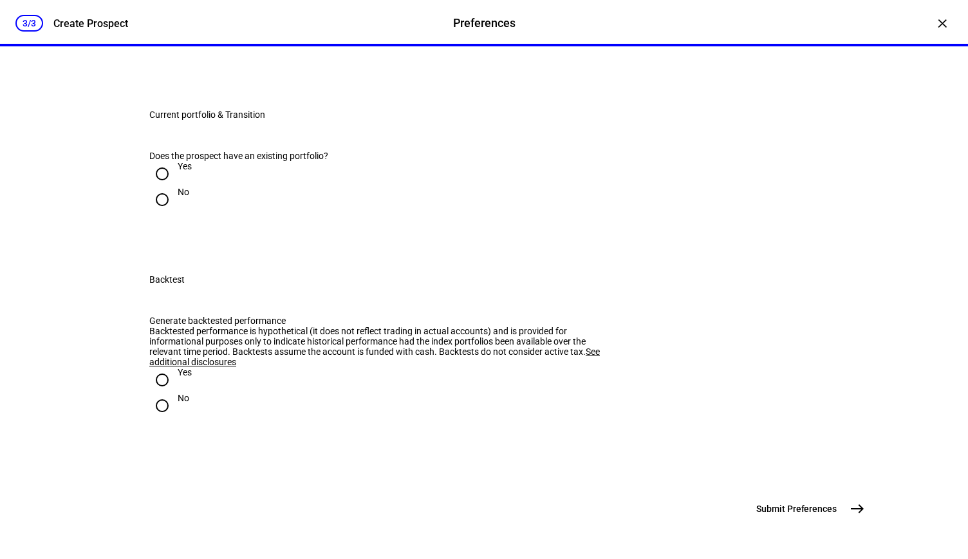
click at [158, 48] on input "No" at bounding box center [162, 35] width 26 height 26
radio input "true"
click at [161, 185] on input "Yes" at bounding box center [162, 173] width 26 height 26
radio input "true"
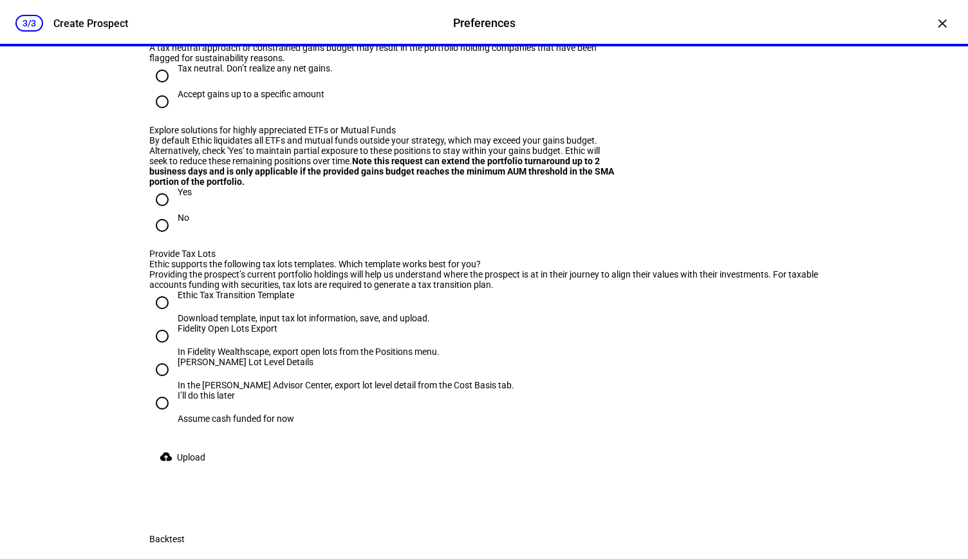
radio input "true"
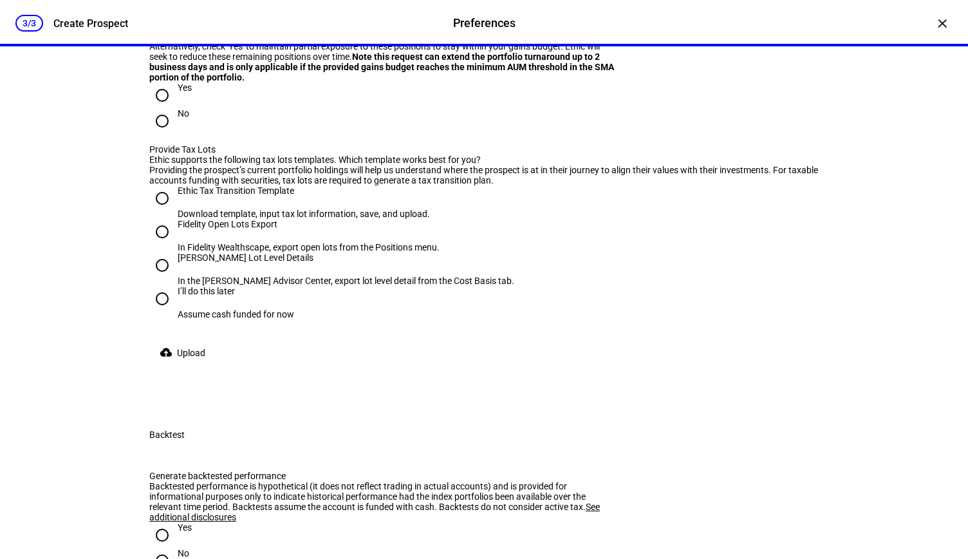
scroll to position [2257, 0]
radio input "true"
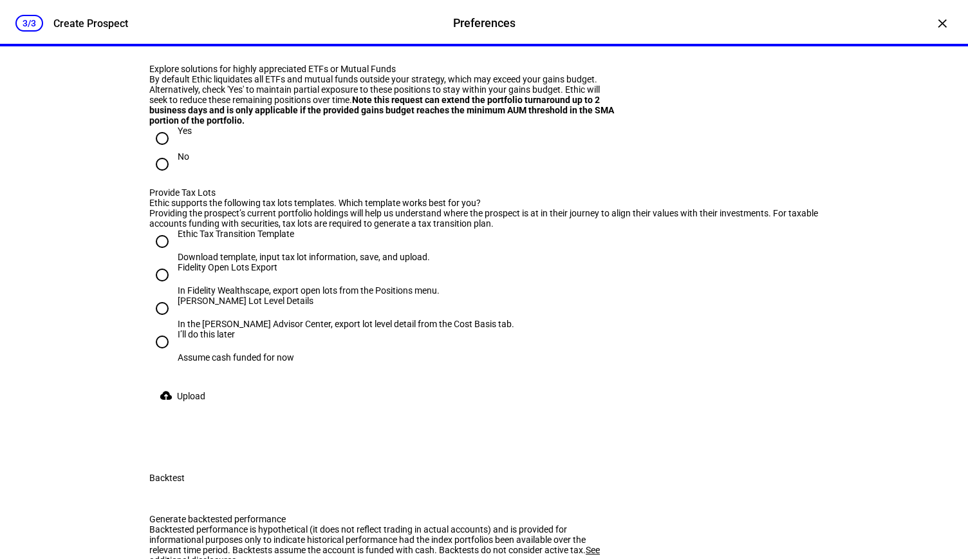
scroll to position [2271, 0]
click at [207, 19] on mat-label "Max gains budget*" at bounding box center [189, 13] width 75 height 10
type input "5"
type input "10,000"
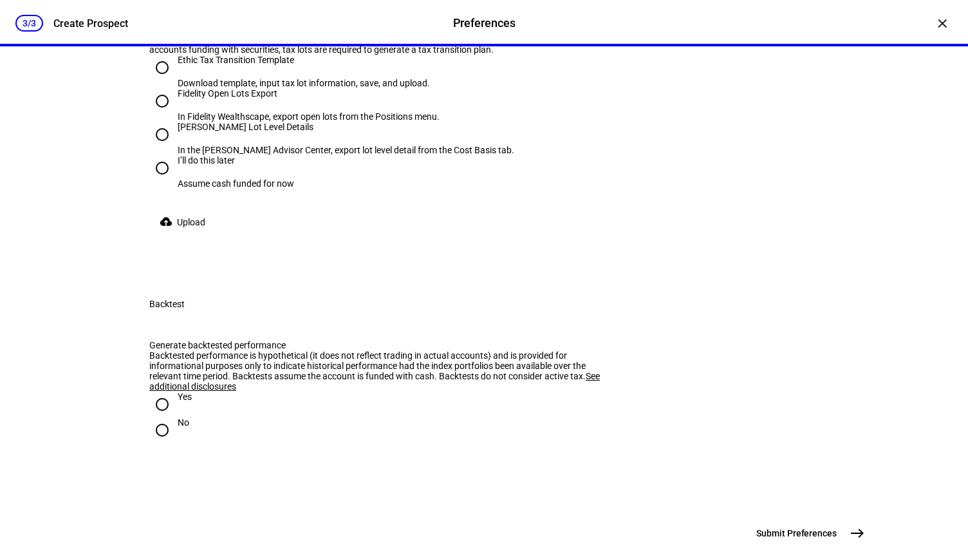
scroll to position [2472, 0]
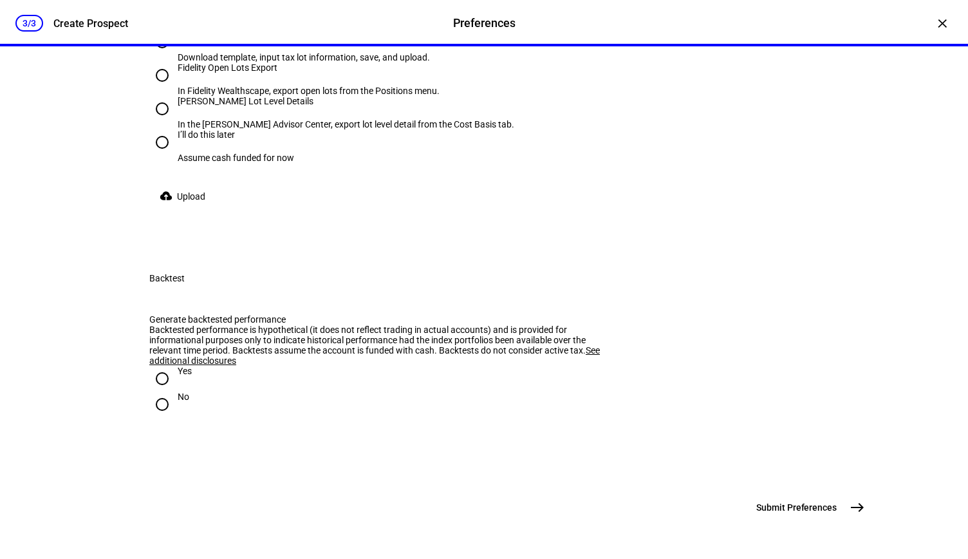
radio input "true"
click at [158, 155] on input "I’ll do this later Assume cash funded for now" at bounding box center [162, 142] width 26 height 26
radio input "true"
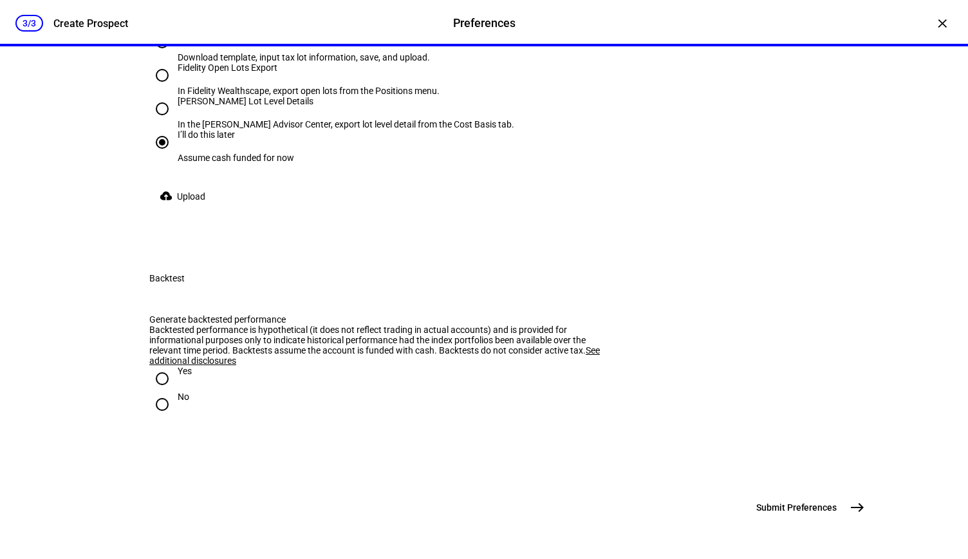
click at [158, 370] on input "Yes" at bounding box center [162, 378] width 26 height 26
radio input "true"
click at [792, 513] on span "Submit Preferences" at bounding box center [796, 507] width 80 height 13
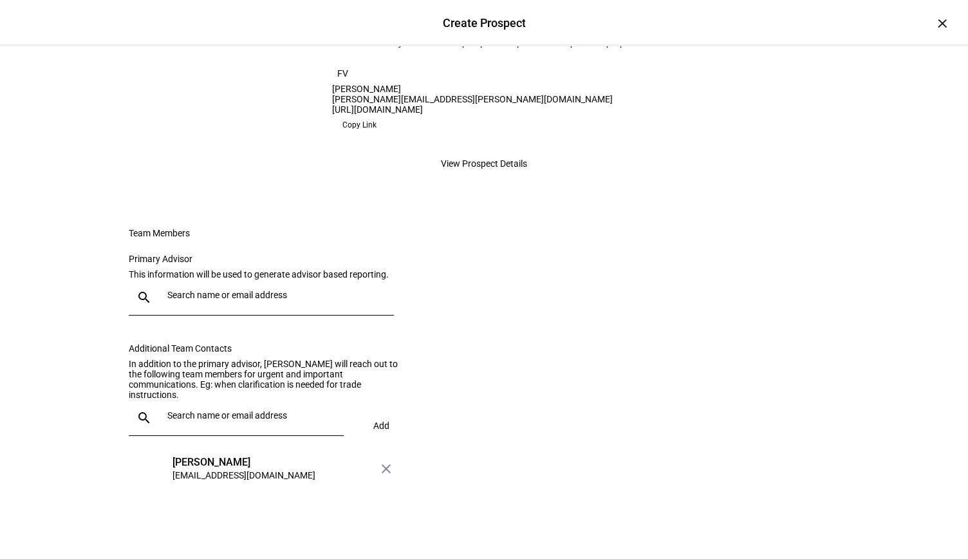
scroll to position [0, 0]
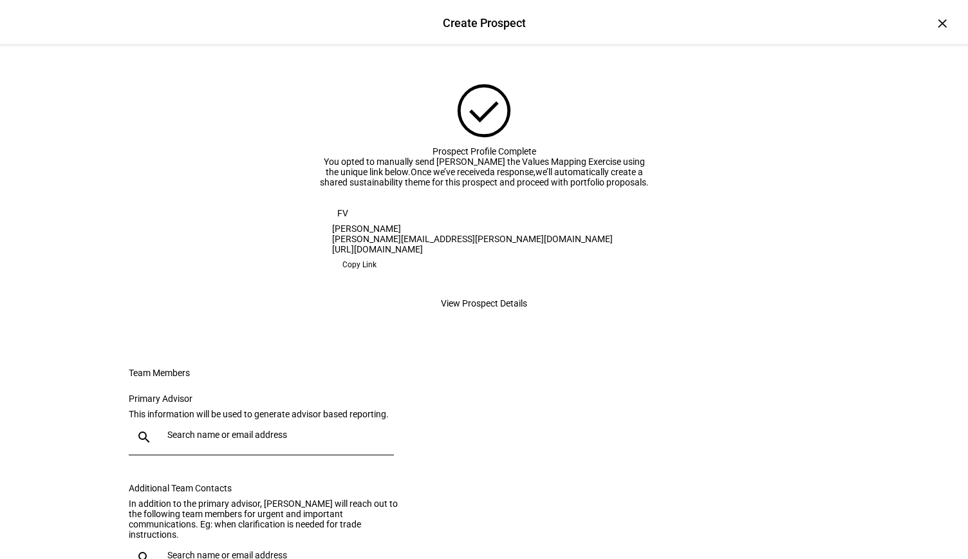
click at [376, 275] on span "Copy Link" at bounding box center [359, 264] width 34 height 21
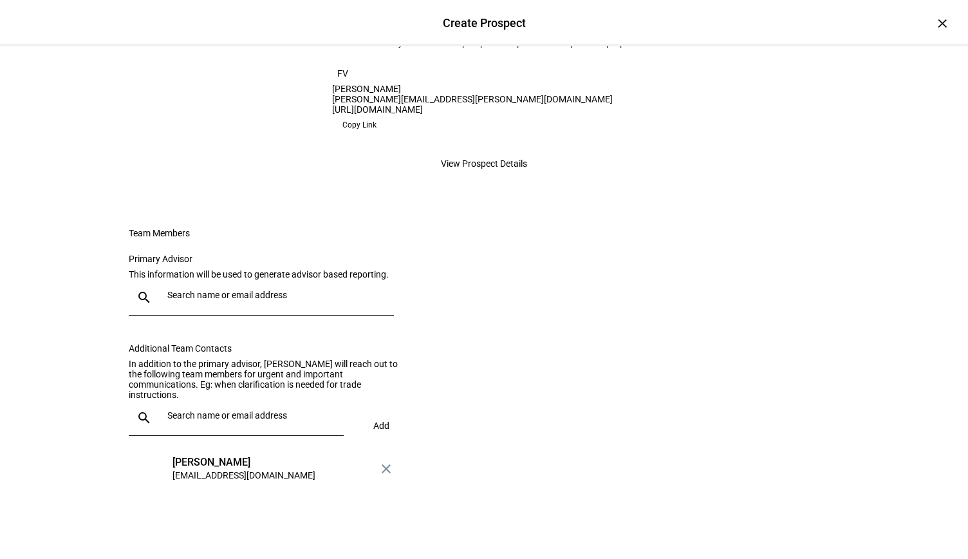
scroll to position [284, 0]
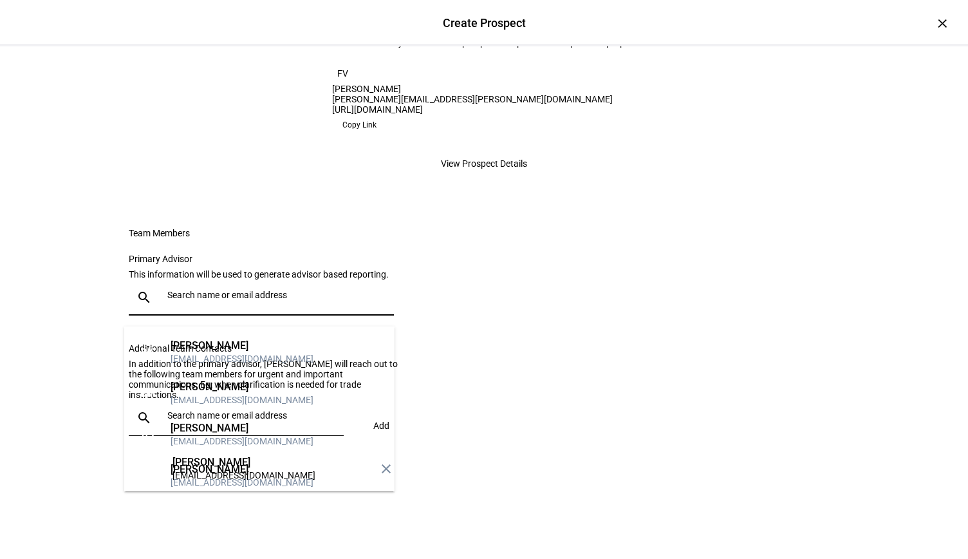
click at [270, 300] on input "text" at bounding box center [277, 295] width 221 height 10
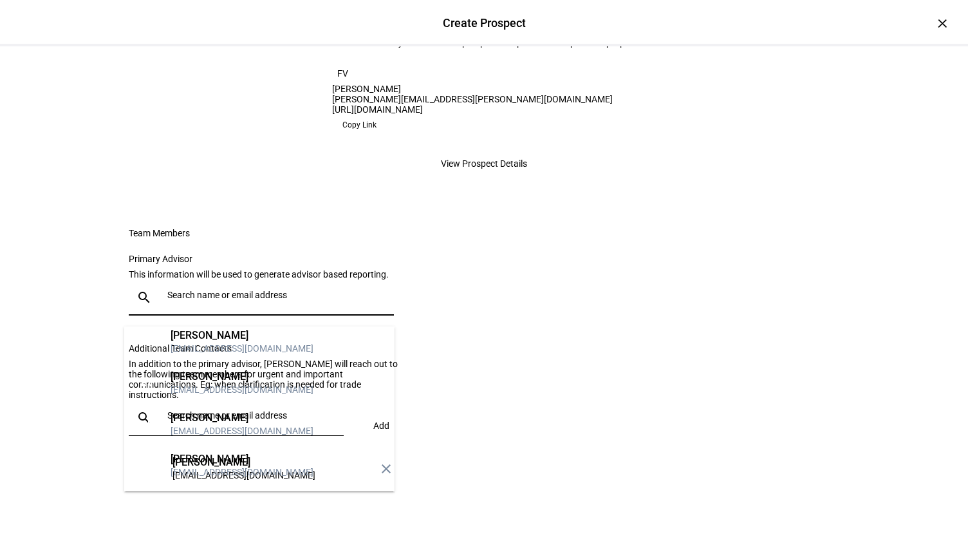
scroll to position [155, 0]
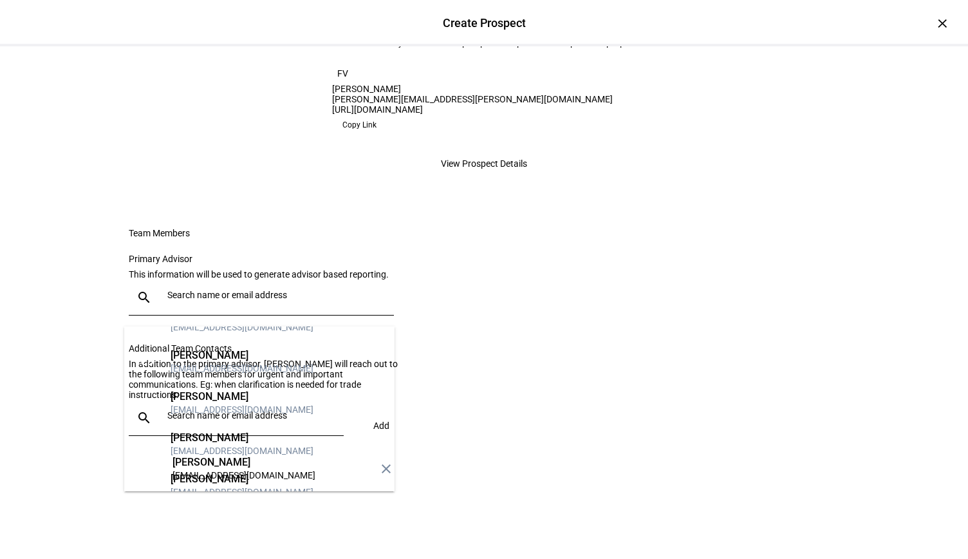
click at [241, 431] on div "[PERSON_NAME]" at bounding box center [242, 437] width 143 height 13
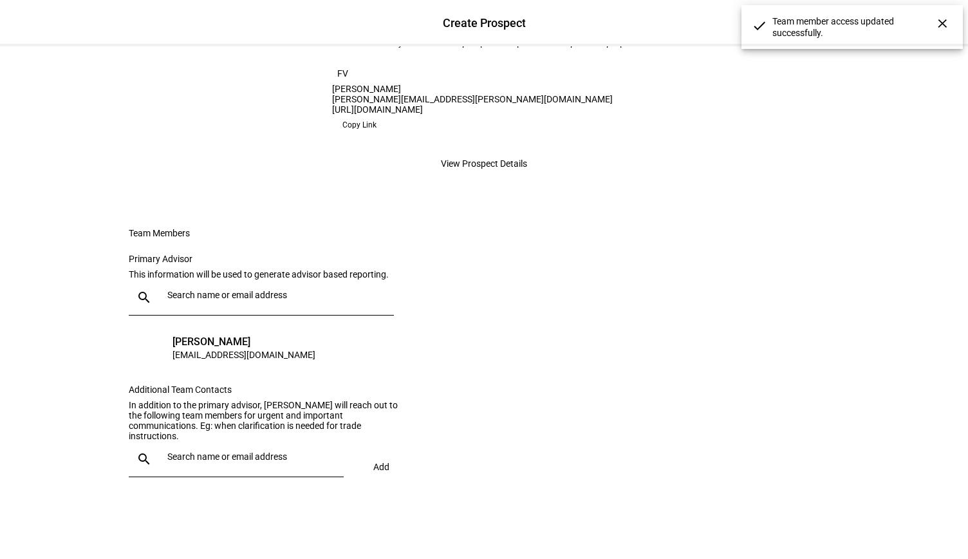
scroll to position [0, 0]
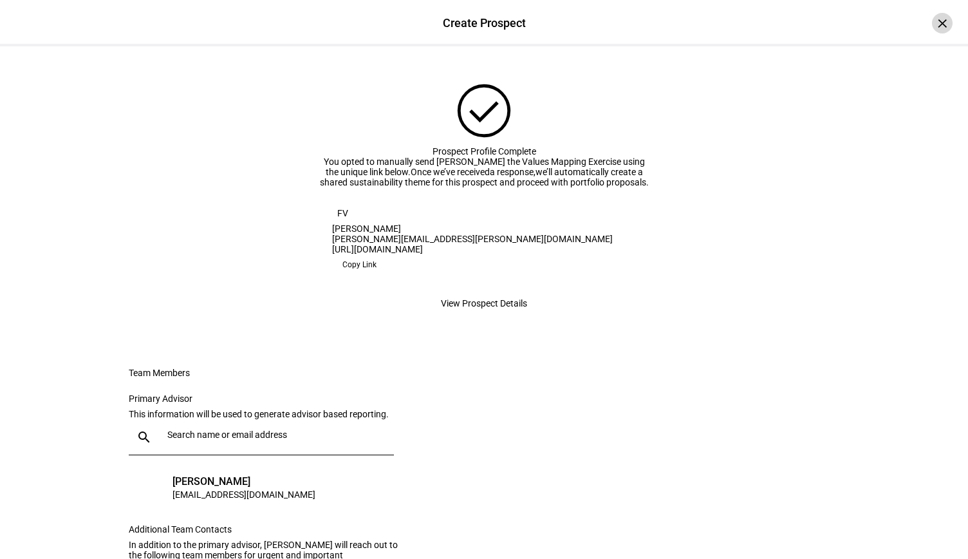
click at [933, 28] on div "×" at bounding box center [942, 23] width 21 height 21
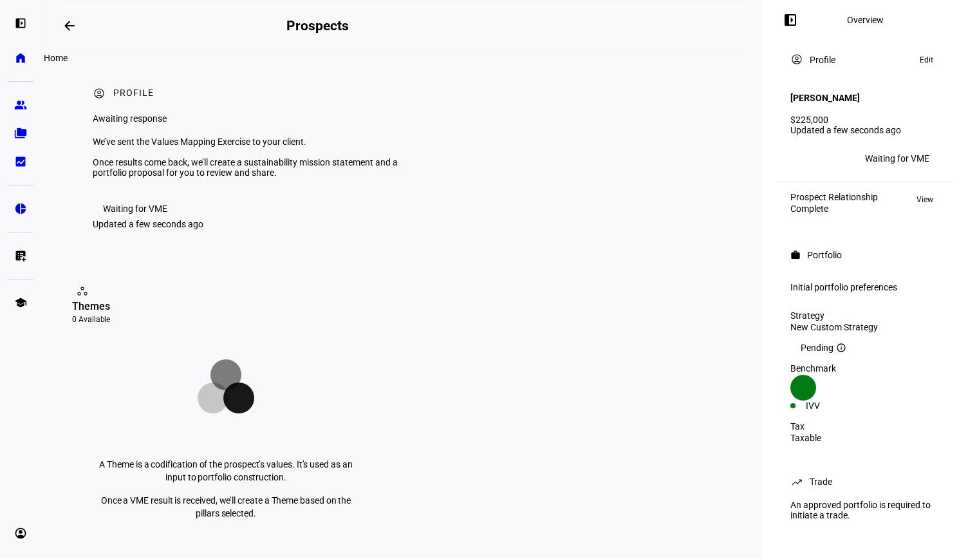
click at [24, 65] on link "home Home" at bounding box center [21, 58] width 26 height 26
